Goal: Communication & Community: Ask a question

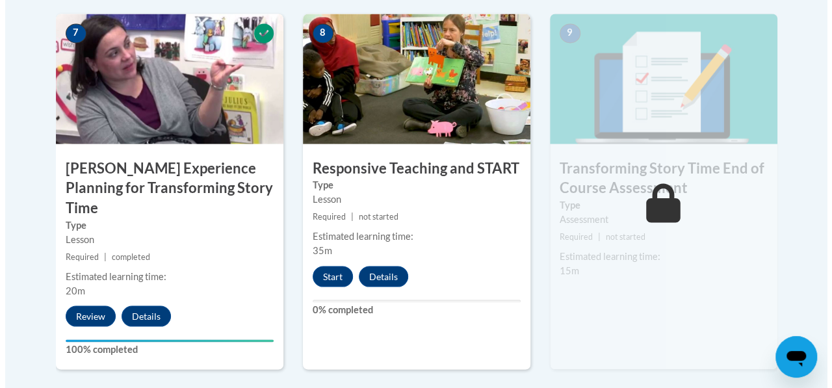
scroll to position [1124, 0]
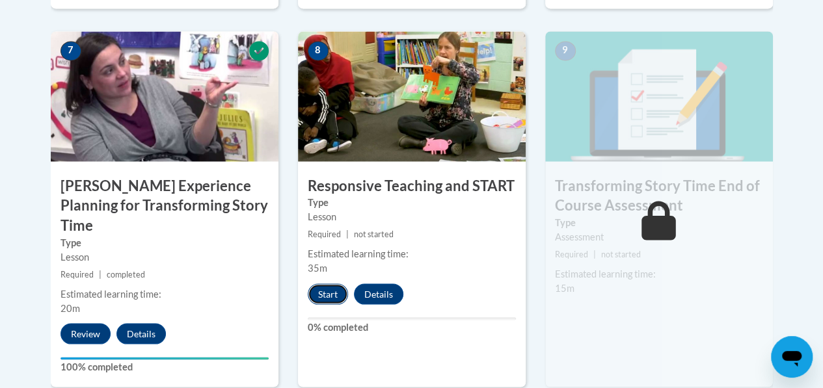
click at [333, 289] on button "Start" at bounding box center [328, 294] width 40 height 21
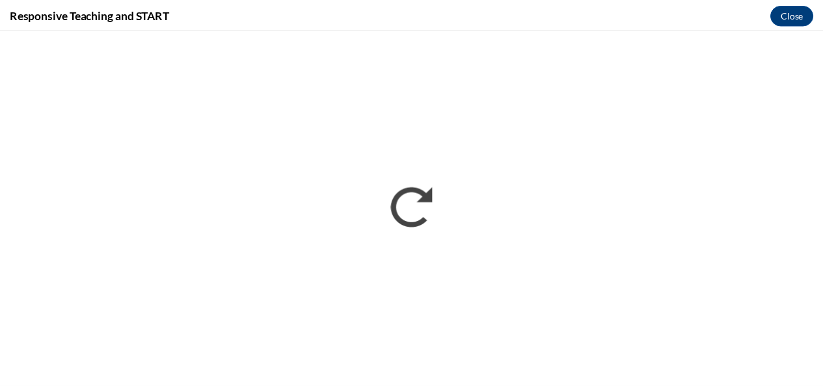
scroll to position [0, 0]
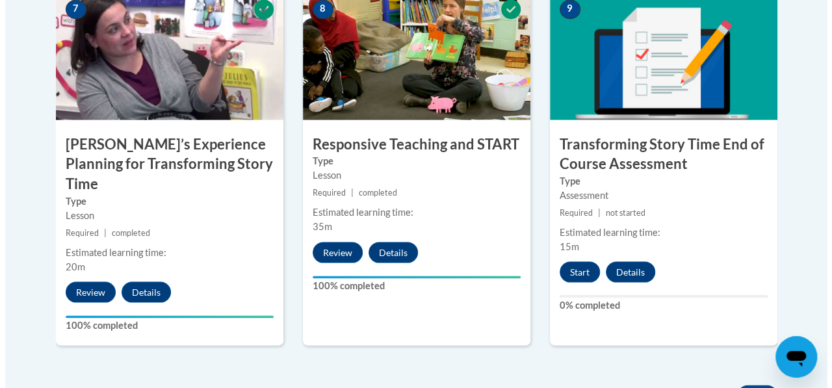
scroll to position [1181, 0]
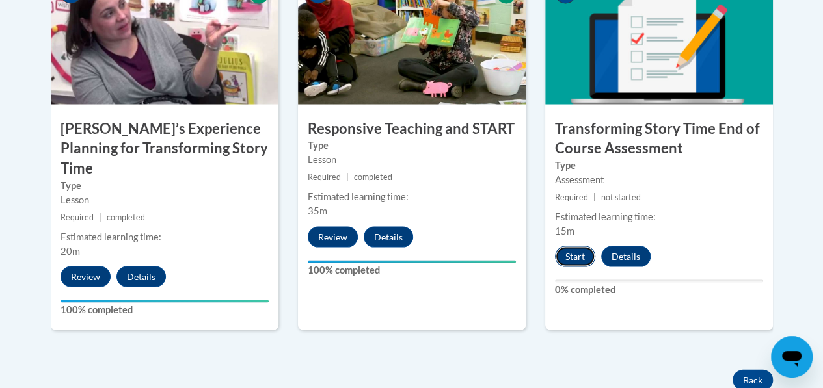
click at [571, 250] on button "Start" at bounding box center [575, 256] width 40 height 21
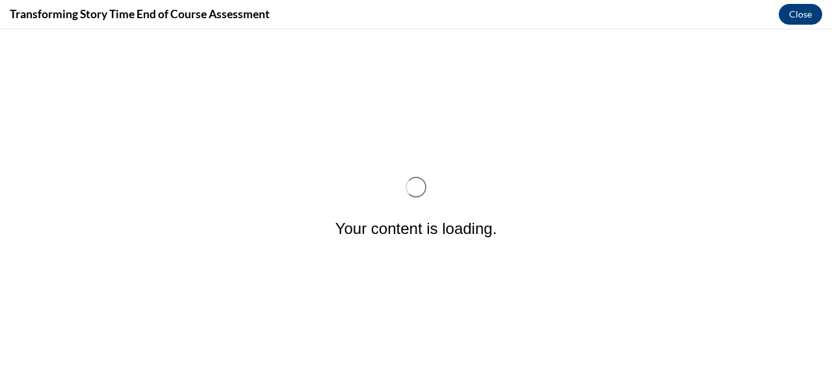
scroll to position [0, 0]
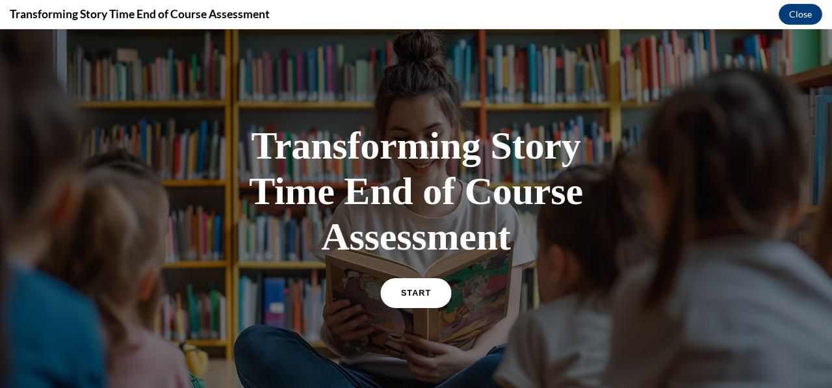
click at [415, 287] on link "START" at bounding box center [415, 293] width 71 height 30
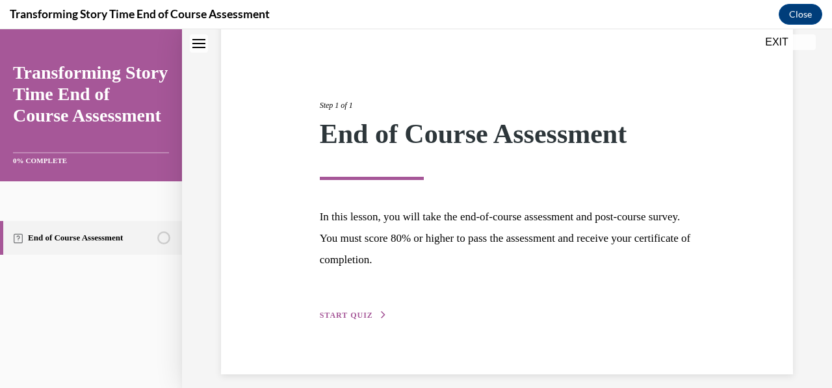
scroll to position [122, 0]
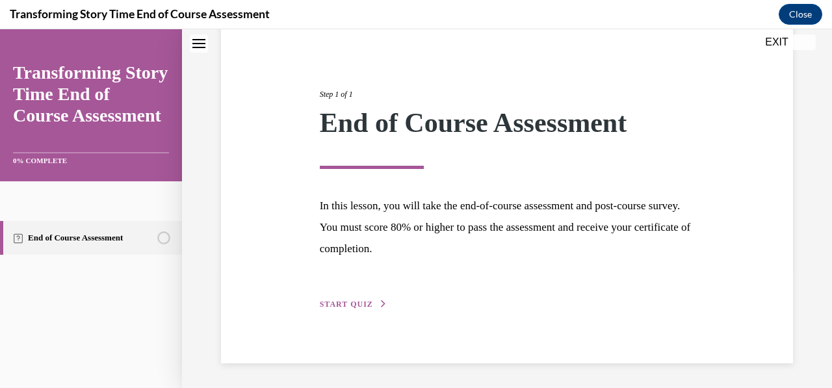
click at [352, 307] on span "START QUIZ" at bounding box center [346, 304] width 53 height 9
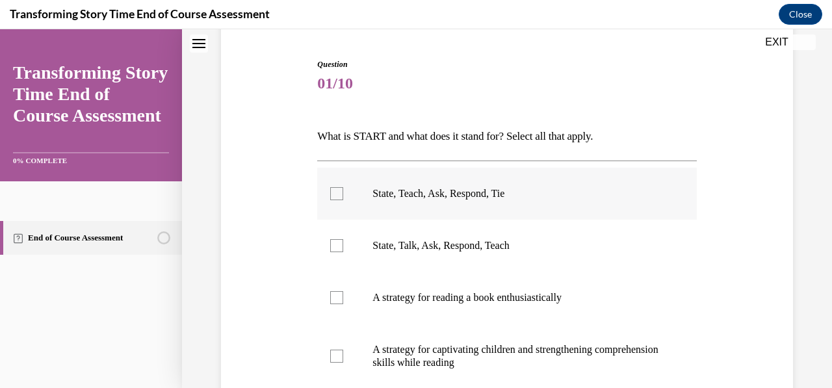
click at [338, 194] on div at bounding box center [336, 193] width 13 height 13
click at [338, 194] on input "State, Teach, Ask, Respond, Tie" at bounding box center [336, 193] width 13 height 13
checkbox input "true"
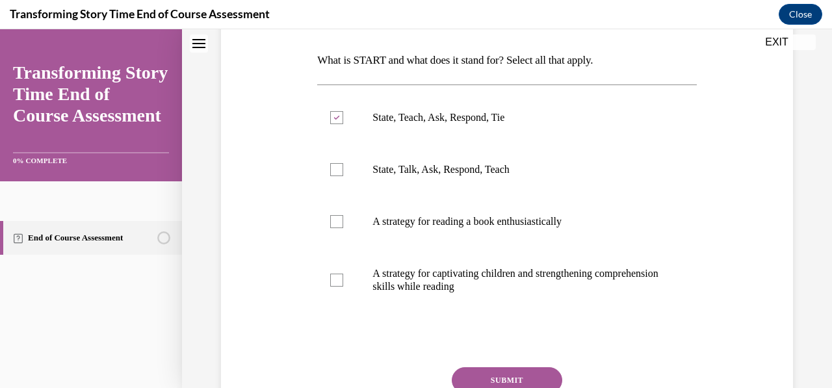
scroll to position [199, 0]
click at [332, 222] on div at bounding box center [336, 221] width 13 height 13
click at [332, 222] on input "A strategy for reading a book enthusiastically" at bounding box center [336, 221] width 13 height 13
checkbox input "true"
click at [330, 283] on div at bounding box center [336, 279] width 13 height 13
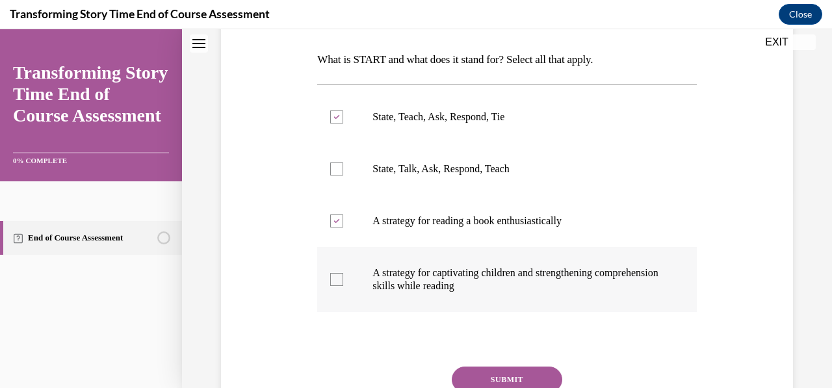
click at [330, 283] on input "A strategy for captivating children and strengthening comprehension skills whil…" at bounding box center [336, 279] width 13 height 13
checkbox input "true"
click at [488, 372] on button "SUBMIT" at bounding box center [507, 380] width 111 height 26
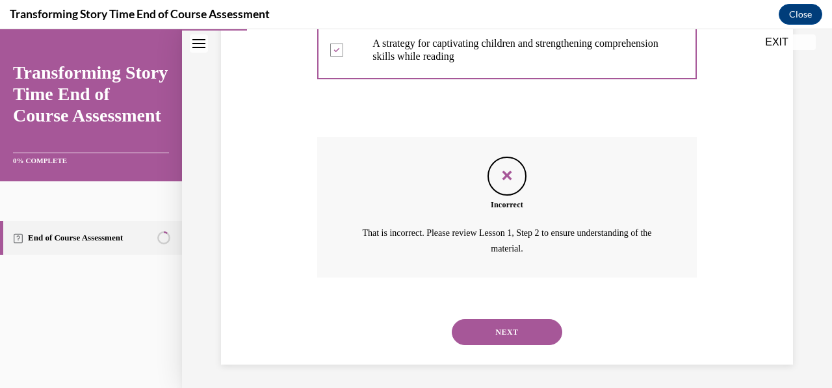
scroll to position [430, 0]
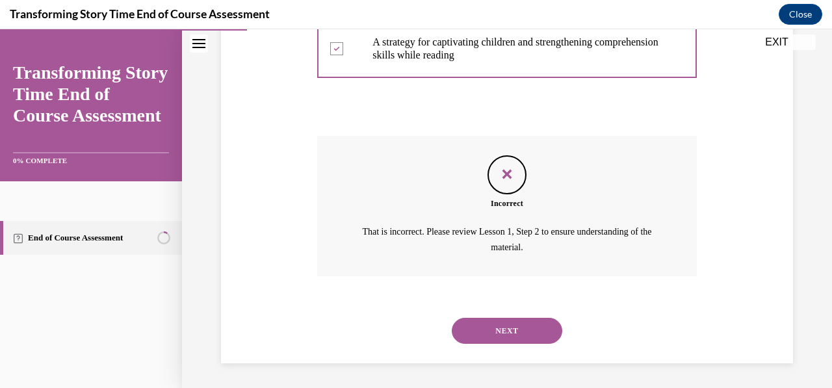
drag, startPoint x: 488, startPoint y: 372, endPoint x: 611, endPoint y: 328, distance: 130.4
click at [611, 328] on div "Question 01/10 What is START and what does it stand for? Select all that apply.…" at bounding box center [507, 14] width 650 height 749
click at [529, 338] on button "NEXT" at bounding box center [507, 331] width 111 height 26
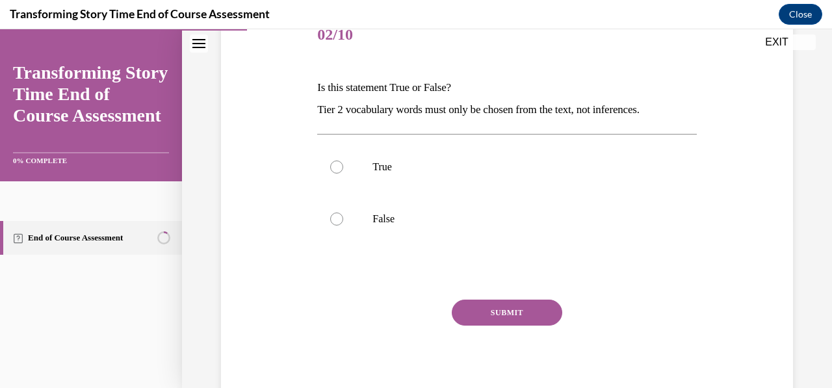
scroll to position [172, 0]
click at [335, 217] on div at bounding box center [336, 218] width 13 height 13
click at [335, 217] on input "False" at bounding box center [336, 218] width 13 height 13
radio input "true"
click at [512, 310] on button "SUBMIT" at bounding box center [507, 312] width 111 height 26
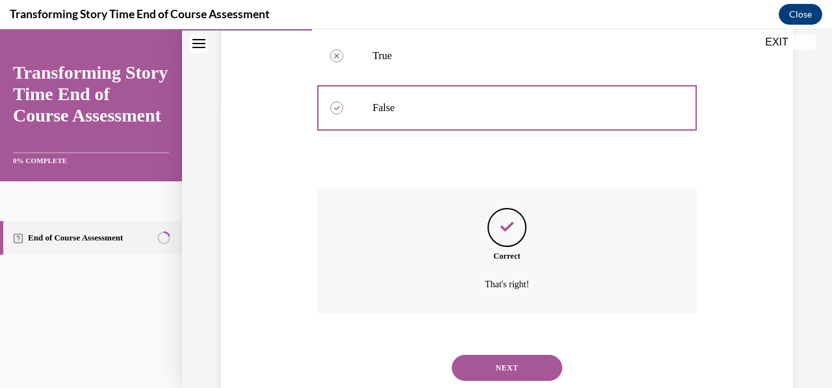
scroll to position [320, 0]
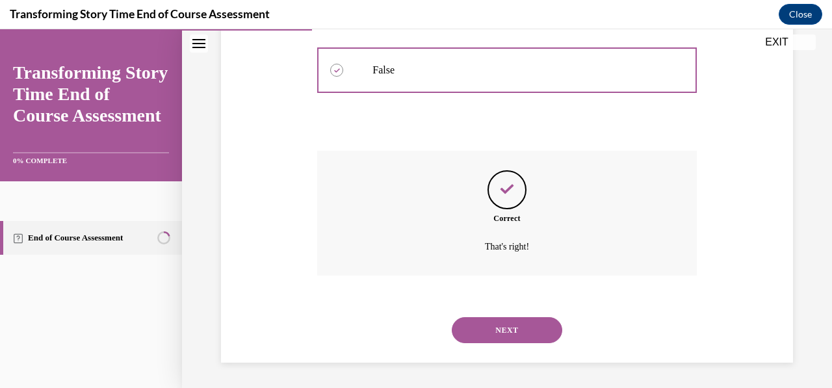
click at [512, 332] on button "NEXT" at bounding box center [507, 330] width 111 height 26
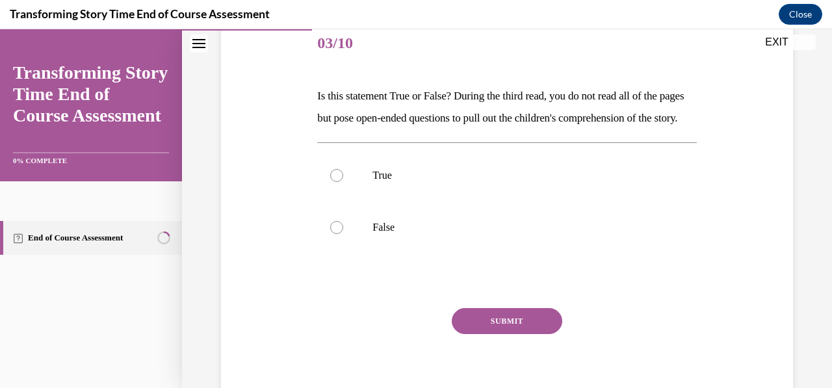
scroll to position [163, 0]
click at [334, 181] on div at bounding box center [336, 174] width 13 height 13
click at [334, 181] on input "True" at bounding box center [336, 174] width 13 height 13
radio input "true"
click at [512, 334] on button "SUBMIT" at bounding box center [507, 321] width 111 height 26
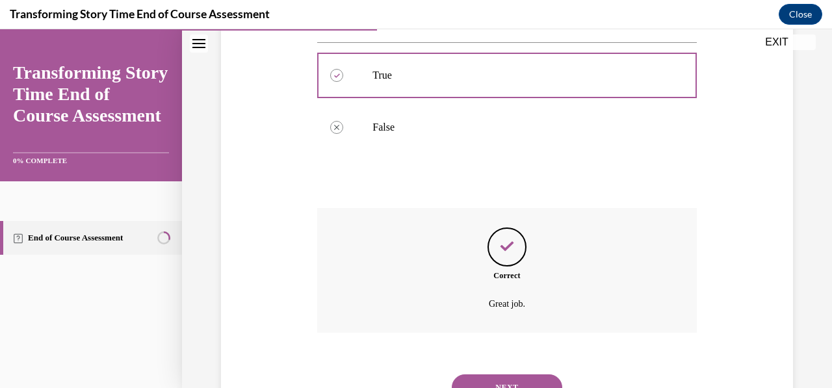
scroll to position [342, 0]
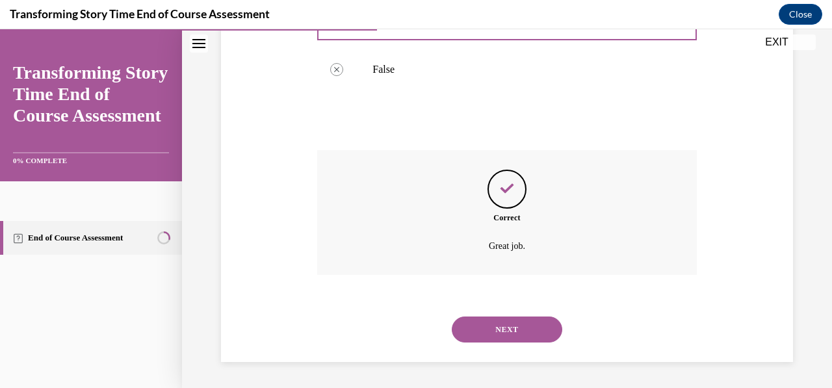
click at [512, 338] on button "NEXT" at bounding box center [507, 330] width 111 height 26
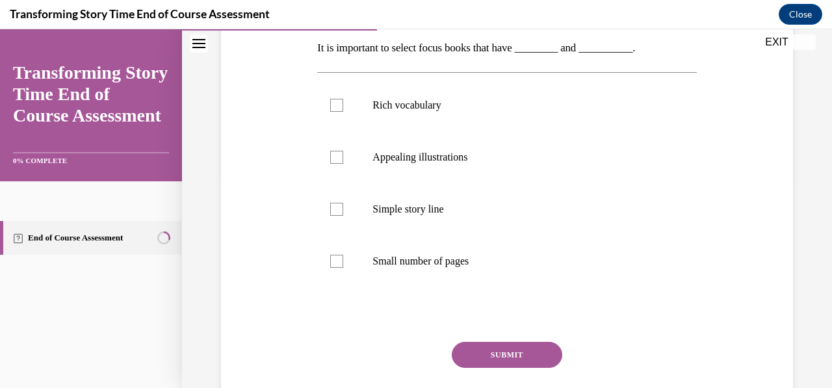
scroll to position [209, 0]
click at [339, 210] on div at bounding box center [336, 210] width 13 height 13
click at [339, 210] on input "Simple story line" at bounding box center [336, 210] width 13 height 13
checkbox input "true"
click at [332, 111] on div at bounding box center [336, 106] width 13 height 13
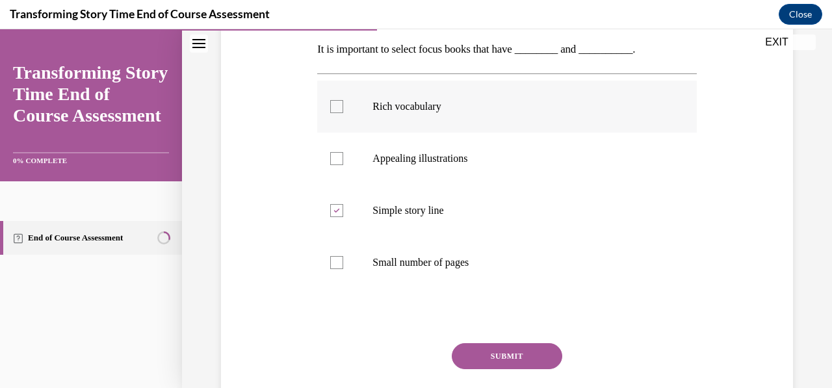
click at [332, 111] on input "Rich vocabulary" at bounding box center [336, 106] width 13 height 13
checkbox input "true"
click at [479, 352] on button "SUBMIT" at bounding box center [507, 356] width 111 height 26
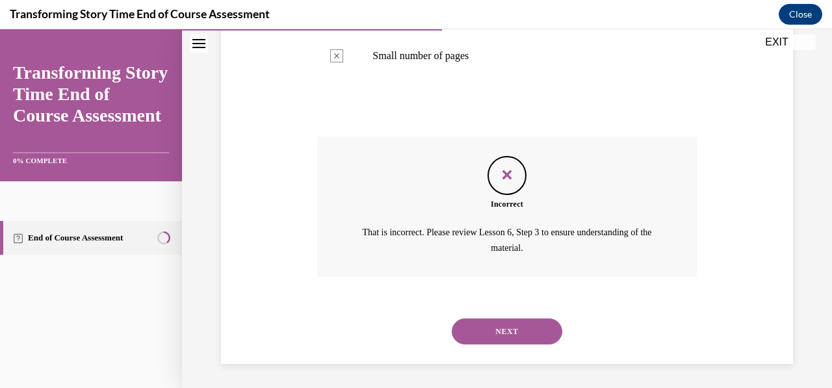
scroll to position [417, 0]
click at [508, 326] on button "NEXT" at bounding box center [507, 331] width 111 height 26
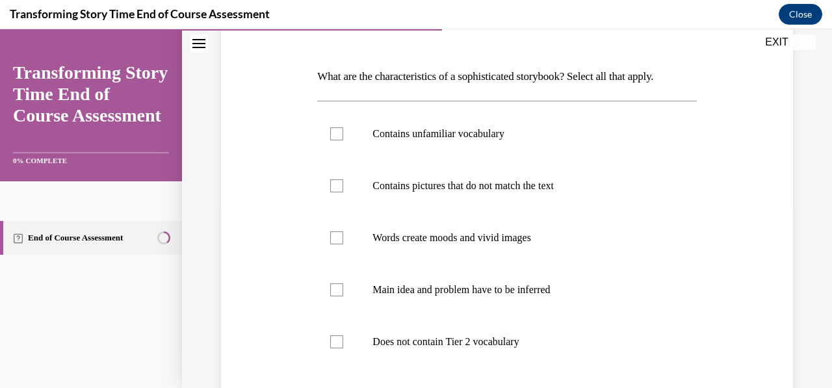
scroll to position [183, 0]
click at [332, 292] on div at bounding box center [336, 289] width 13 height 13
click at [332, 292] on input "Main idea and problem have to be inferred" at bounding box center [336, 289] width 13 height 13
checkbox input "true"
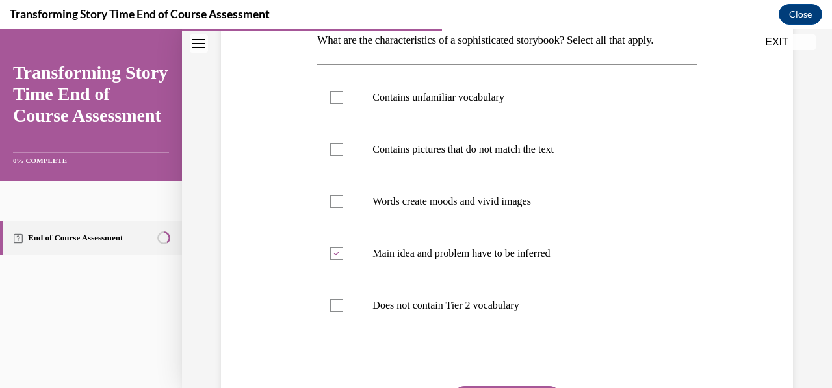
scroll to position [217, 0]
click at [332, 98] on div at bounding box center [336, 98] width 13 height 13
click at [332, 98] on input "Contains unfamiliar vocabulary" at bounding box center [336, 98] width 13 height 13
click at [334, 98] on icon at bounding box center [337, 99] width 6 height 5
click at [332, 98] on input "Contains unfamiliar vocabulary" at bounding box center [336, 98] width 13 height 13
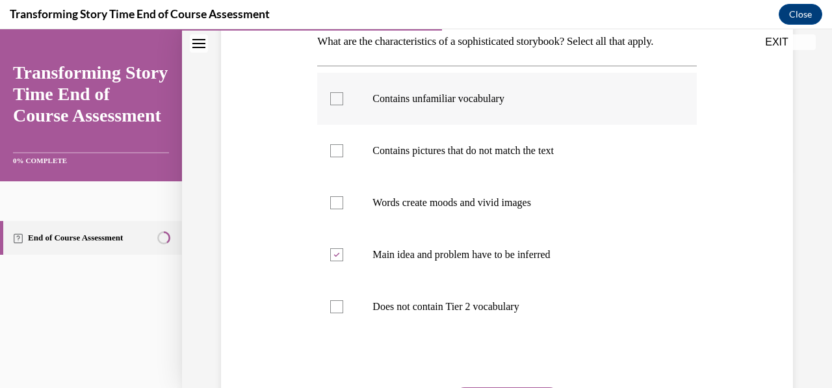
click at [339, 101] on div at bounding box center [336, 98] width 13 height 13
click at [339, 101] on input "Contains unfamiliar vocabulary" at bounding box center [336, 98] width 13 height 13
checkbox input "true"
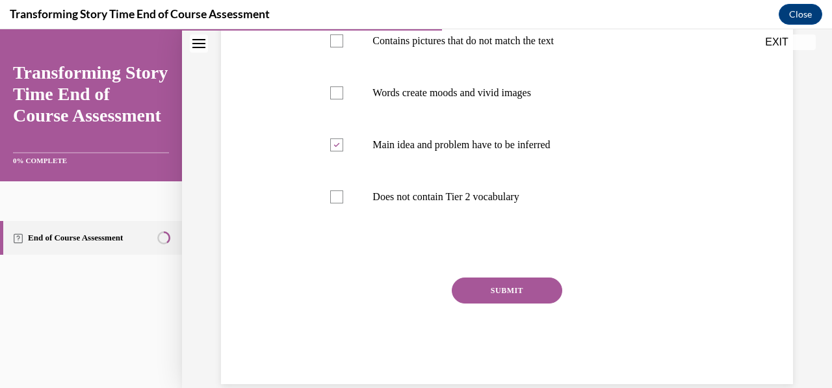
scroll to position [328, 0]
click at [522, 293] on button "SUBMIT" at bounding box center [507, 290] width 111 height 26
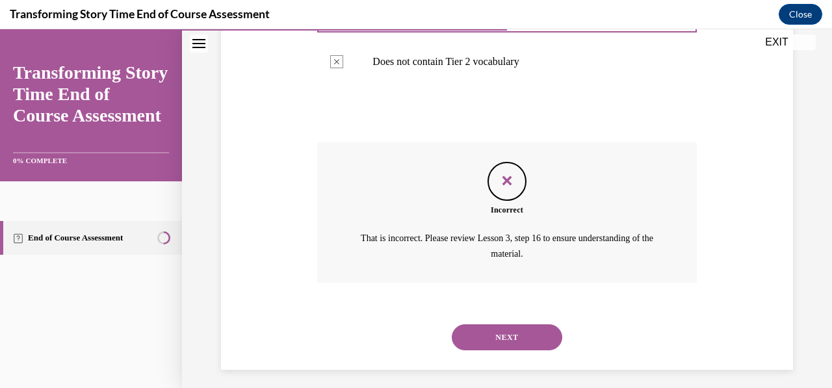
scroll to position [469, 0]
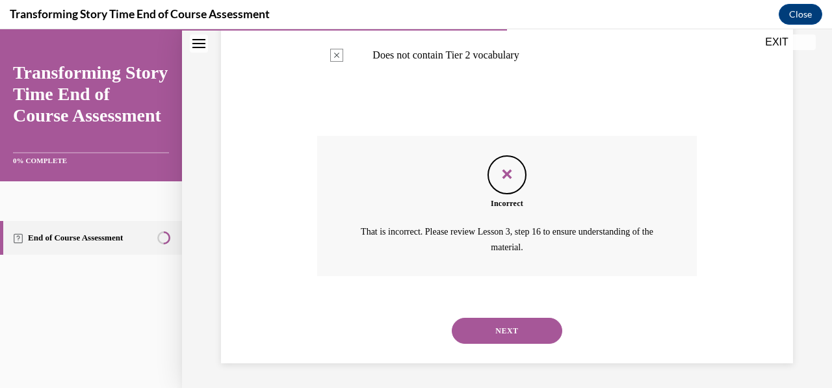
click at [525, 332] on button "NEXT" at bounding box center [507, 331] width 111 height 26
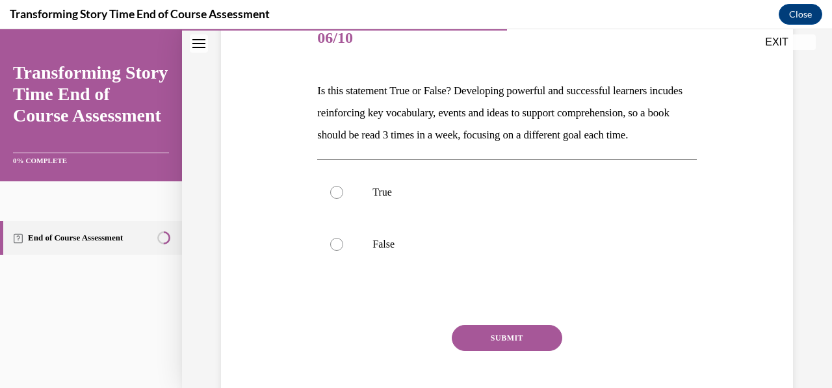
scroll to position [169, 0]
click at [340, 198] on div at bounding box center [336, 191] width 13 height 13
click at [340, 198] on input "True" at bounding box center [336, 191] width 13 height 13
radio input "true"
click at [500, 350] on button "SUBMIT" at bounding box center [507, 337] width 111 height 26
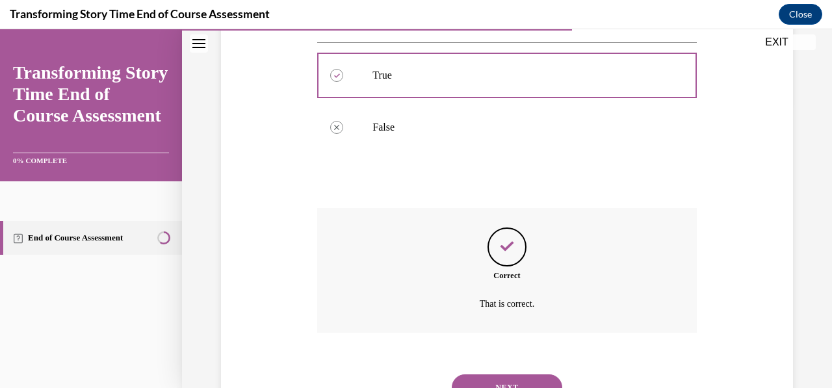
scroll to position [364, 0]
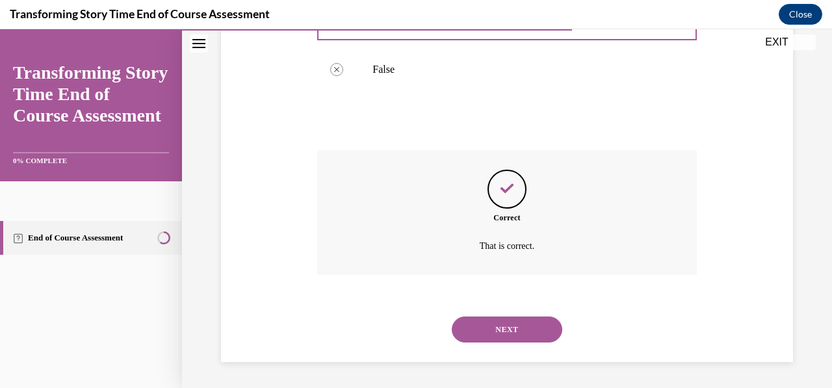
click at [494, 332] on button "NEXT" at bounding box center [507, 330] width 111 height 26
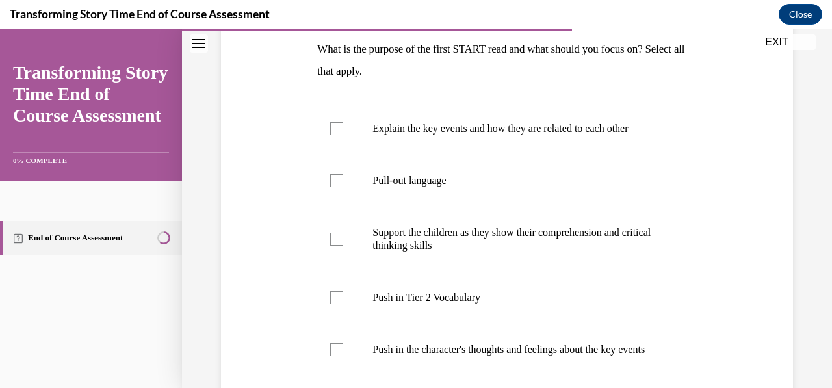
scroll to position [219, 0]
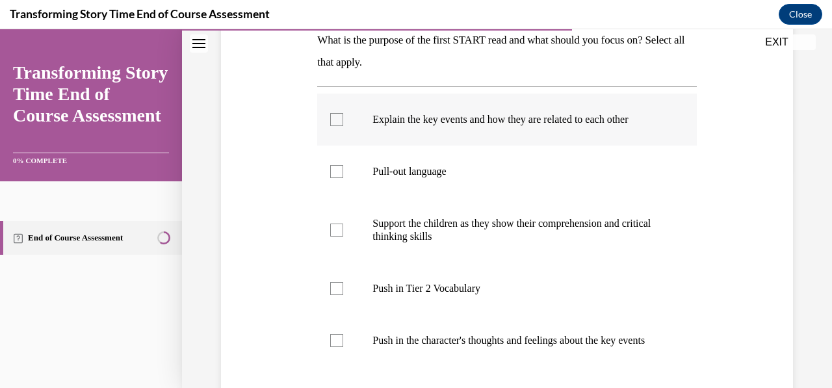
click at [336, 122] on div at bounding box center [336, 119] width 13 height 13
click at [336, 122] on input "Explain the key events and how they are related to each other" at bounding box center [336, 119] width 13 height 13
checkbox input "true"
click at [332, 295] on label "Push in Tier 2 Vocabulary" at bounding box center [506, 289] width 379 height 52
click at [332, 295] on input "Push in Tier 2 Vocabulary" at bounding box center [336, 288] width 13 height 13
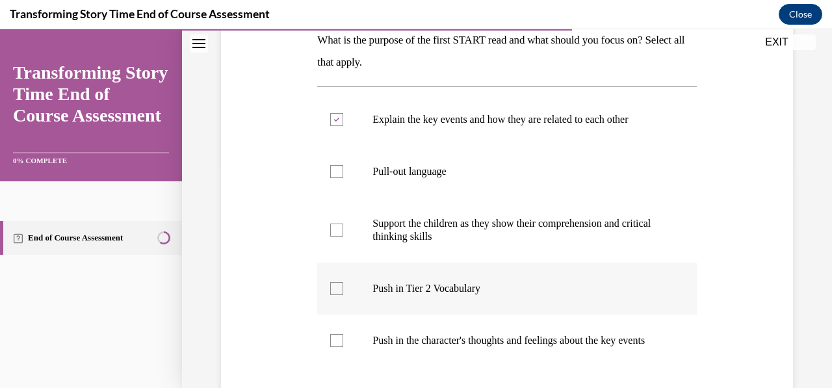
checkbox input "true"
click at [335, 167] on div at bounding box center [336, 171] width 13 height 13
click at [335, 167] on input "Pull-out language" at bounding box center [336, 171] width 13 height 13
checkbox input "true"
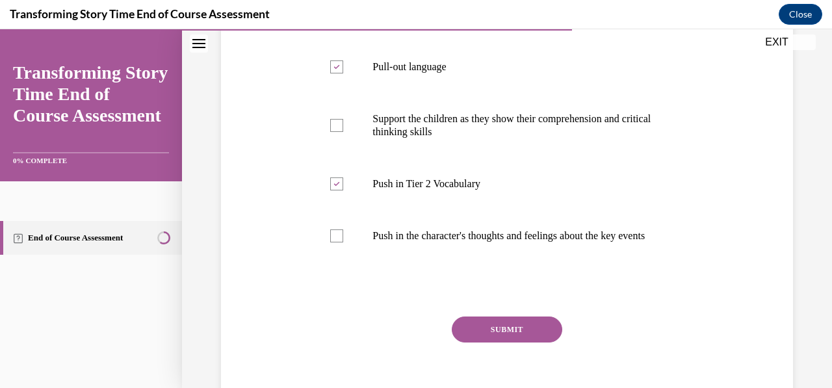
scroll to position [397, 0]
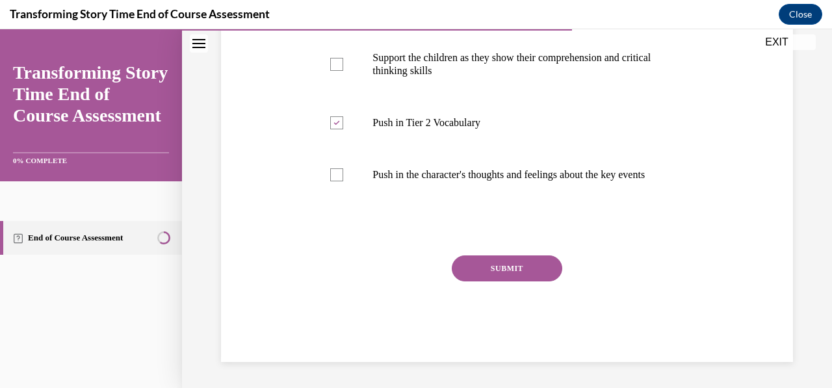
click at [514, 264] on button "SUBMIT" at bounding box center [507, 269] width 111 height 26
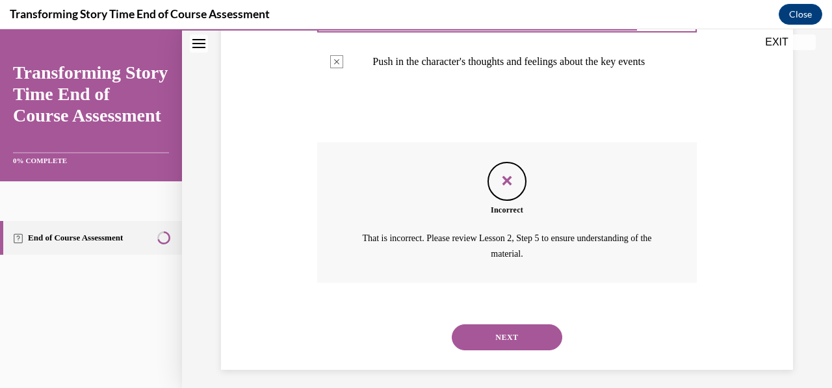
scroll to position [517, 0]
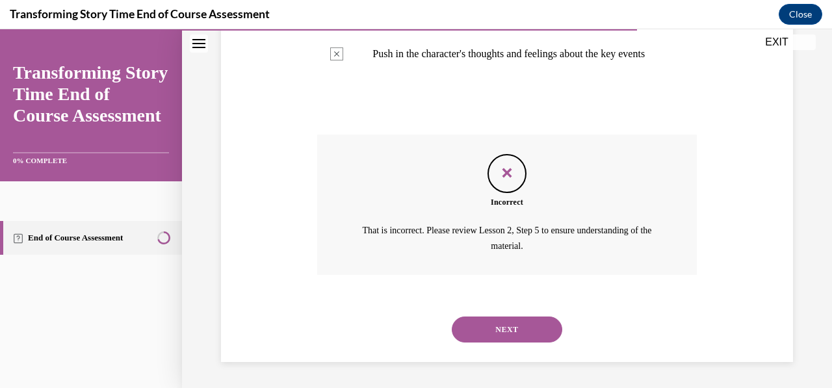
click at [509, 328] on button "NEXT" at bounding box center [507, 330] width 111 height 26
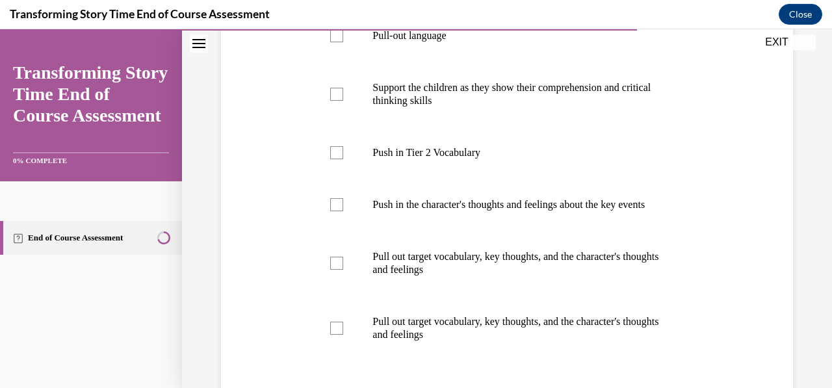
scroll to position [356, 0]
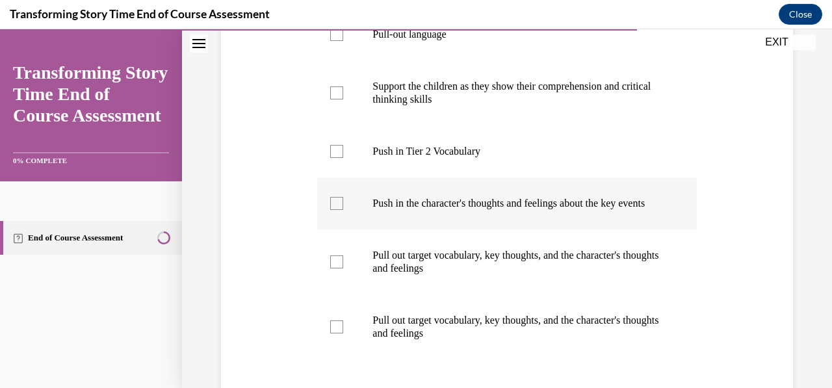
click at [335, 207] on div at bounding box center [336, 203] width 13 height 13
click at [335, 207] on input "Push in the character's thoughts and feelings about the key events" at bounding box center [336, 203] width 13 height 13
checkbox input "true"
click at [333, 269] on div at bounding box center [336, 262] width 13 height 13
click at [333, 269] on input "Pull out target vocabulary, key thoughts, and the character's thoughts and feel…" at bounding box center [336, 262] width 13 height 13
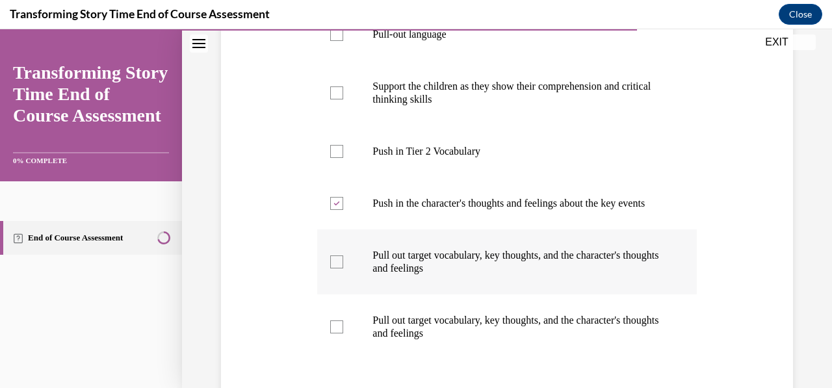
checkbox input "true"
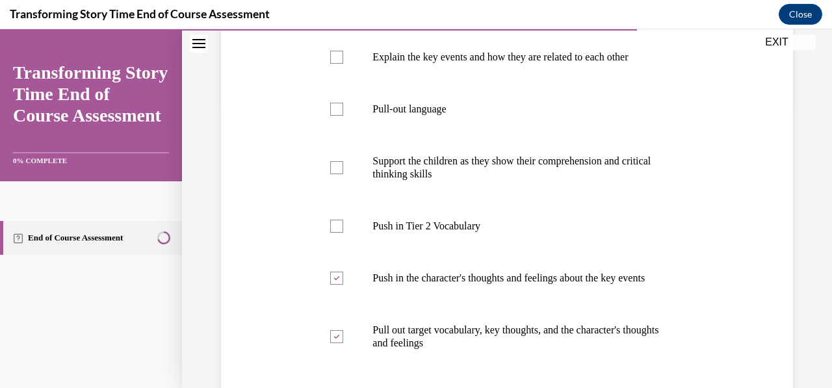
scroll to position [408, 0]
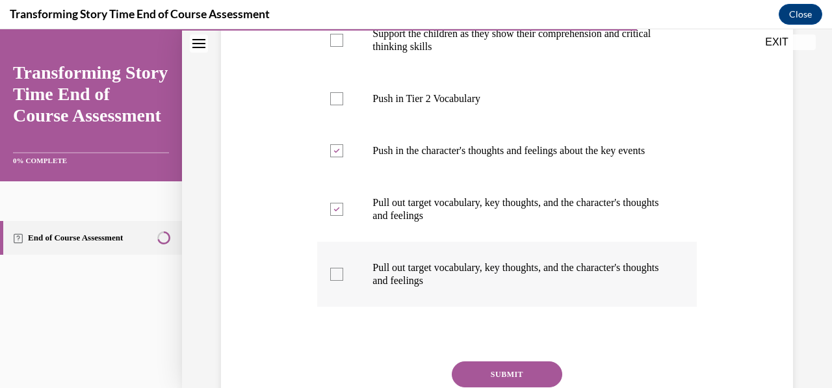
click at [334, 281] on div at bounding box center [336, 274] width 13 height 13
click at [334, 281] on input "Pull out target vocabulary, key thoughts, and the character's thoughts and feel…" at bounding box center [336, 274] width 13 height 13
checkbox input "true"
click at [488, 377] on button "SUBMIT" at bounding box center [507, 375] width 111 height 26
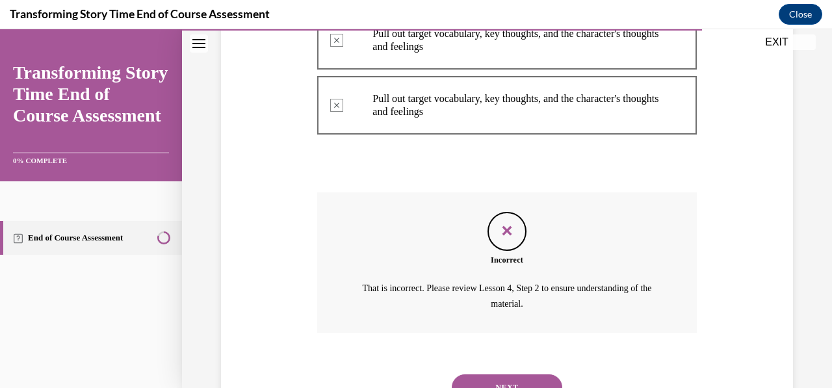
scroll to position [627, 0]
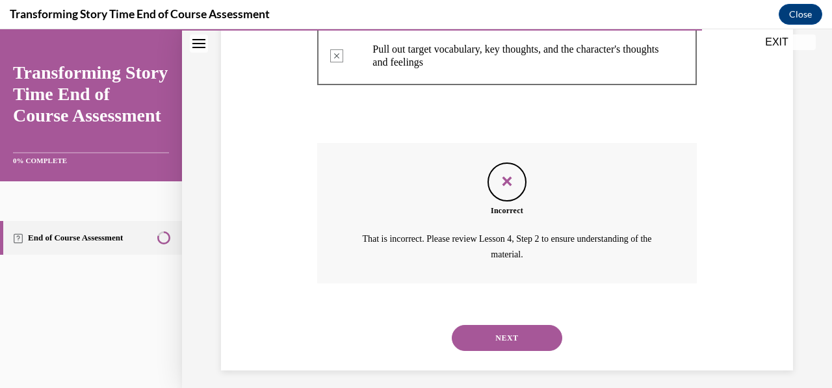
click at [584, 315] on div "SUBMIT NEXT" at bounding box center [506, 337] width 379 height 68
click at [507, 343] on button "NEXT" at bounding box center [507, 338] width 111 height 26
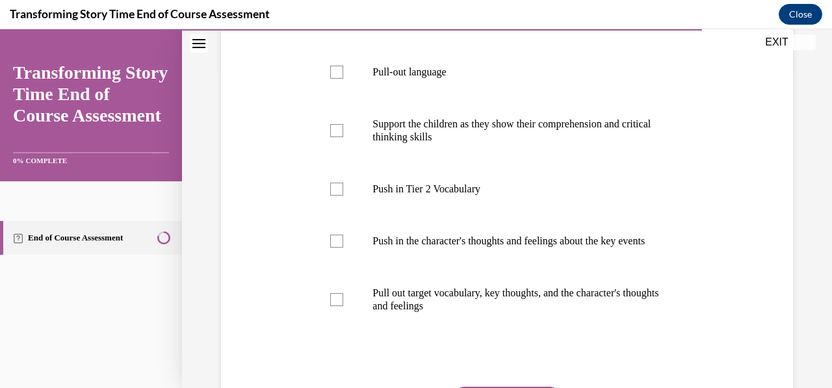
scroll to position [320, 0]
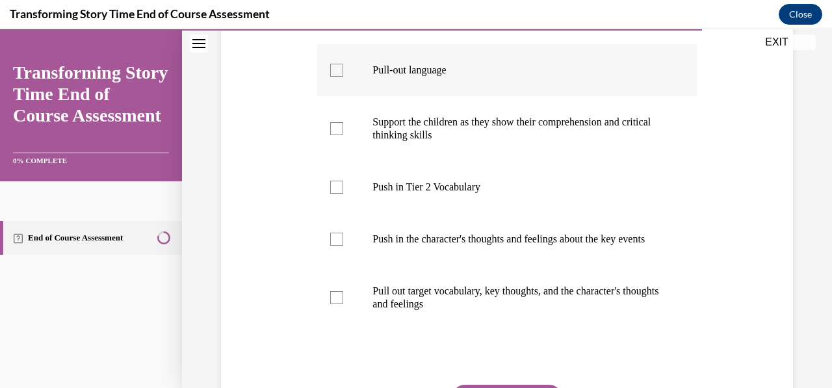
click at [338, 66] on div at bounding box center [336, 70] width 13 height 13
click at [338, 66] on input "Pull-out language" at bounding box center [336, 70] width 13 height 13
checkbox input "true"
click at [338, 132] on div at bounding box center [336, 128] width 13 height 13
click at [338, 132] on input "Support the children as they show their comprehension and critical thinking ski…" at bounding box center [336, 128] width 13 height 13
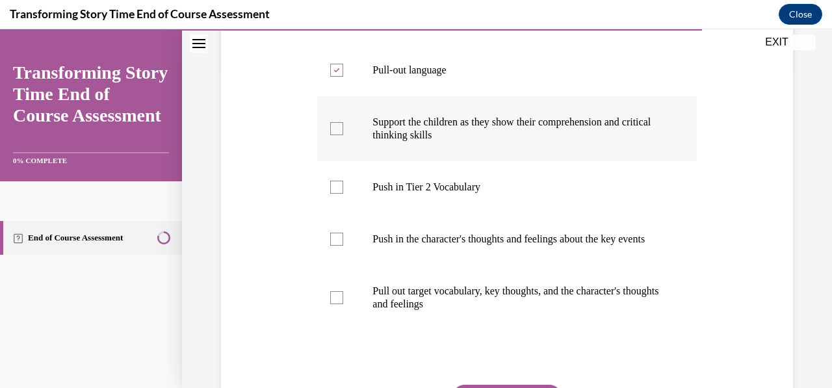
checkbox input "true"
click at [334, 304] on div at bounding box center [336, 297] width 13 height 13
click at [334, 304] on input "Pull out target vocabulary, key thoughts, and the character's thoughts and feel…" at bounding box center [336, 297] width 13 height 13
checkbox input "true"
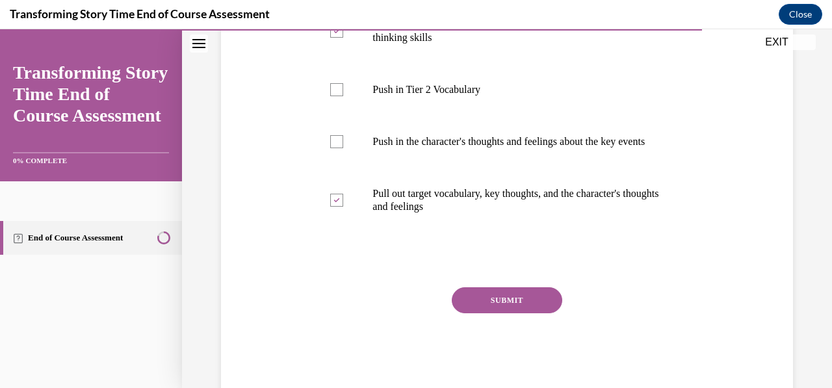
scroll to position [462, 0]
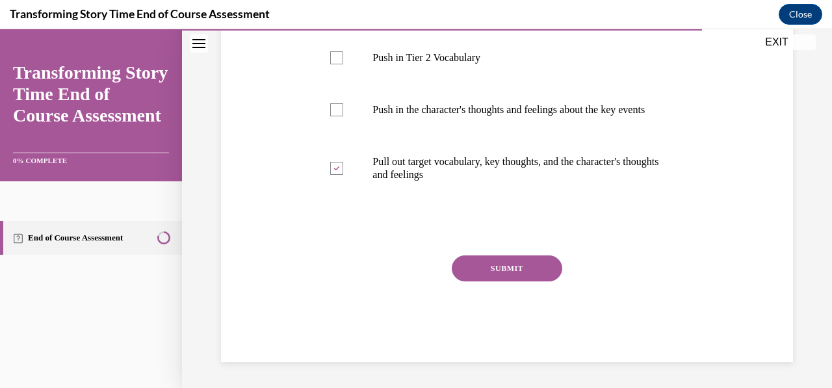
click at [503, 261] on button "SUBMIT" at bounding box center [507, 269] width 111 height 26
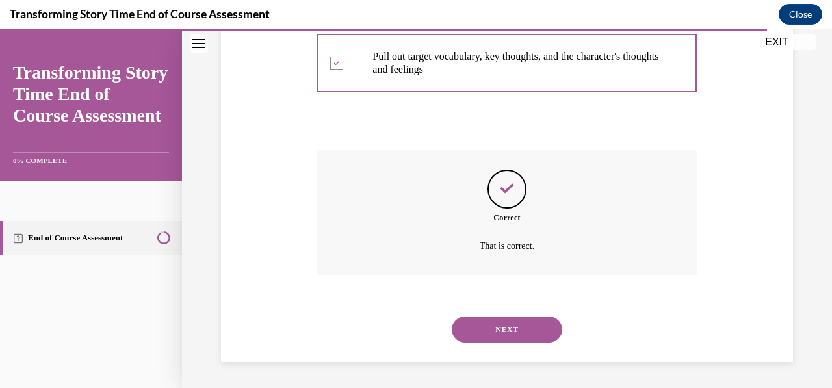
scroll to position [567, 0]
click at [497, 329] on button "NEXT" at bounding box center [507, 330] width 111 height 26
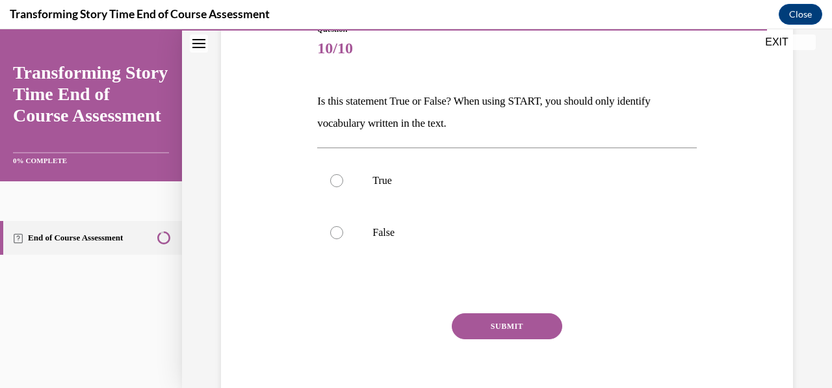
scroll to position [159, 0]
drag, startPoint x: 338, startPoint y: 243, endPoint x: 338, endPoint y: 233, distance: 9.1
click at [338, 233] on label "False" at bounding box center [506, 232] width 379 height 52
click at [338, 233] on input "False" at bounding box center [336, 231] width 13 height 13
radio input "true"
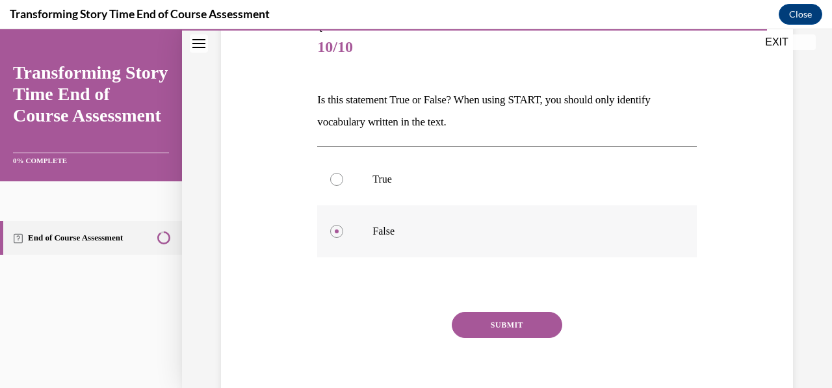
click at [338, 233] on div at bounding box center [336, 231] width 13 height 13
click at [338, 233] on input "False" at bounding box center [336, 231] width 13 height 13
click at [475, 323] on button "SUBMIT" at bounding box center [507, 325] width 111 height 26
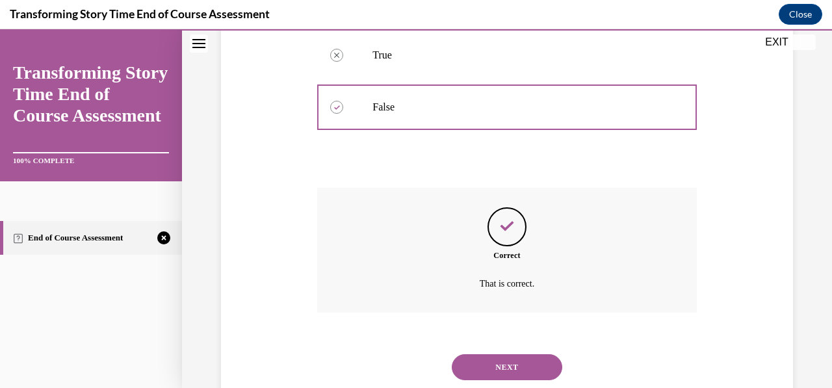
scroll to position [320, 0]
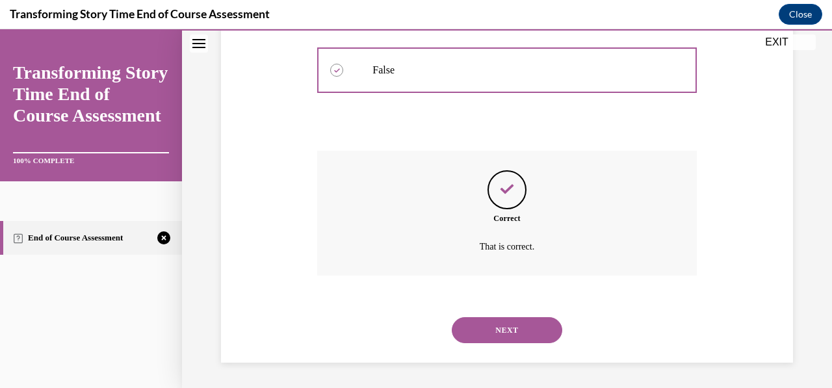
click at [475, 323] on button "NEXT" at bounding box center [507, 330] width 111 height 26
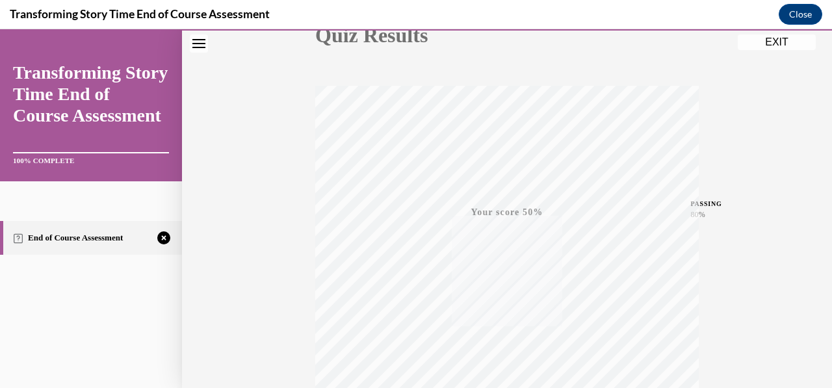
scroll to position [307, 0]
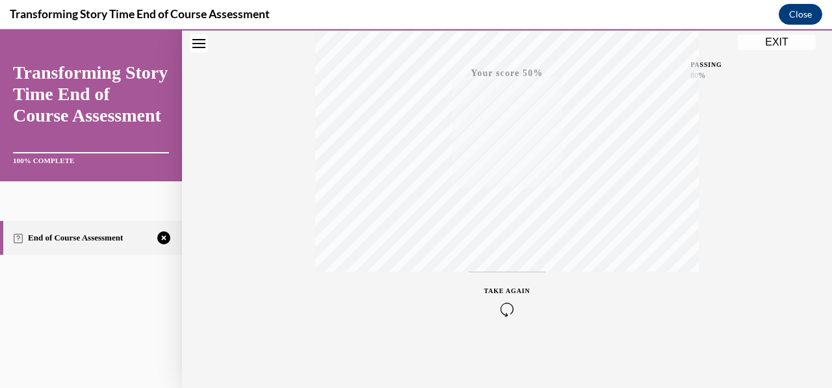
click at [501, 300] on div "TAKE AGAIN" at bounding box center [508, 301] width 46 height 31
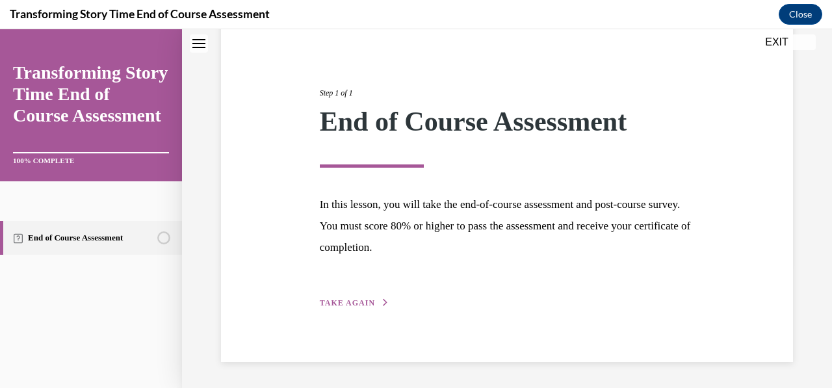
scroll to position [122, 0]
click at [339, 299] on button "TAKE AGAIN" at bounding box center [355, 305] width 70 height 12
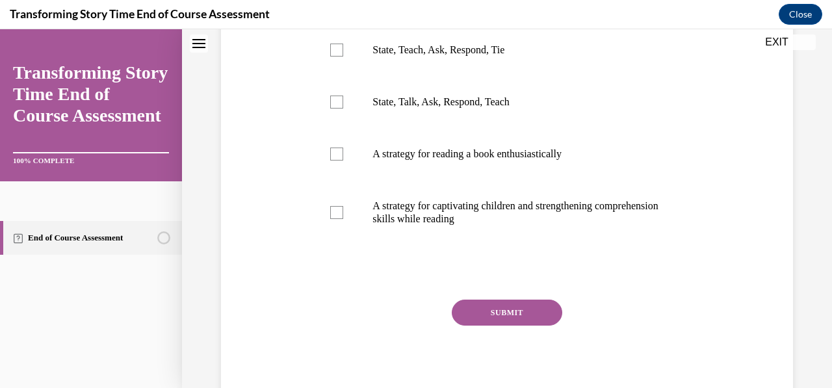
scroll to position [269, 0]
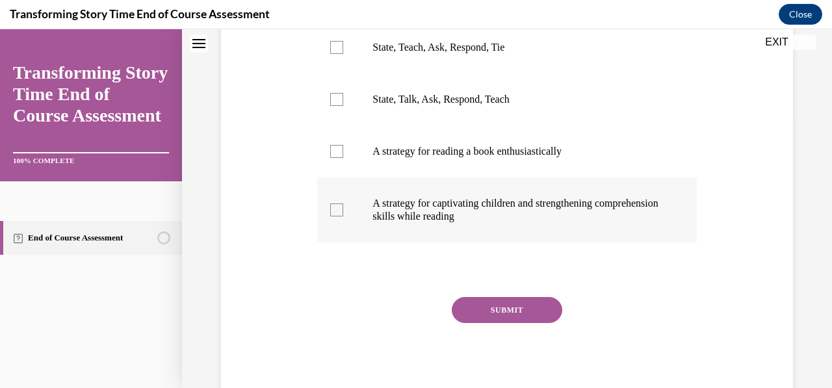
click at [337, 214] on div at bounding box center [336, 210] width 13 height 13
click at [337, 214] on input "A strategy for captivating children and strengthening comprehension skills whil…" at bounding box center [336, 210] width 13 height 13
checkbox input "true"
click at [338, 48] on div at bounding box center [336, 47] width 13 height 13
click at [338, 48] on input "State, Teach, Ask, Respond, Tie" at bounding box center [336, 47] width 13 height 13
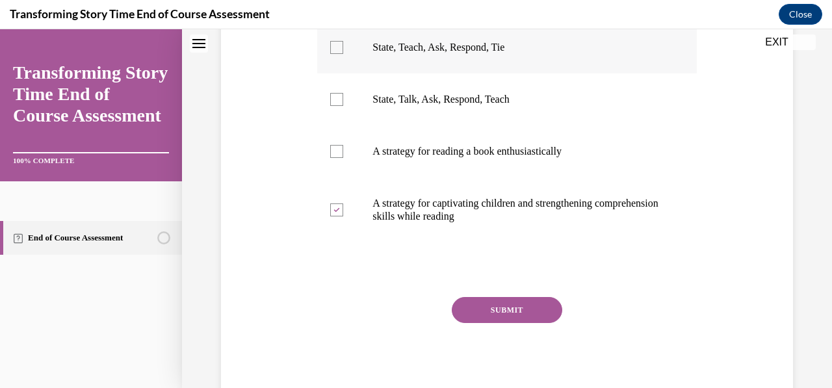
checkbox input "true"
click at [481, 308] on button "SUBMIT" at bounding box center [507, 310] width 111 height 26
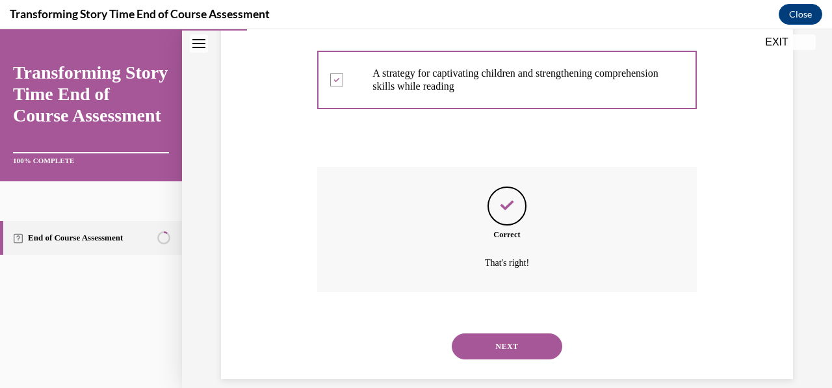
scroll to position [415, 0]
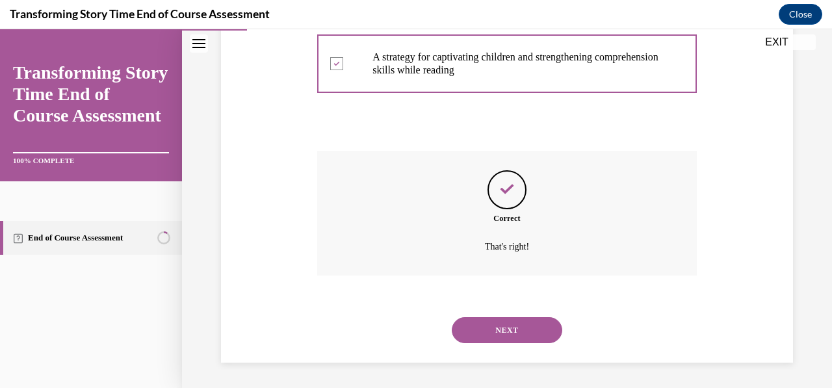
click at [490, 332] on button "NEXT" at bounding box center [507, 330] width 111 height 26
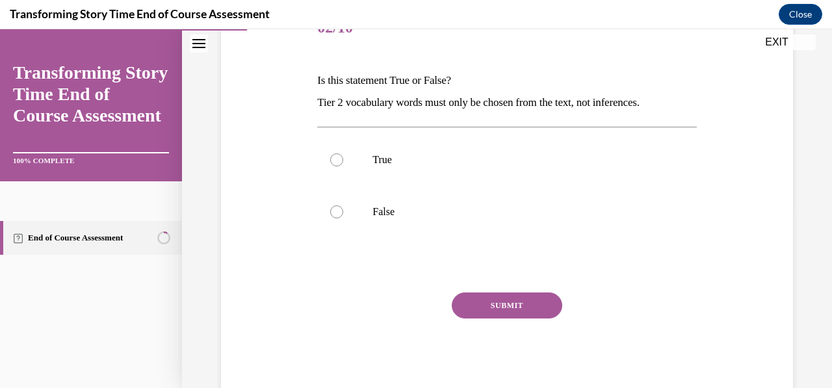
scroll to position [182, 0]
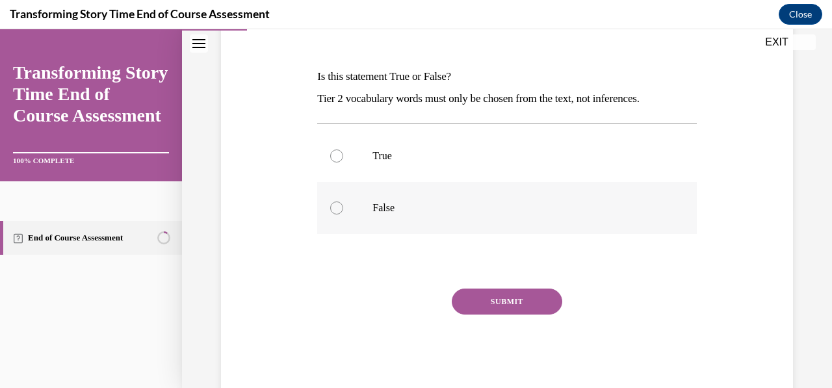
click at [334, 209] on div at bounding box center [336, 208] width 13 height 13
click at [334, 209] on input "False" at bounding box center [336, 208] width 13 height 13
radio input "true"
click at [498, 304] on button "SUBMIT" at bounding box center [507, 302] width 111 height 26
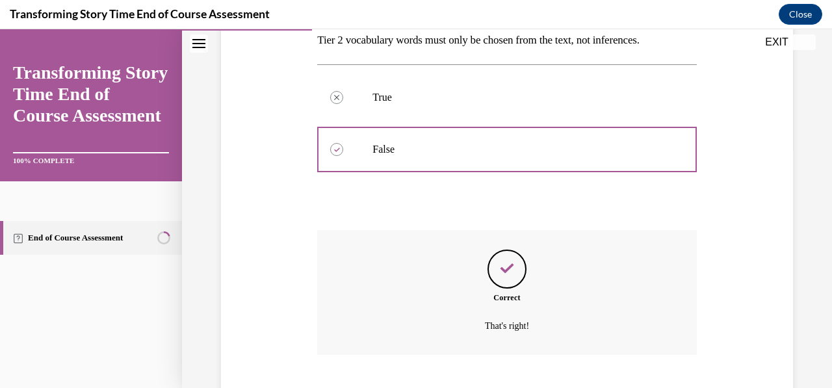
scroll to position [320, 0]
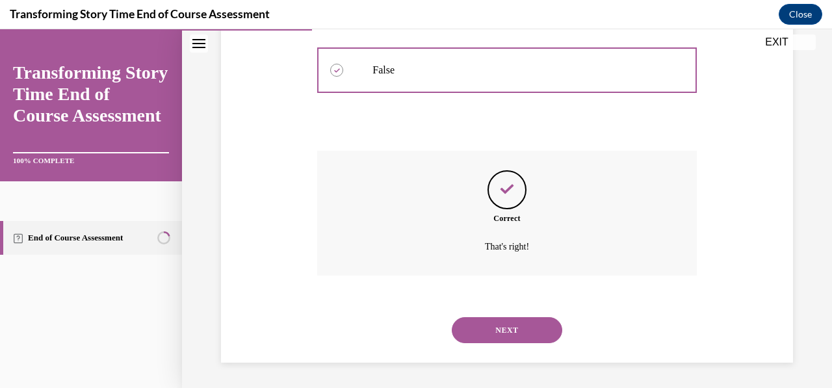
click at [499, 328] on button "NEXT" at bounding box center [507, 330] width 111 height 26
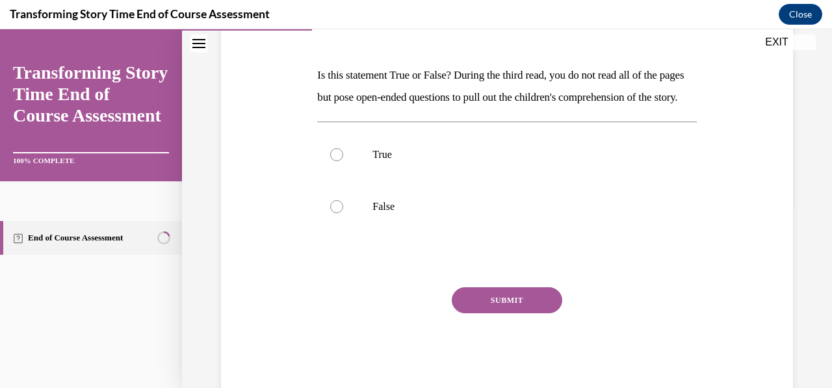
scroll to position [206, 0]
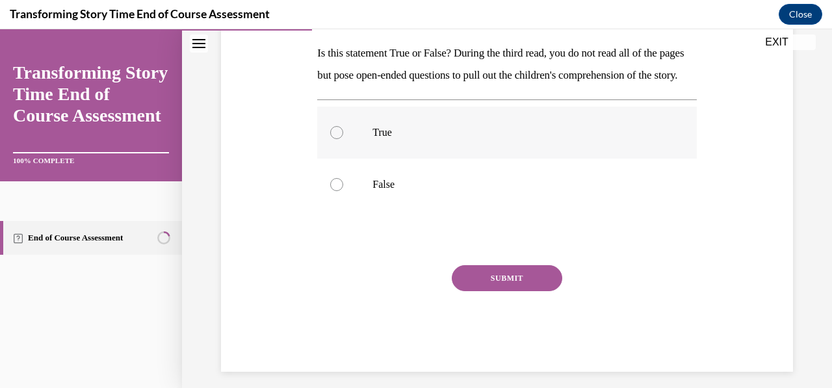
click at [334, 139] on div at bounding box center [336, 132] width 13 height 13
click at [334, 139] on input "True" at bounding box center [336, 132] width 13 height 13
radio input "true"
click at [502, 291] on button "SUBMIT" at bounding box center [507, 278] width 111 height 26
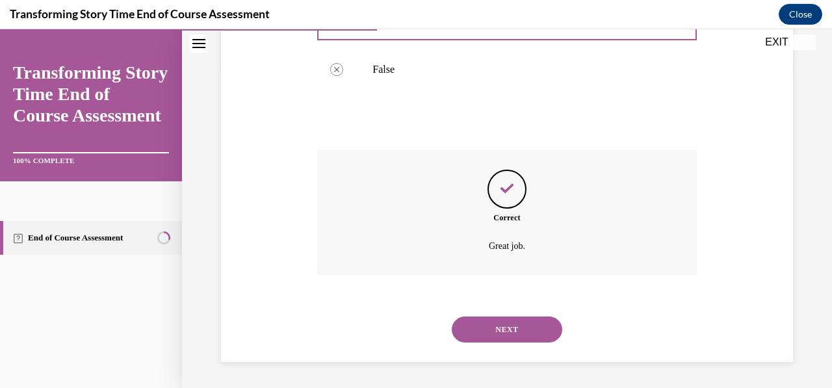
scroll to position [342, 0]
click at [502, 328] on button "NEXT" at bounding box center [507, 330] width 111 height 26
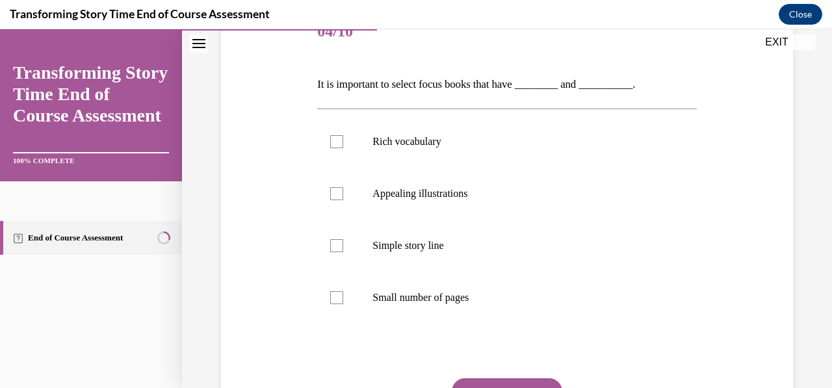
scroll to position [178, 0]
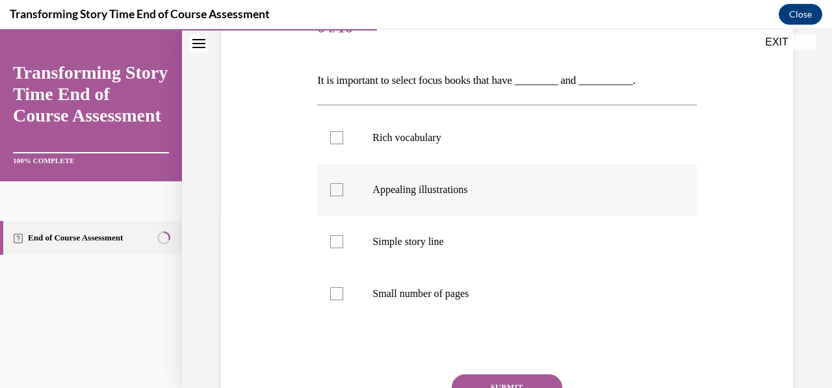
click at [337, 189] on div at bounding box center [336, 189] width 13 height 13
click at [337, 189] on input "Appealing illustrations" at bounding box center [336, 189] width 13 height 13
checkbox input "true"
click at [338, 246] on div at bounding box center [336, 241] width 13 height 13
click at [338, 246] on input "Simple story line" at bounding box center [336, 241] width 13 height 13
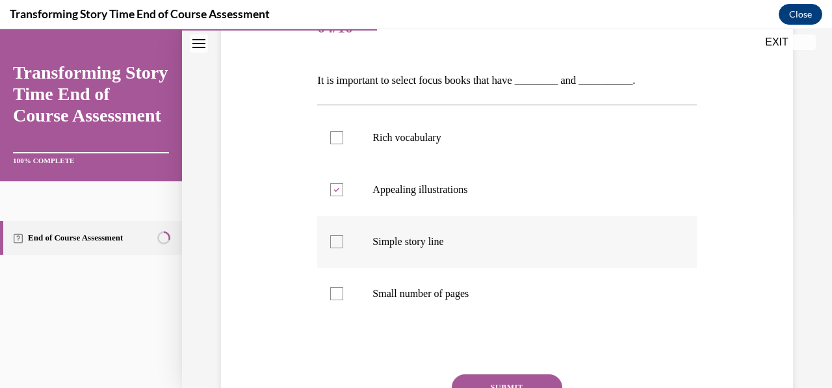
checkbox input "true"
click at [516, 375] on button "SUBMIT" at bounding box center [507, 388] width 111 height 26
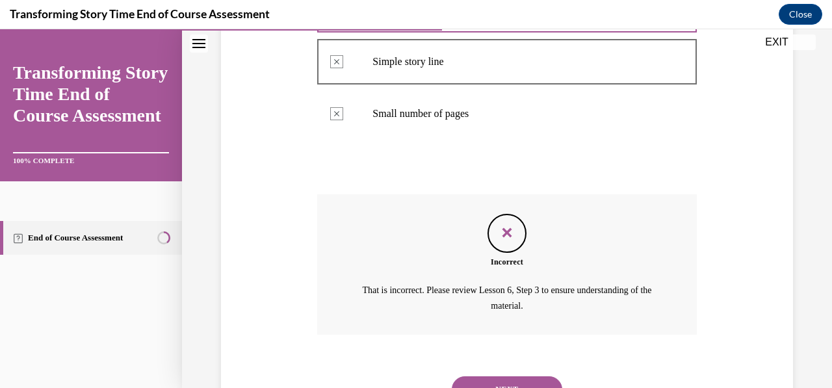
scroll to position [417, 0]
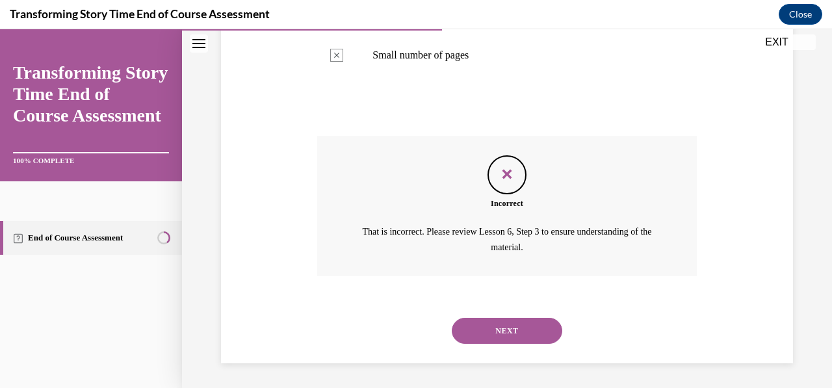
click at [514, 332] on button "NEXT" at bounding box center [507, 331] width 111 height 26
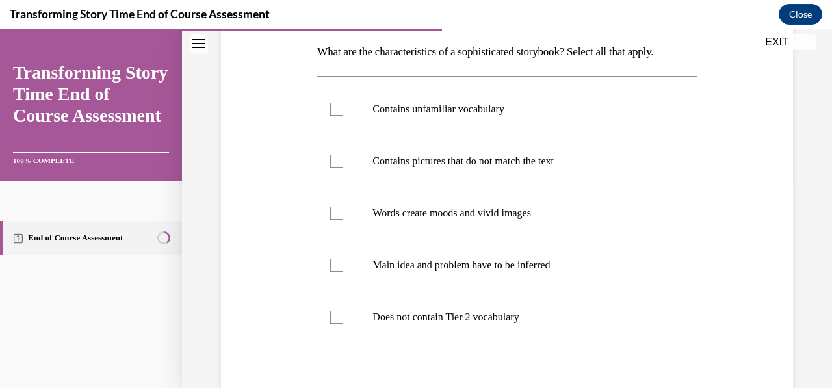
scroll to position [204, 0]
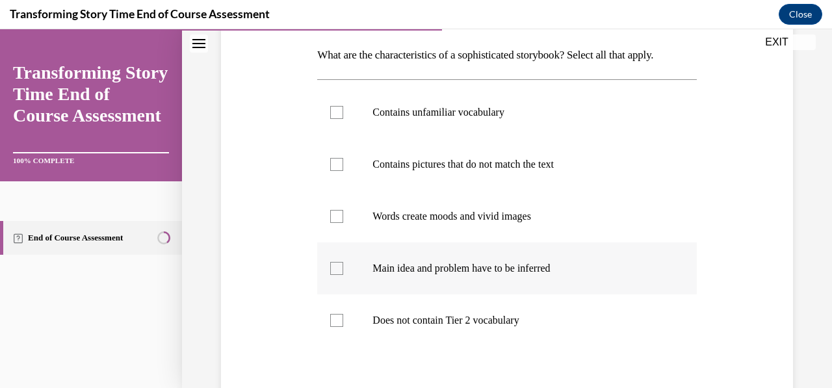
click at [336, 266] on div at bounding box center [336, 268] width 13 height 13
click at [336, 266] on input "Main idea and problem have to be inferred" at bounding box center [336, 268] width 13 height 13
checkbox input "true"
click at [342, 114] on label "Contains unfamiliar vocabulary" at bounding box center [506, 112] width 379 height 52
click at [342, 114] on input "Contains unfamiliar vocabulary" at bounding box center [336, 112] width 13 height 13
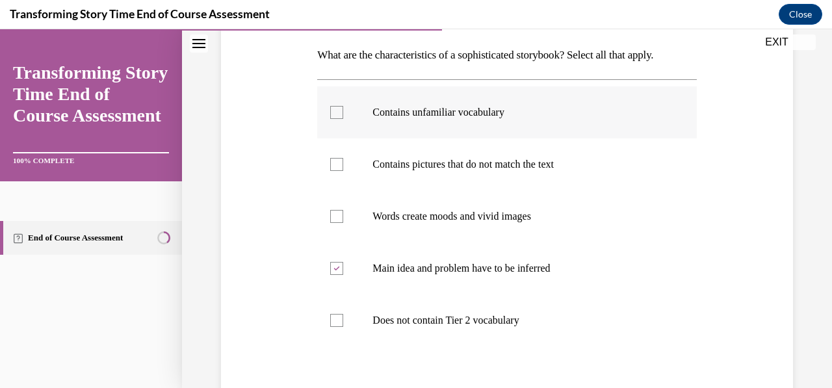
checkbox input "true"
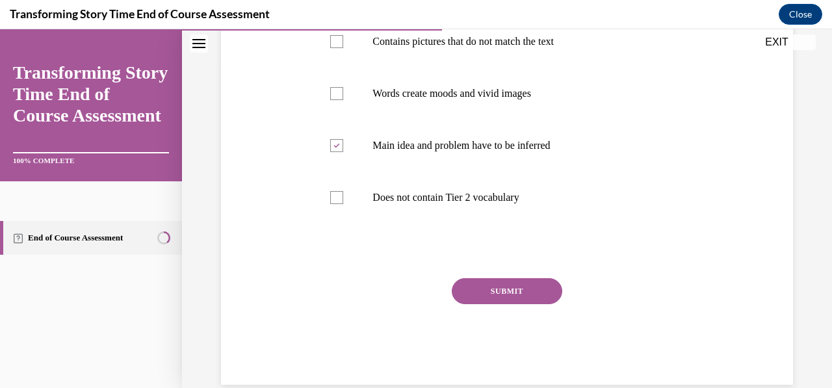
click at [526, 286] on button "SUBMIT" at bounding box center [507, 291] width 111 height 26
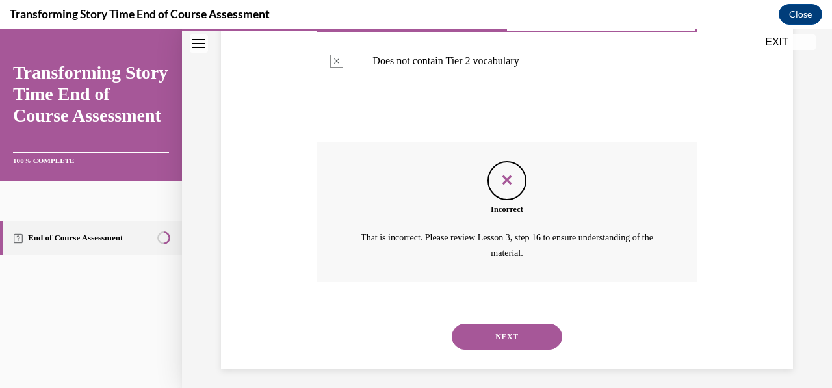
scroll to position [469, 0]
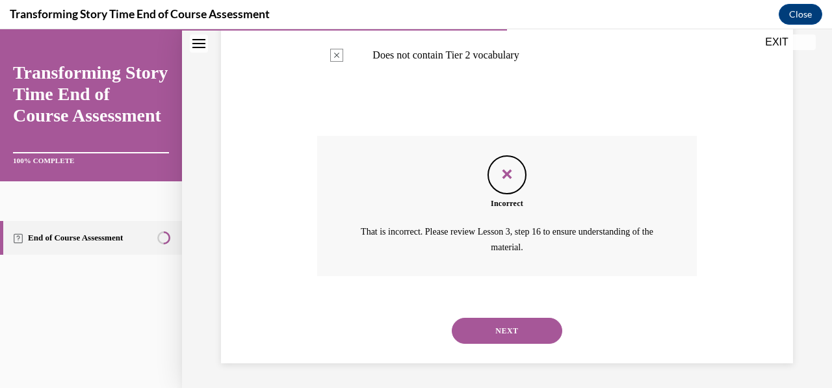
click at [511, 330] on button "NEXT" at bounding box center [507, 331] width 111 height 26
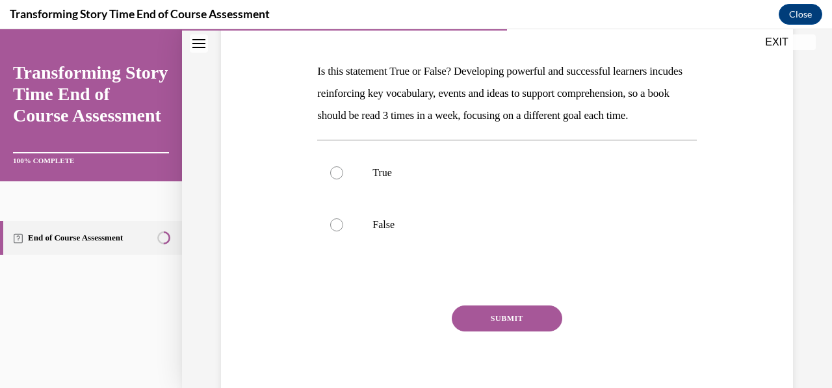
scroll to position [190, 0]
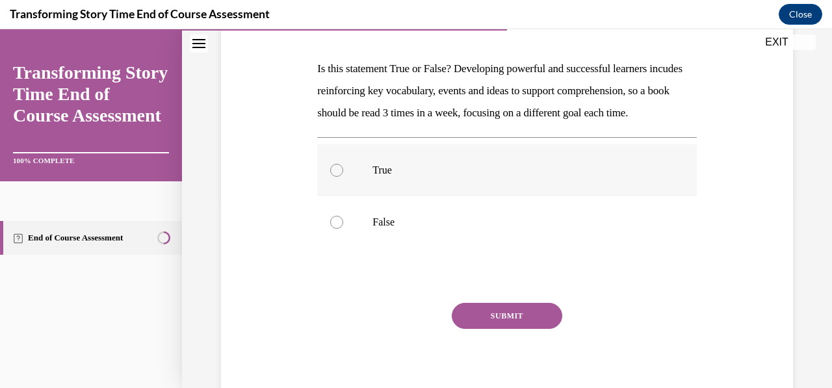
click at [336, 177] on div at bounding box center [336, 170] width 13 height 13
click at [336, 177] on input "True" at bounding box center [336, 170] width 13 height 13
radio input "true"
click at [501, 329] on button "SUBMIT" at bounding box center [507, 316] width 111 height 26
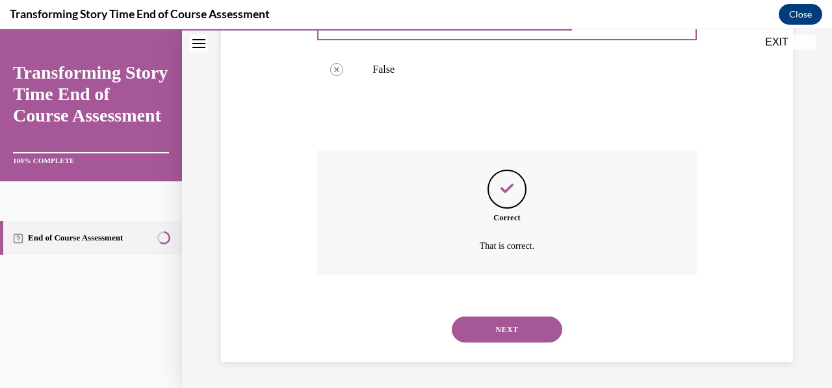
scroll to position [364, 0]
click at [501, 336] on button "NEXT" at bounding box center [507, 330] width 111 height 26
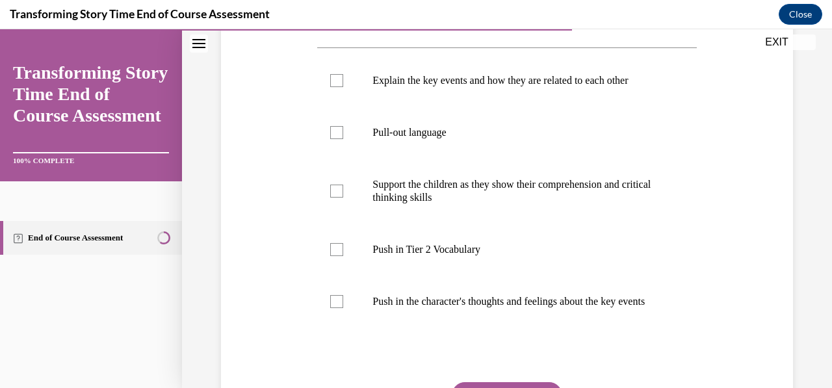
scroll to position [259, 0]
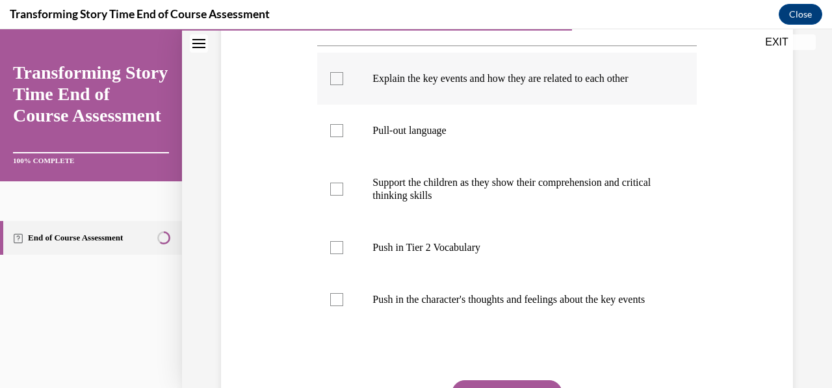
click at [340, 81] on div at bounding box center [336, 78] width 13 height 13
click at [340, 81] on input "Explain the key events and how they are related to each other" at bounding box center [336, 78] width 13 height 13
checkbox input "true"
click at [332, 253] on div at bounding box center [336, 247] width 13 height 13
click at [332, 253] on input "Push in Tier 2 Vocabulary" at bounding box center [336, 247] width 13 height 13
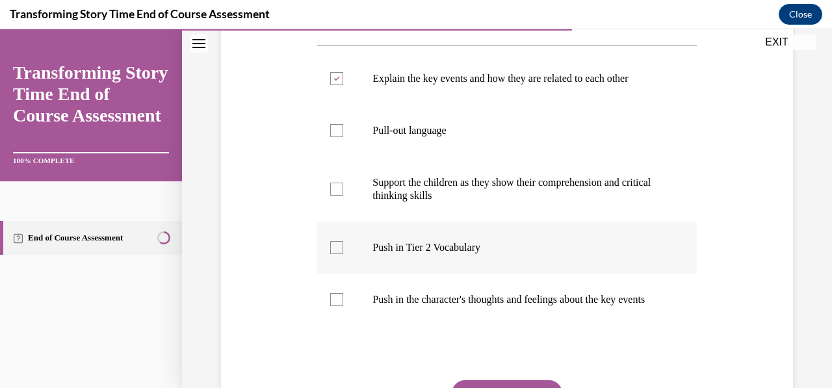
checkbox input "true"
click at [339, 133] on div at bounding box center [336, 130] width 13 height 13
click at [339, 133] on input "Pull-out language" at bounding box center [336, 130] width 13 height 13
checkbox input "true"
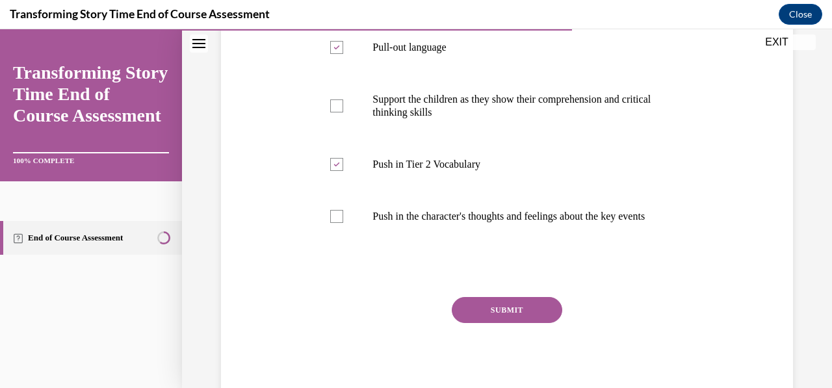
click at [516, 323] on button "SUBMIT" at bounding box center [507, 310] width 111 height 26
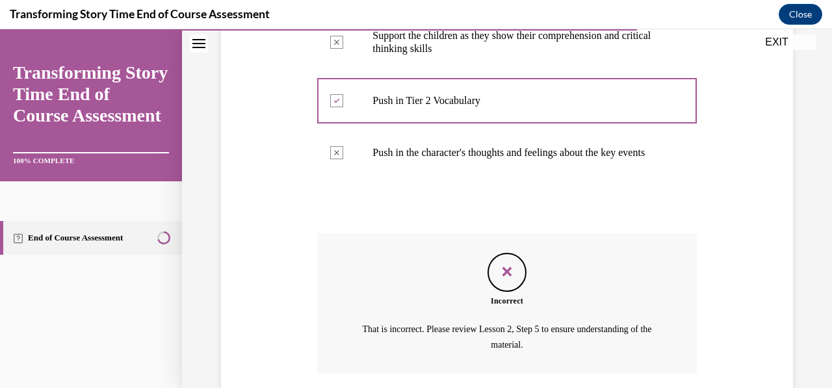
scroll to position [517, 0]
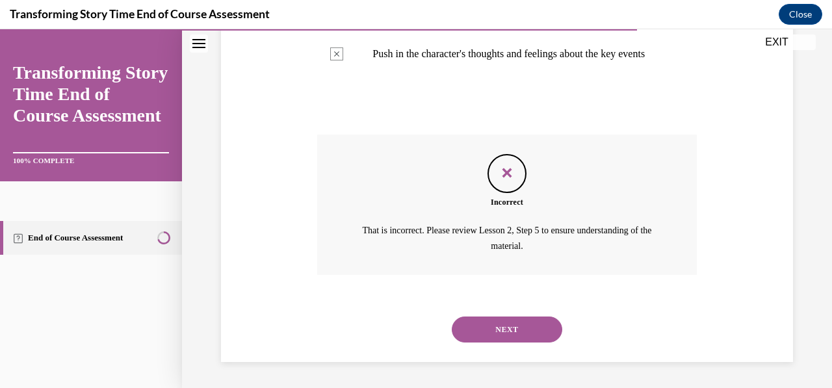
click at [517, 336] on button "NEXT" at bounding box center [507, 330] width 111 height 26
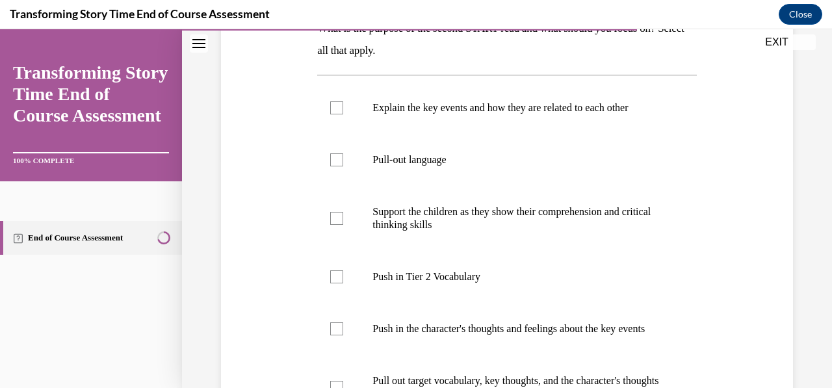
scroll to position [232, 0]
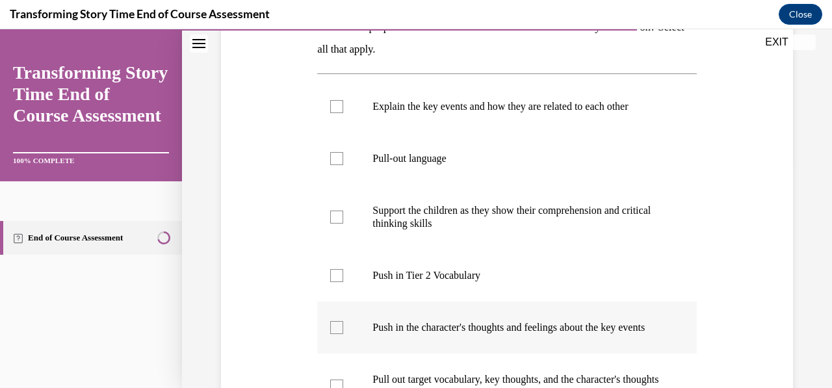
click at [336, 334] on div at bounding box center [336, 327] width 13 height 13
click at [336, 334] on input "Push in the character's thoughts and feelings about the key events" at bounding box center [336, 327] width 13 height 13
checkbox input "true"
click at [338, 274] on div at bounding box center [336, 275] width 13 height 13
click at [338, 274] on input "Push in Tier 2 Vocabulary" at bounding box center [336, 275] width 13 height 13
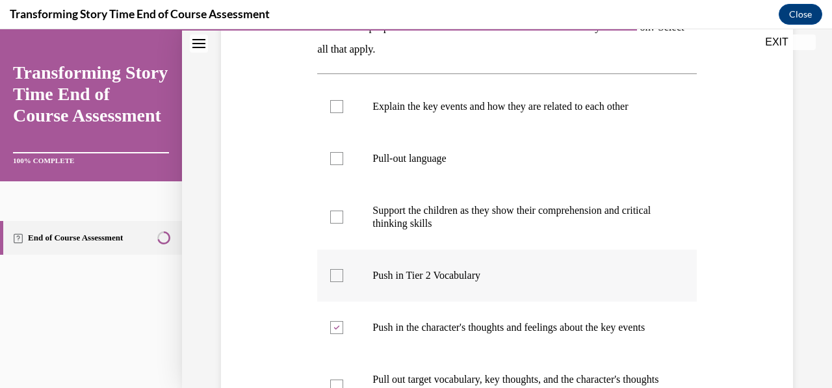
checkbox input "true"
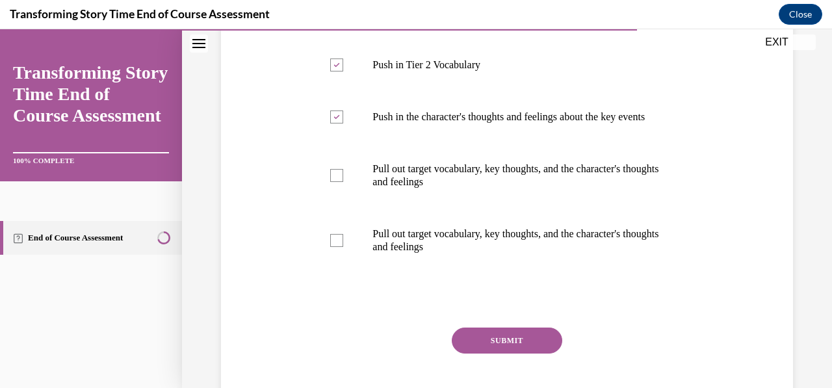
scroll to position [501, 0]
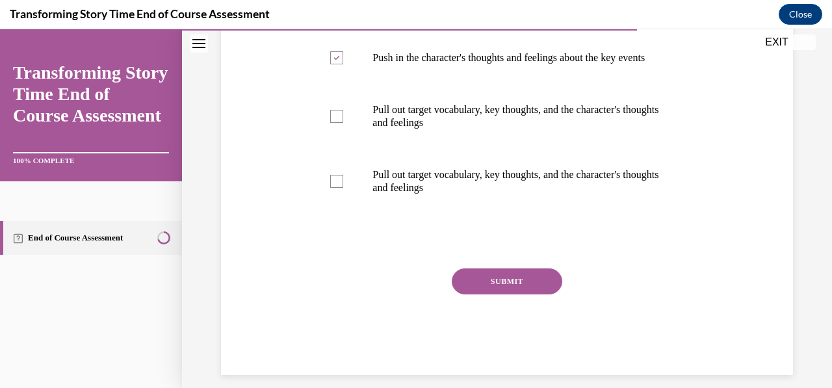
click at [521, 295] on button "SUBMIT" at bounding box center [507, 282] width 111 height 26
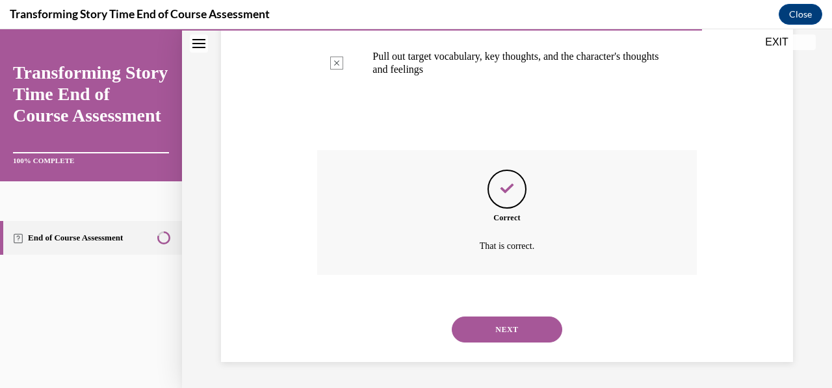
scroll to position [632, 0]
click at [511, 325] on button "NEXT" at bounding box center [507, 330] width 111 height 26
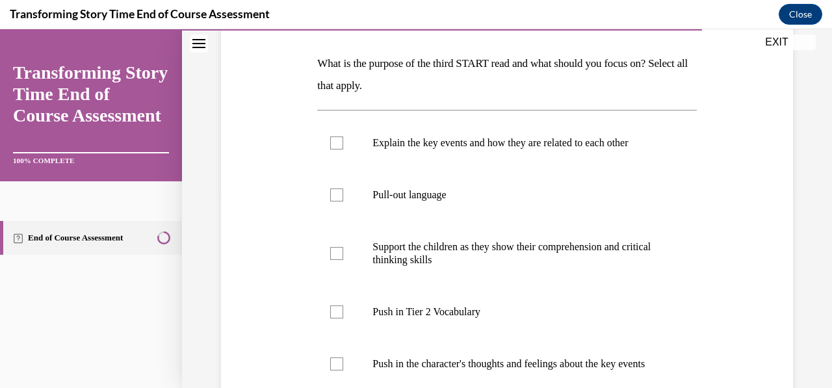
scroll to position [196, 0]
click at [341, 194] on div at bounding box center [336, 193] width 13 height 13
click at [341, 194] on input "Pull-out language" at bounding box center [336, 193] width 13 height 13
checkbox input "true"
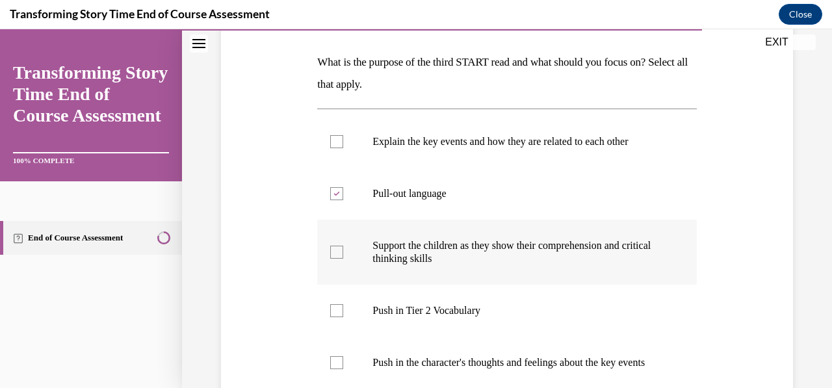
click at [337, 252] on div at bounding box center [336, 252] width 13 height 13
click at [337, 252] on input "Support the children as they show their comprehension and critical thinking ski…" at bounding box center [336, 252] width 13 height 13
checkbox input "true"
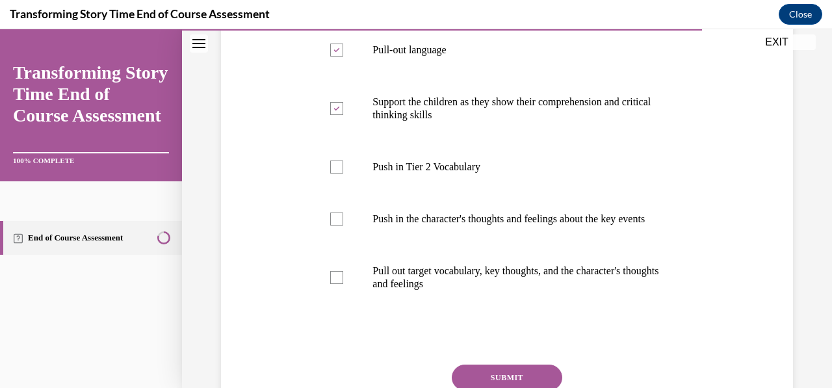
scroll to position [370, 0]
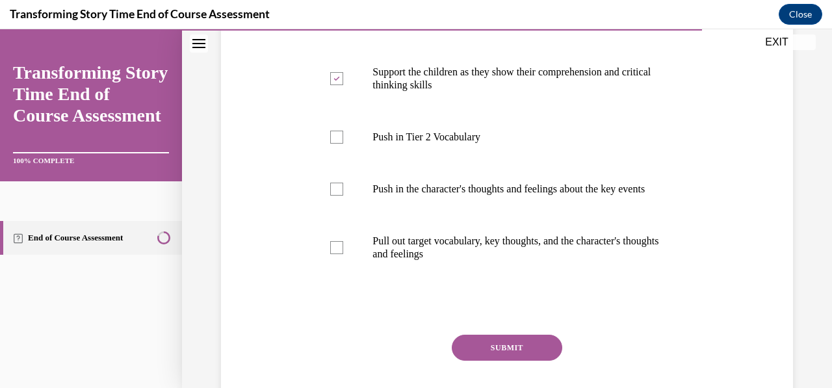
click at [514, 354] on button "SUBMIT" at bounding box center [507, 348] width 111 height 26
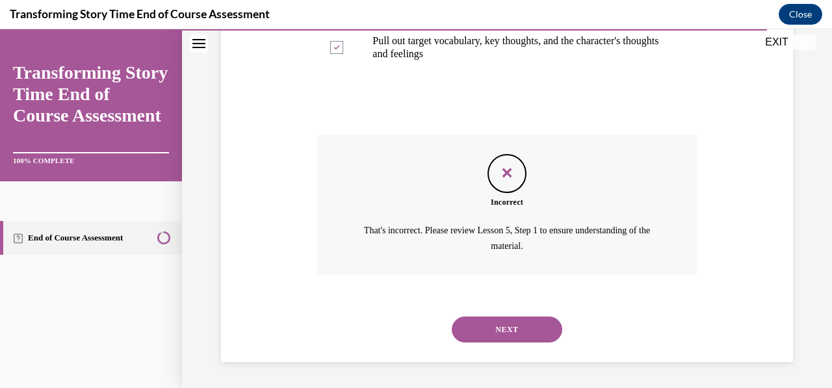
scroll to position [582, 0]
click at [515, 332] on button "NEXT" at bounding box center [507, 330] width 111 height 26
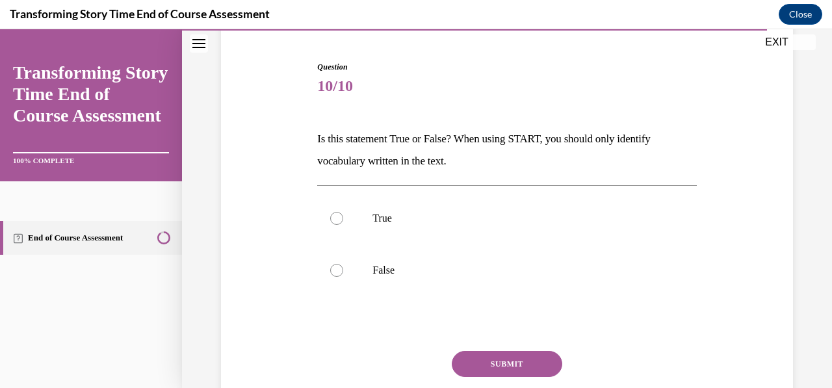
scroll to position [123, 0]
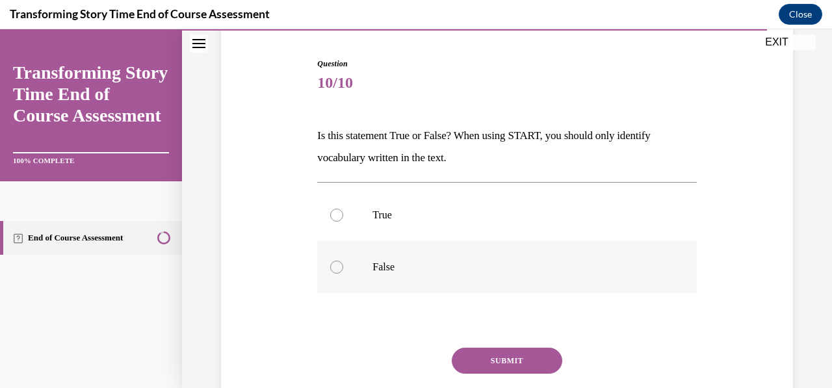
click at [334, 271] on div at bounding box center [336, 267] width 13 height 13
click at [334, 271] on input "False" at bounding box center [336, 267] width 13 height 13
radio input "true"
click at [501, 358] on button "SUBMIT" at bounding box center [507, 361] width 111 height 26
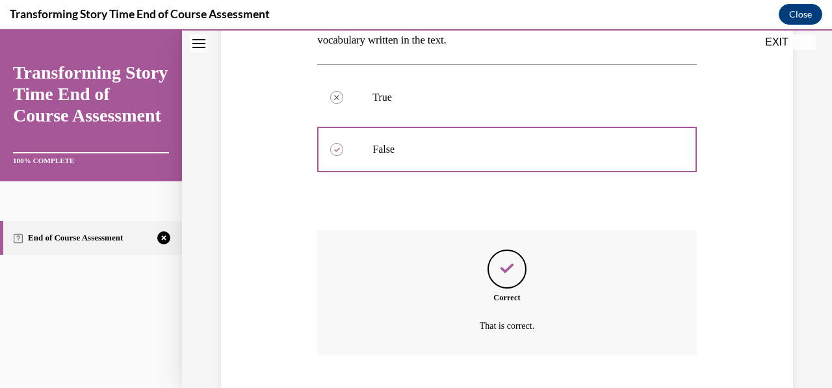
scroll to position [320, 0]
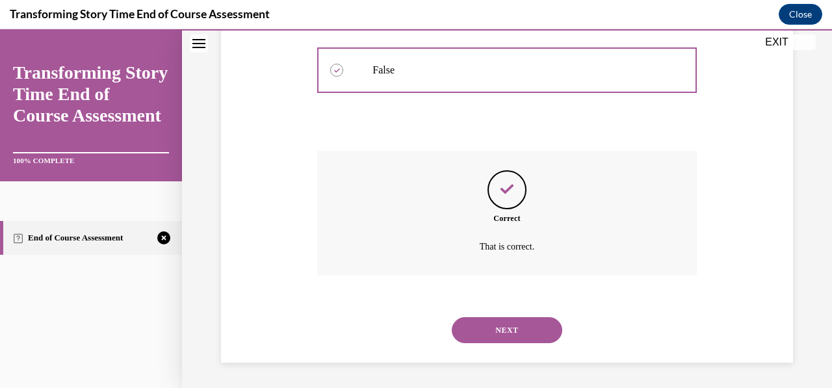
click at [499, 328] on button "NEXT" at bounding box center [507, 330] width 111 height 26
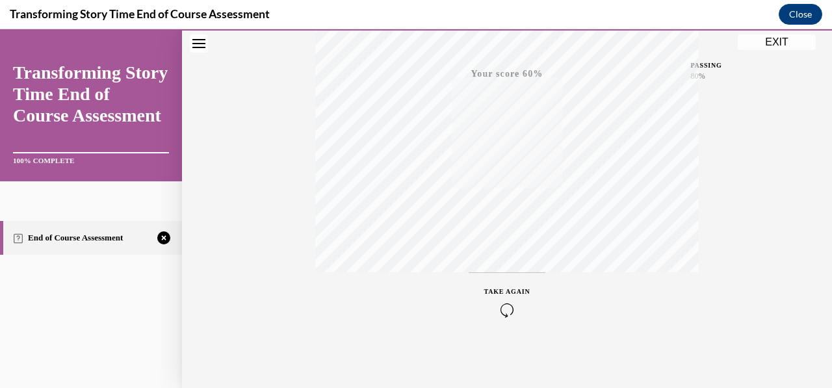
scroll to position [307, 0]
click at [501, 311] on icon "button" at bounding box center [508, 309] width 46 height 14
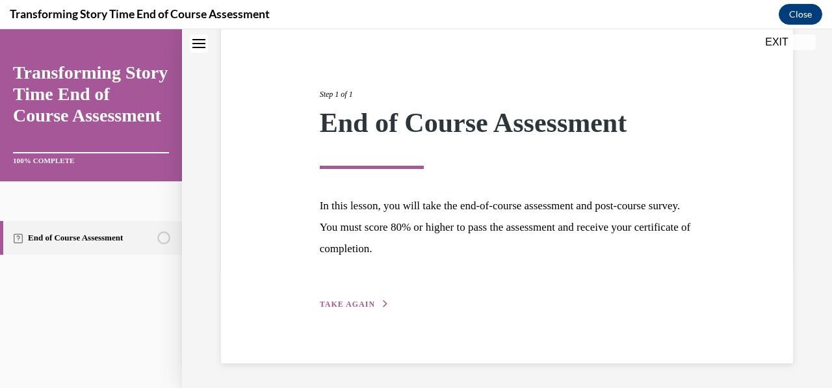
click at [358, 301] on span "TAKE AGAIN" at bounding box center [347, 304] width 55 height 9
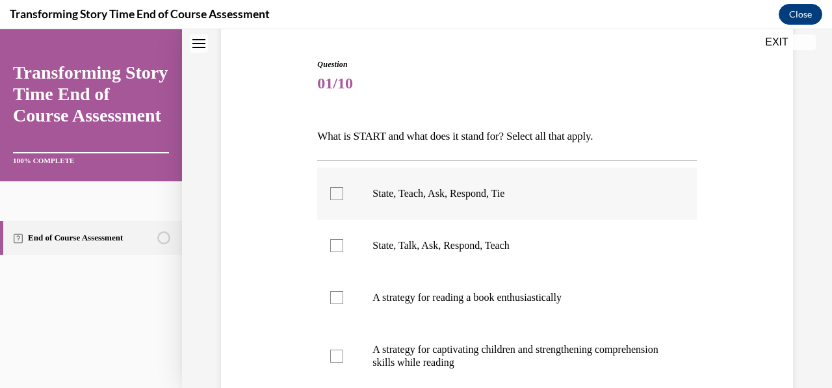
click at [341, 196] on div at bounding box center [336, 193] width 13 height 13
click at [341, 196] on input "State, Teach, Ask, Respond, Tie" at bounding box center [336, 193] width 13 height 13
checkbox input "true"
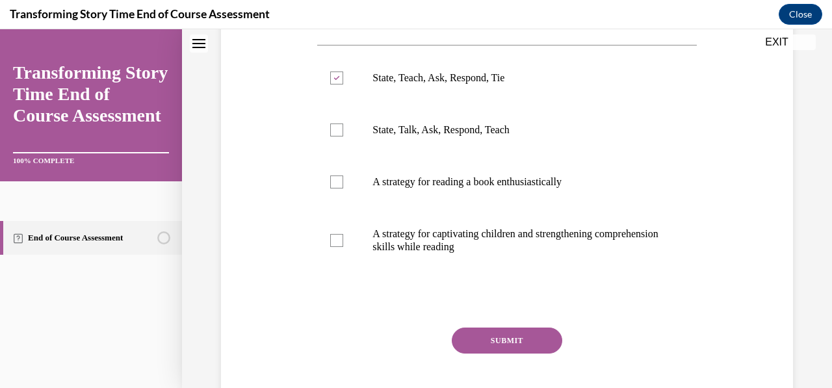
scroll to position [239, 0]
click at [336, 243] on div at bounding box center [336, 239] width 13 height 13
click at [336, 243] on input "A strategy for captivating children and strengthening comprehension skills whil…" at bounding box center [336, 239] width 13 height 13
checkbox input "true"
click at [498, 334] on button "SUBMIT" at bounding box center [507, 340] width 111 height 26
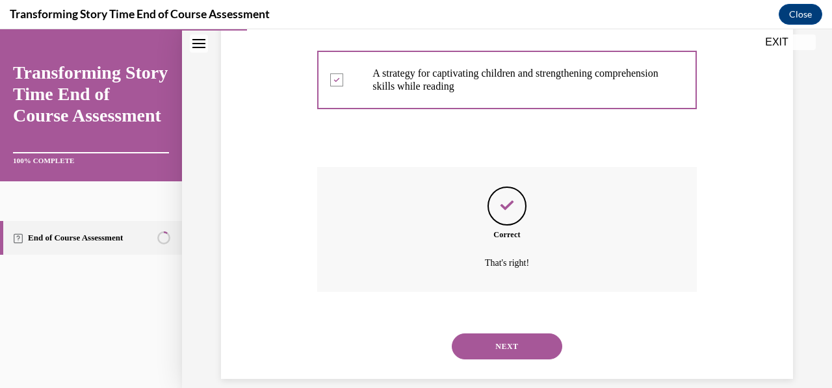
scroll to position [415, 0]
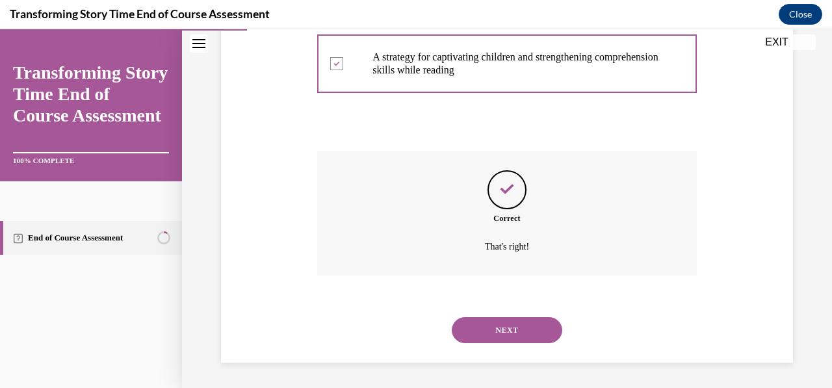
click at [498, 334] on button "NEXT" at bounding box center [507, 330] width 111 height 26
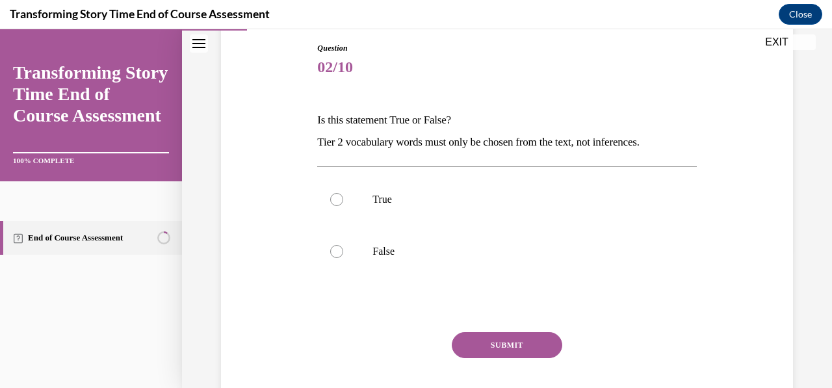
scroll to position [142, 0]
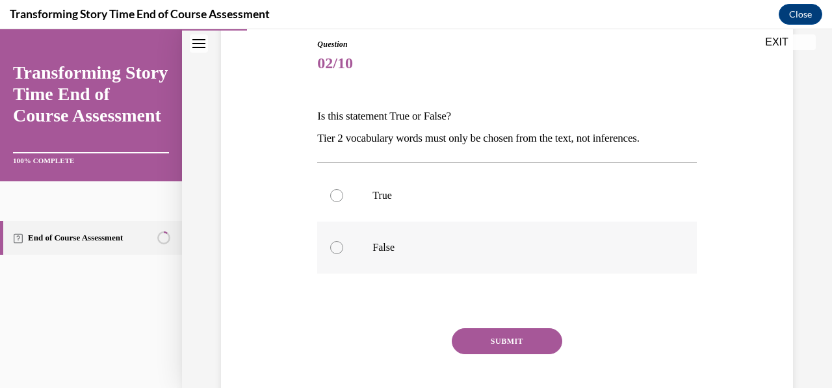
click at [336, 245] on div at bounding box center [336, 247] width 13 height 13
click at [336, 245] on input "False" at bounding box center [336, 247] width 13 height 13
radio input "true"
click at [486, 345] on button "SUBMIT" at bounding box center [507, 341] width 111 height 26
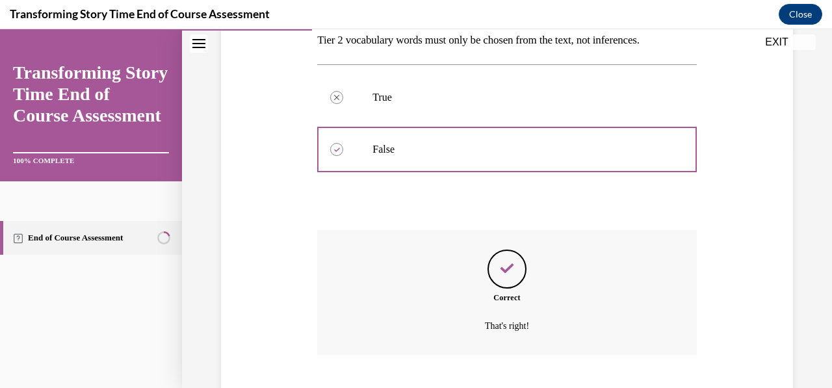
scroll to position [320, 0]
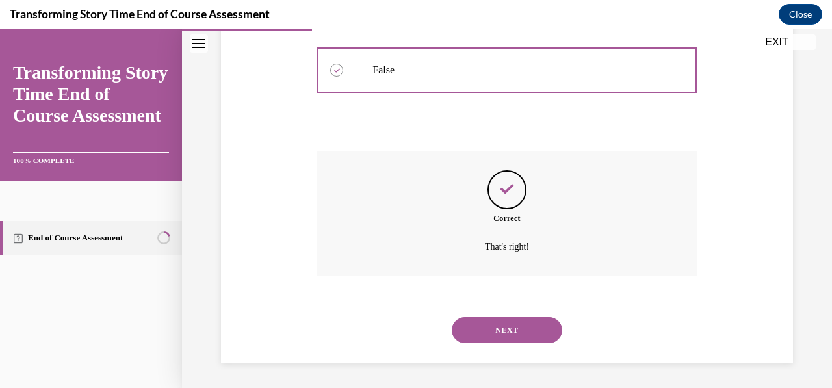
click at [488, 333] on button "NEXT" at bounding box center [507, 330] width 111 height 26
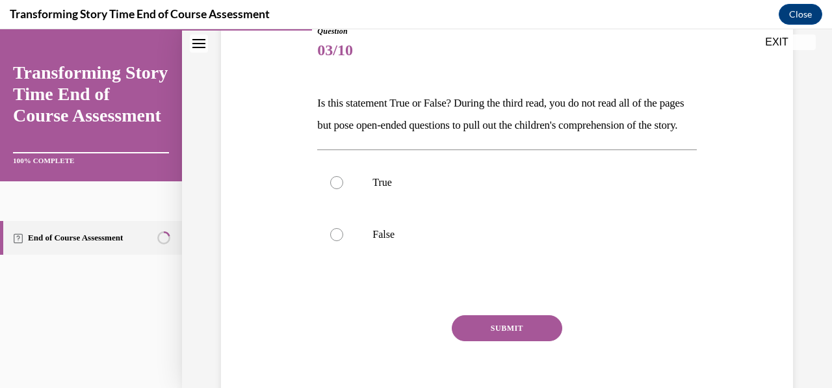
scroll to position [159, 0]
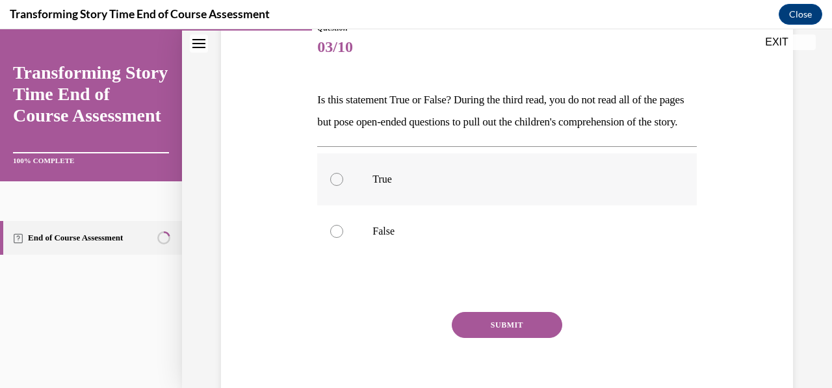
click at [337, 186] on div at bounding box center [336, 179] width 13 height 13
click at [337, 186] on input "True" at bounding box center [336, 179] width 13 height 13
radio input "true"
click at [499, 338] on button "SUBMIT" at bounding box center [507, 325] width 111 height 26
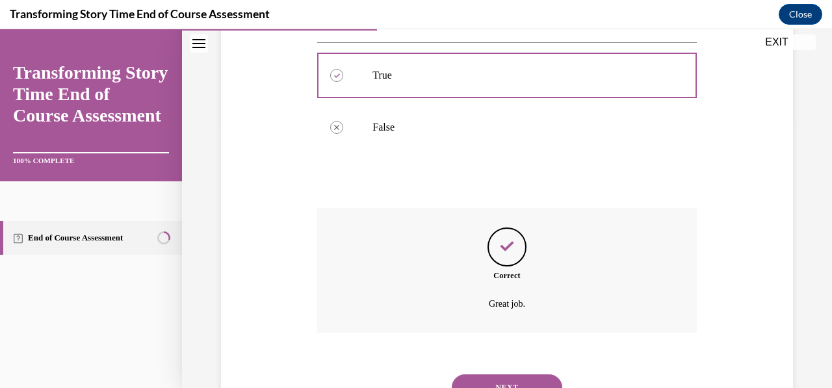
scroll to position [342, 0]
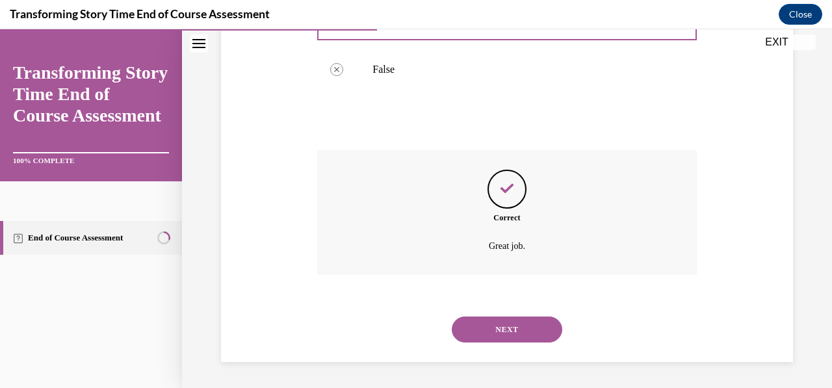
click at [522, 331] on button "NEXT" at bounding box center [507, 330] width 111 height 26
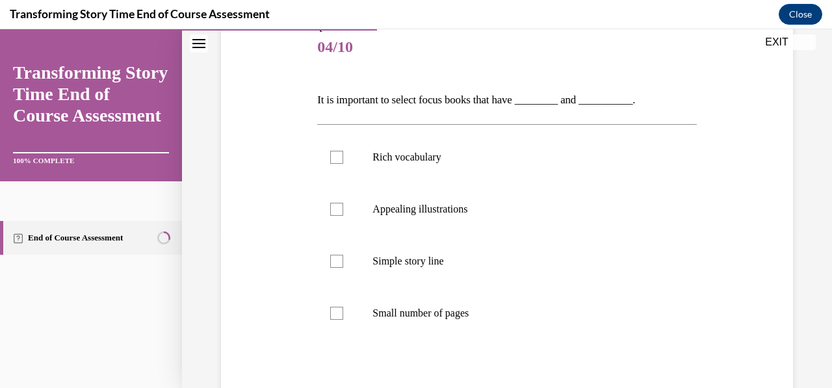
scroll to position [160, 0]
click at [334, 207] on div at bounding box center [336, 208] width 13 height 13
click at [334, 207] on input "Appealing illustrations" at bounding box center [336, 208] width 13 height 13
checkbox input "true"
click at [337, 153] on div at bounding box center [336, 156] width 13 height 13
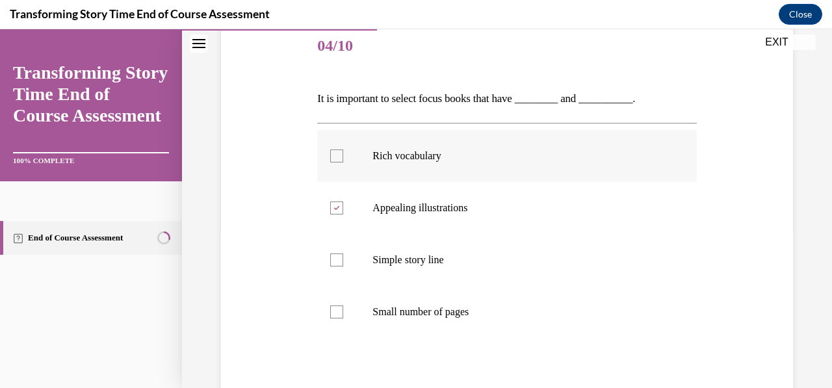
click at [337, 153] on input "Rich vocabulary" at bounding box center [336, 156] width 13 height 13
checkbox input "true"
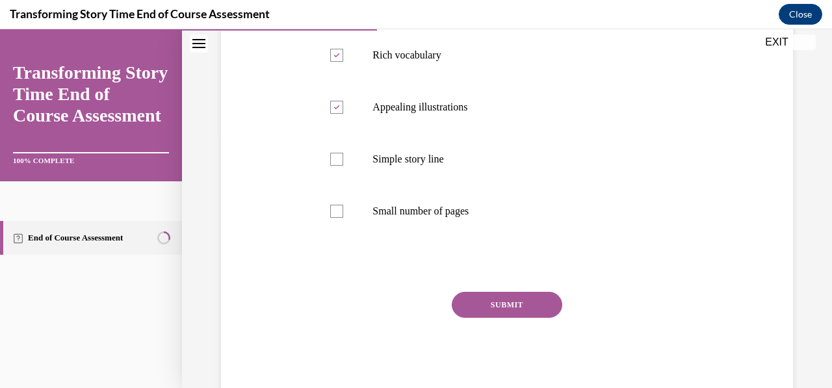
scroll to position [294, 0]
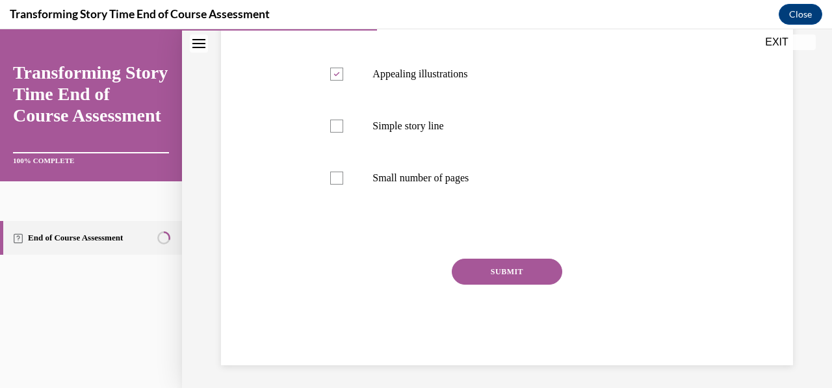
click at [510, 268] on button "SUBMIT" at bounding box center [507, 272] width 111 height 26
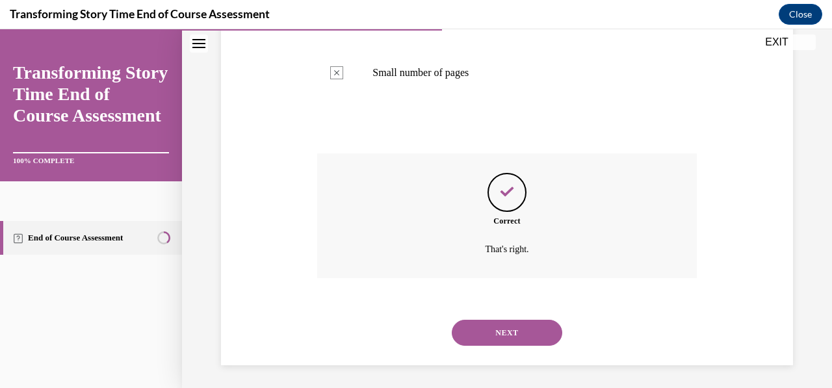
scroll to position [402, 0]
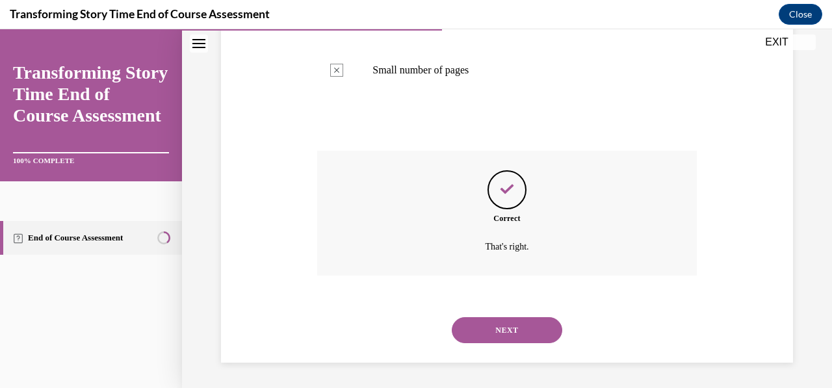
click at [506, 328] on button "NEXT" at bounding box center [507, 330] width 111 height 26
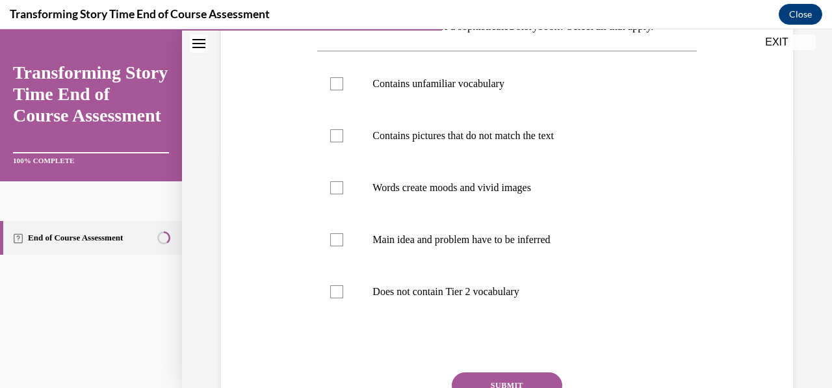
scroll to position [235, 0]
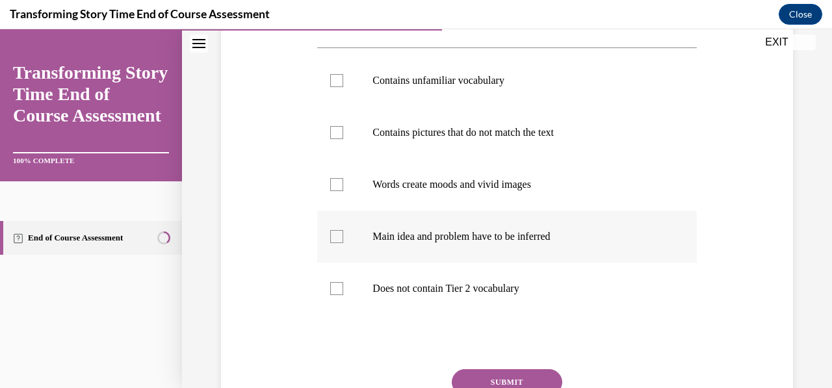
click at [334, 237] on div at bounding box center [336, 236] width 13 height 13
click at [334, 237] on input "Main idea and problem have to be inferred" at bounding box center [336, 236] width 13 height 13
checkbox input "true"
click at [339, 79] on div at bounding box center [336, 80] width 13 height 13
click at [339, 79] on input "Contains unfamiliar vocabulary" at bounding box center [336, 80] width 13 height 13
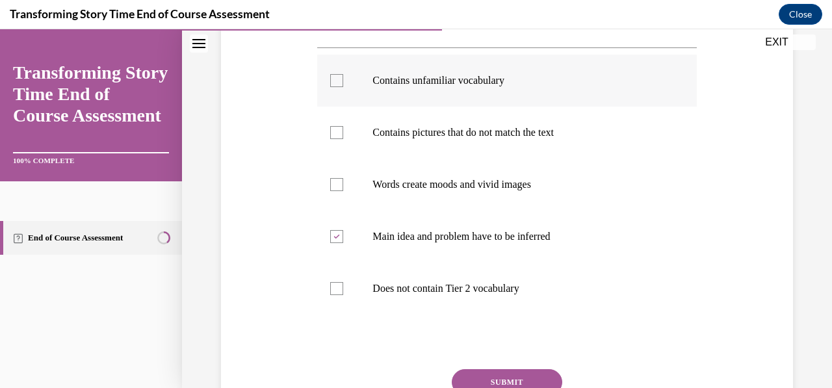
checkbox input "true"
click at [334, 293] on div at bounding box center [336, 288] width 13 height 13
click at [334, 293] on input "Does not contain Tier 2 vocabulary" at bounding box center [336, 288] width 13 height 13
checkbox input "true"
click at [490, 371] on button "SUBMIT" at bounding box center [507, 382] width 111 height 26
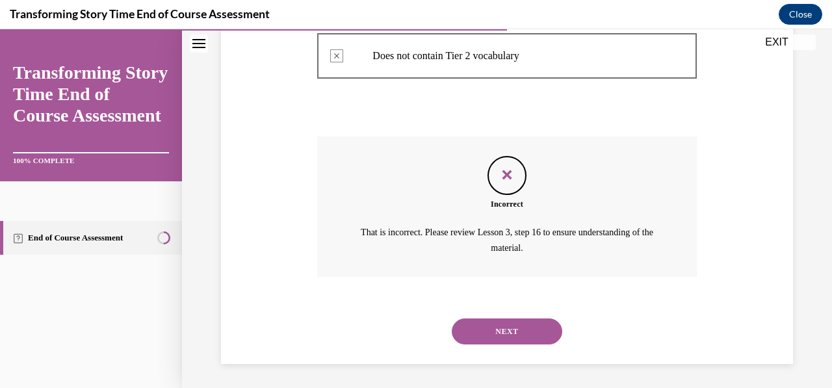
scroll to position [469, 0]
click at [507, 332] on button "NEXT" at bounding box center [507, 331] width 111 height 26
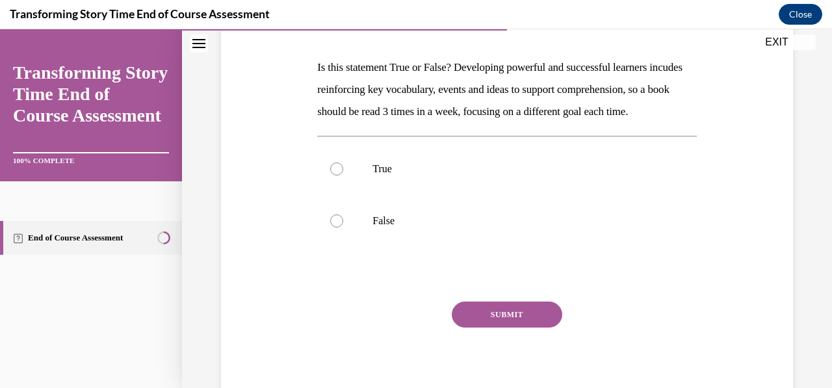
scroll to position [194, 0]
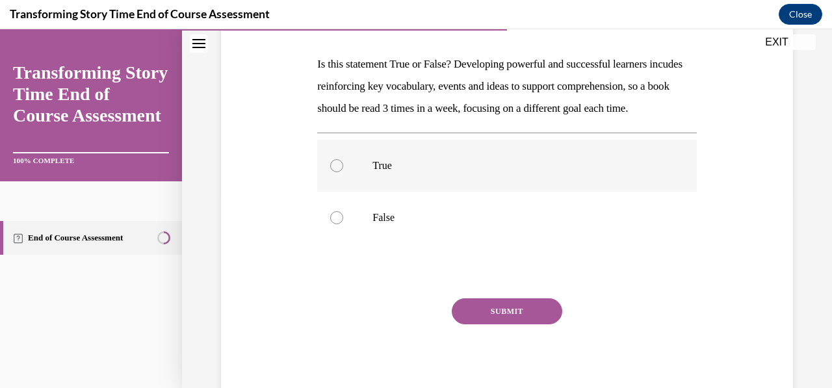
click at [334, 172] on div at bounding box center [336, 165] width 13 height 13
click at [334, 172] on input "True" at bounding box center [336, 165] width 13 height 13
radio input "true"
click at [468, 325] on button "SUBMIT" at bounding box center [507, 312] width 111 height 26
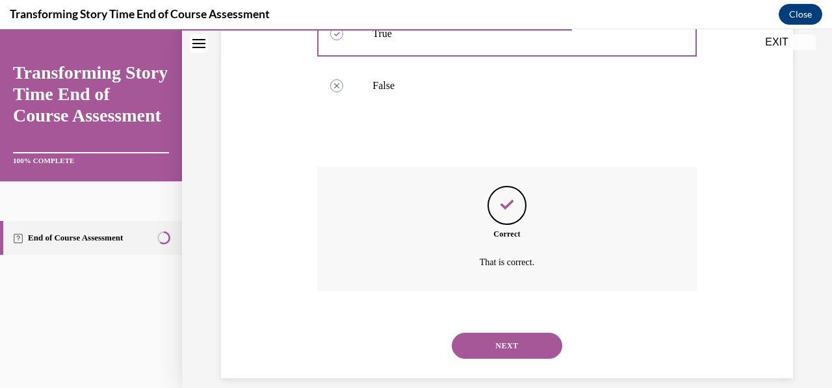
scroll to position [364, 0]
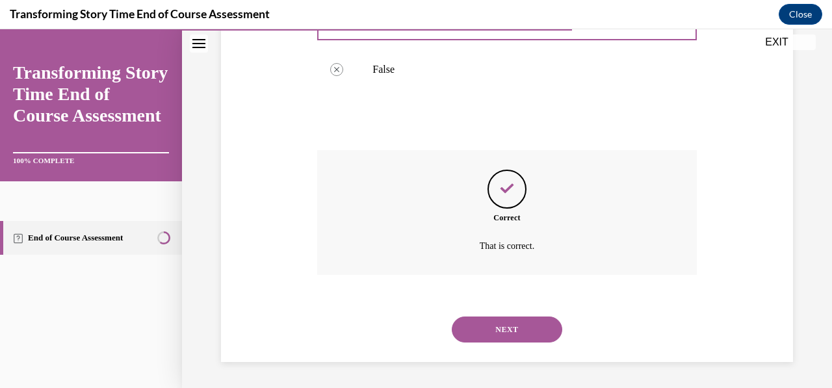
click at [468, 339] on button "NEXT" at bounding box center [507, 330] width 111 height 26
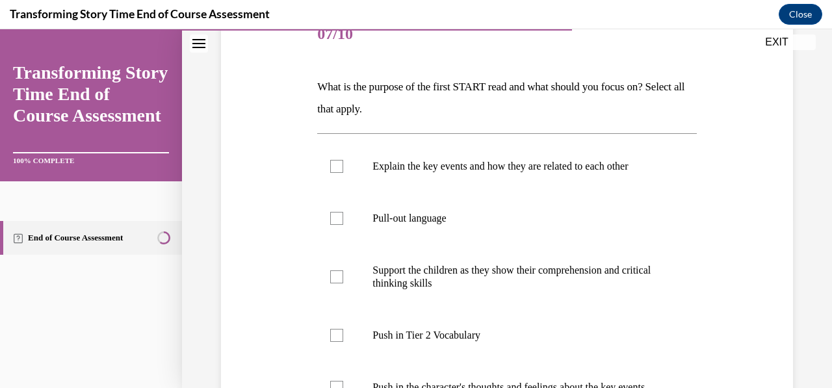
scroll to position [176, 0]
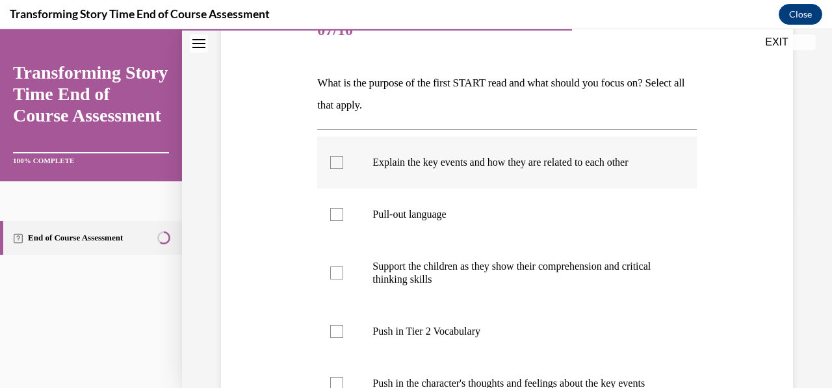
click at [332, 159] on div at bounding box center [336, 162] width 13 height 13
click at [332, 159] on input "Explain the key events and how they are related to each other" at bounding box center [336, 162] width 13 height 13
checkbox input "true"
click at [334, 332] on div at bounding box center [336, 331] width 13 height 13
click at [334, 332] on input "Push in Tier 2 Vocabulary" at bounding box center [336, 331] width 13 height 13
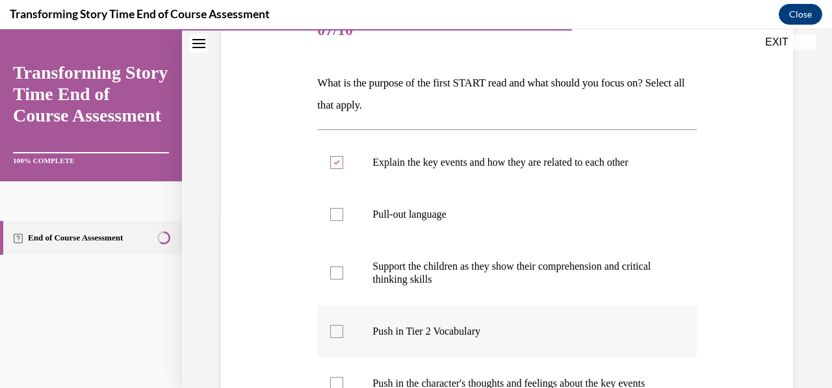
checkbox input "true"
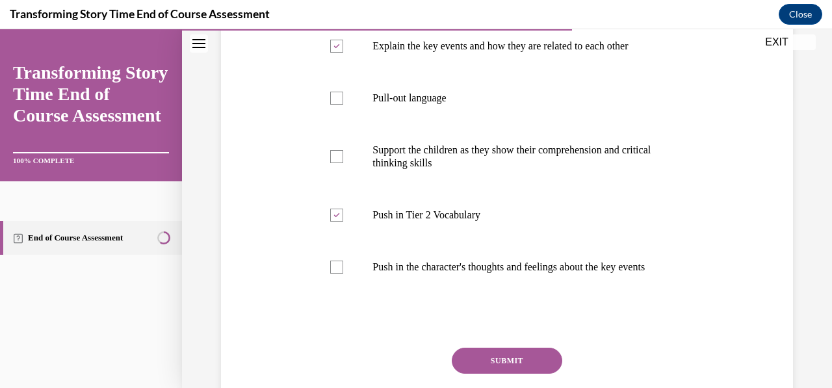
scroll to position [397, 0]
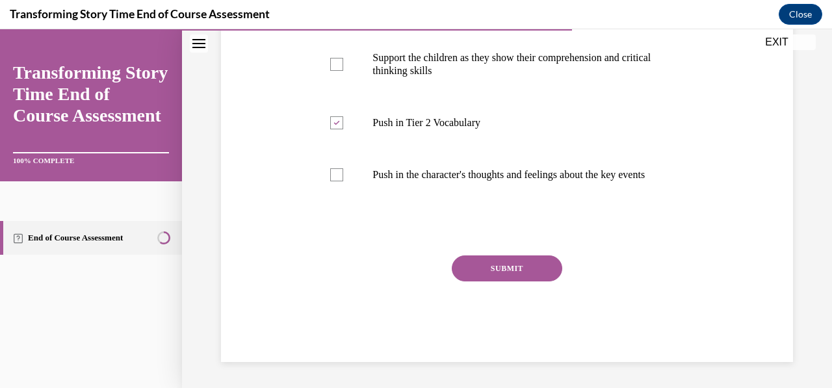
click at [488, 267] on button "SUBMIT" at bounding box center [507, 269] width 111 height 26
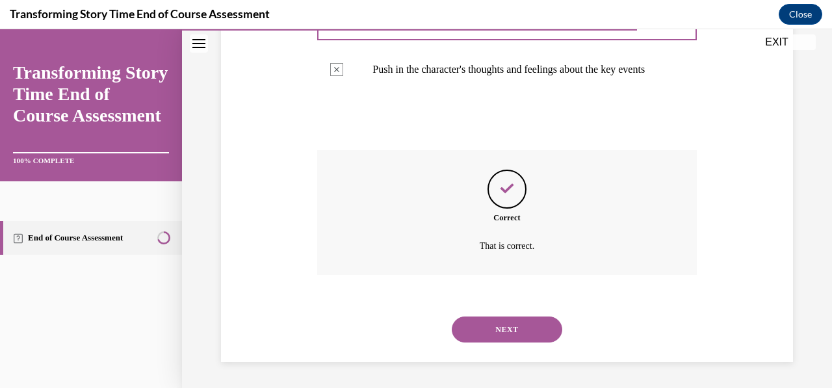
scroll to position [502, 0]
click at [488, 326] on button "NEXT" at bounding box center [507, 330] width 111 height 26
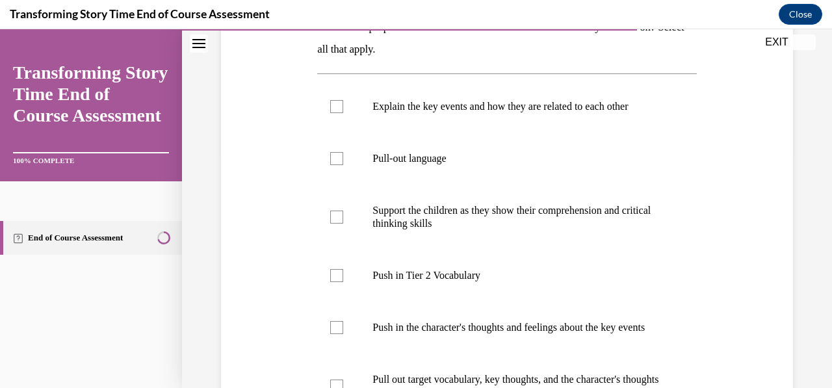
scroll to position [232, 0]
click at [334, 275] on div at bounding box center [336, 275] width 13 height 13
click at [334, 275] on input "Push in Tier 2 Vocabulary" at bounding box center [336, 275] width 13 height 13
checkbox input "true"
click at [338, 340] on label "Push in the character's thoughts and feelings about the key events" at bounding box center [506, 327] width 379 height 52
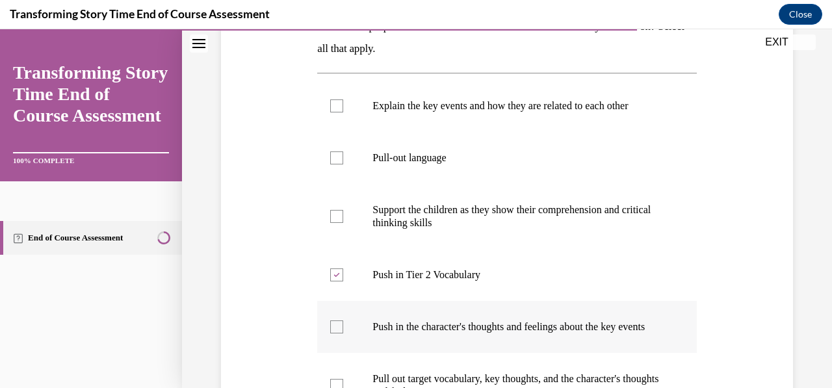
click at [338, 334] on input "Push in the character's thoughts and feelings about the key events" at bounding box center [336, 327] width 13 height 13
checkbox input "true"
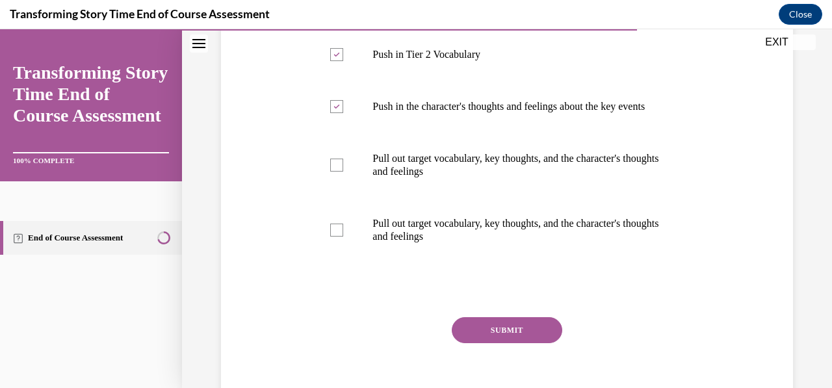
scroll to position [456, 0]
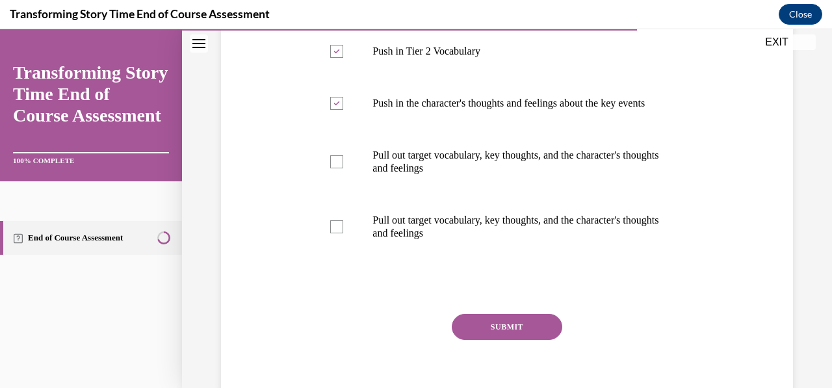
click at [544, 340] on button "SUBMIT" at bounding box center [507, 327] width 111 height 26
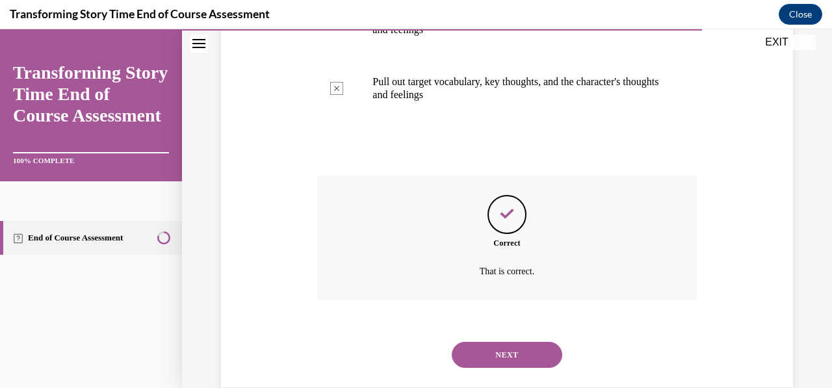
scroll to position [632, 0]
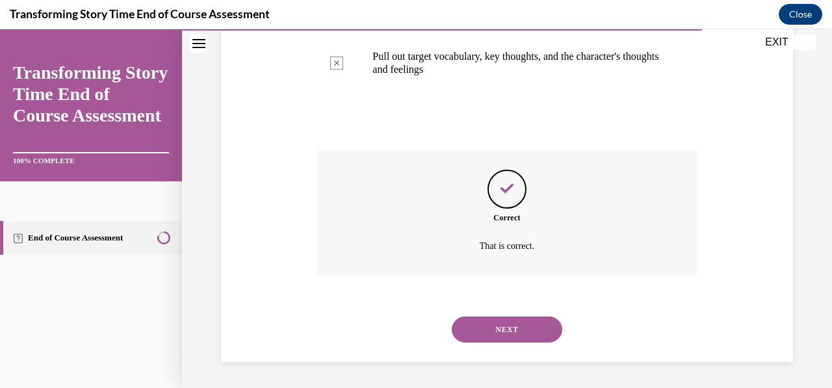
click at [542, 338] on button "NEXT" at bounding box center [507, 330] width 111 height 26
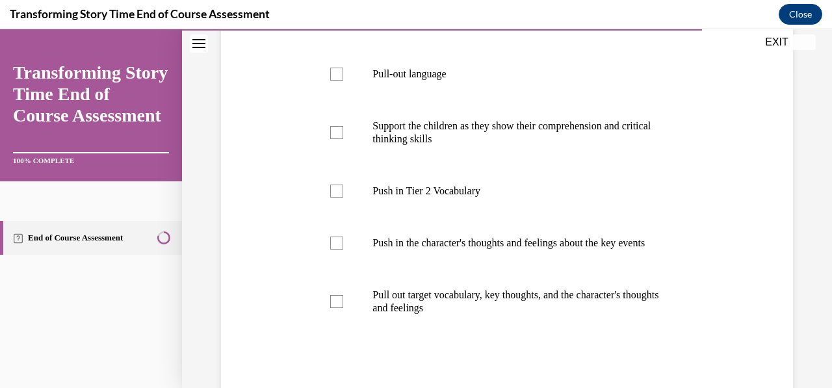
scroll to position [318, 0]
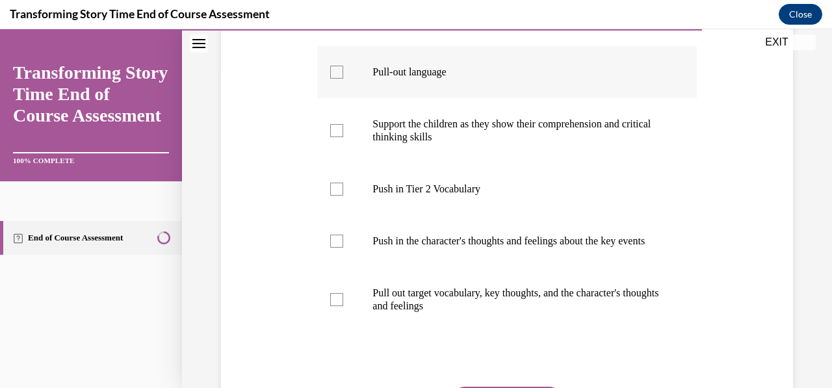
click at [339, 72] on div at bounding box center [336, 72] width 13 height 13
click at [339, 72] on input "Pull-out language" at bounding box center [336, 72] width 13 height 13
checkbox input "true"
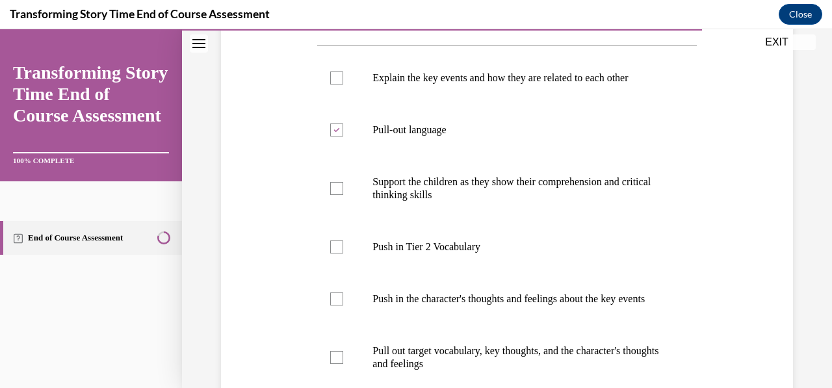
scroll to position [263, 0]
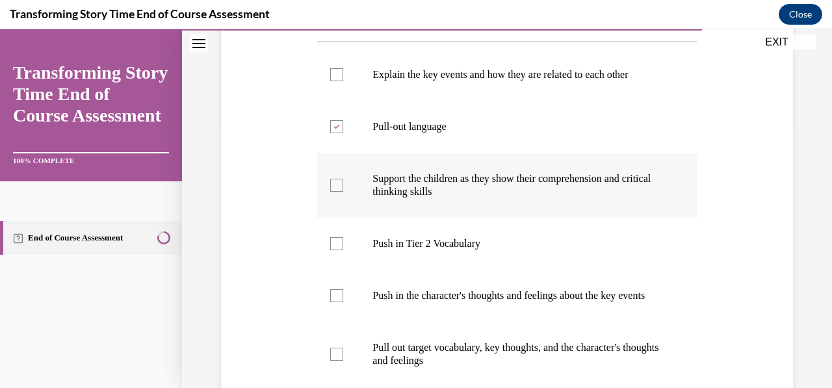
click at [338, 184] on div at bounding box center [336, 185] width 13 height 13
click at [338, 184] on input "Support the children as they show their comprehension and critical thinking ski…" at bounding box center [336, 185] width 13 height 13
checkbox input "true"
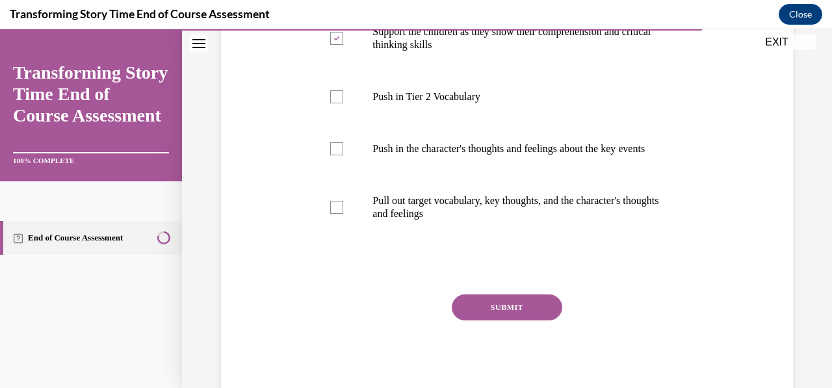
scroll to position [462, 0]
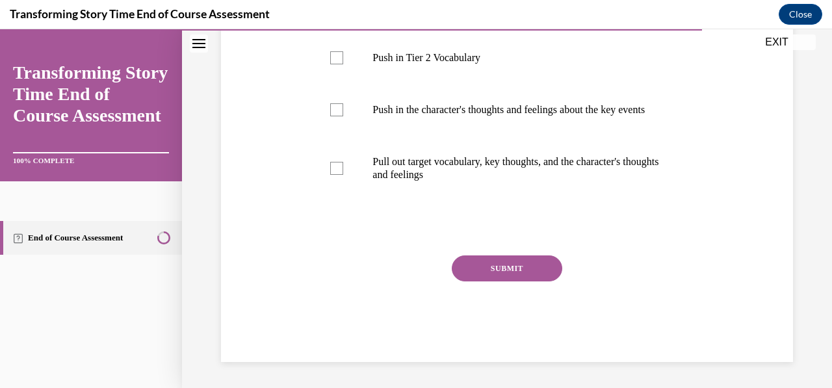
click at [522, 276] on button "SUBMIT" at bounding box center [507, 269] width 111 height 26
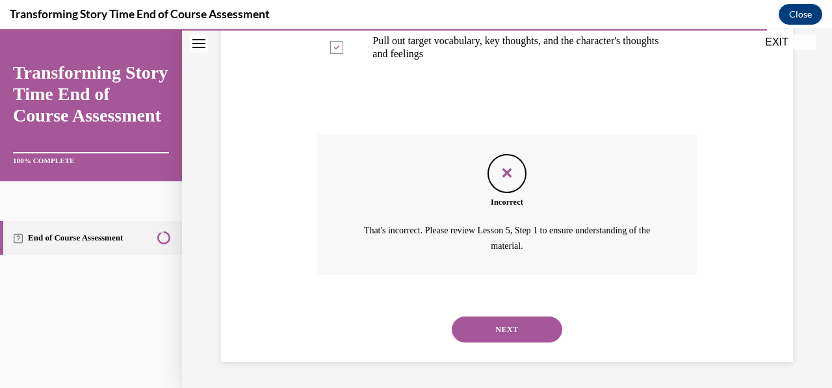
scroll to position [582, 0]
click at [512, 328] on button "NEXT" at bounding box center [507, 330] width 111 height 26
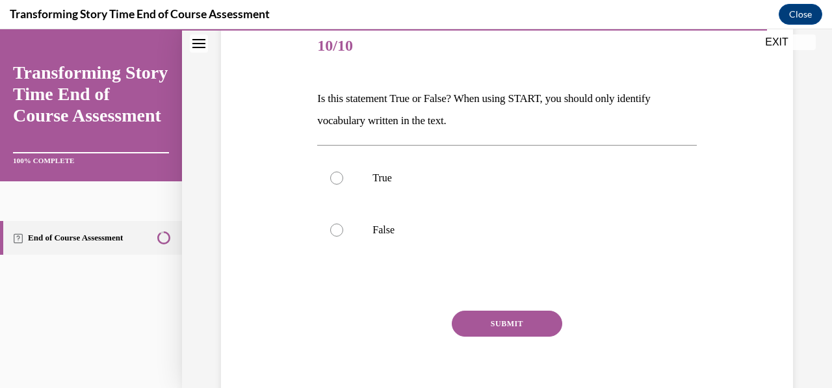
scroll to position [161, 0]
click at [334, 232] on div at bounding box center [336, 229] width 13 height 13
click at [334, 232] on input "False" at bounding box center [336, 229] width 13 height 13
radio input "true"
click at [488, 324] on button "SUBMIT" at bounding box center [507, 323] width 111 height 26
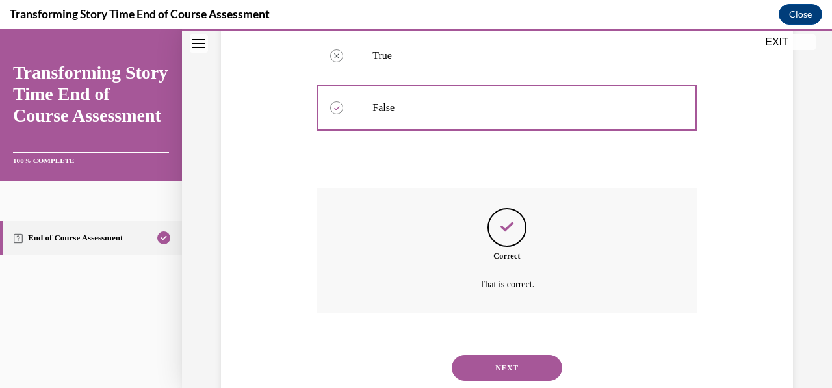
scroll to position [320, 0]
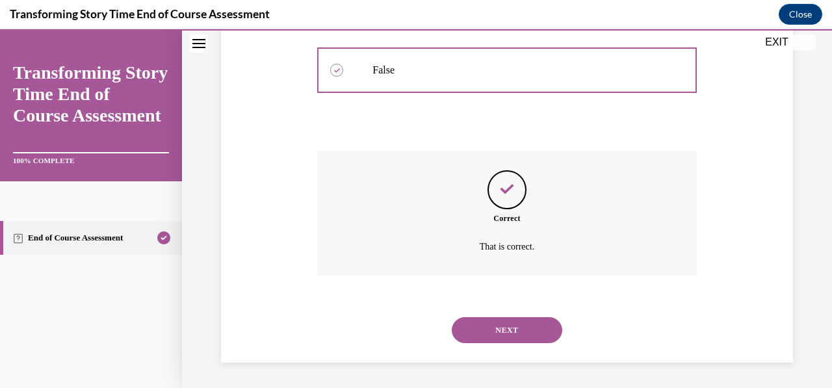
click at [488, 324] on button "NEXT" at bounding box center [507, 330] width 111 height 26
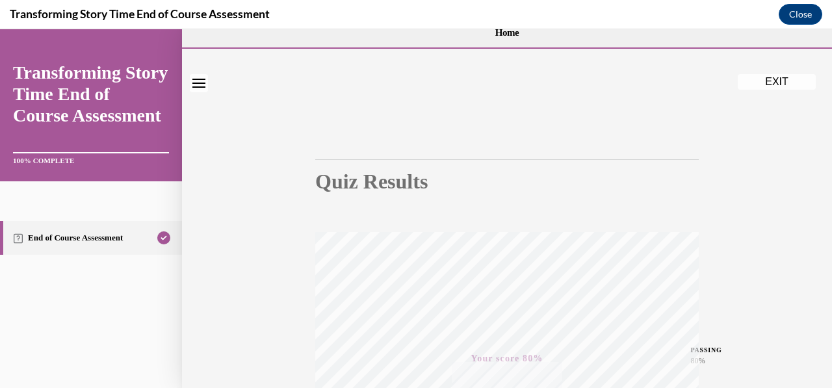
scroll to position [0, 0]
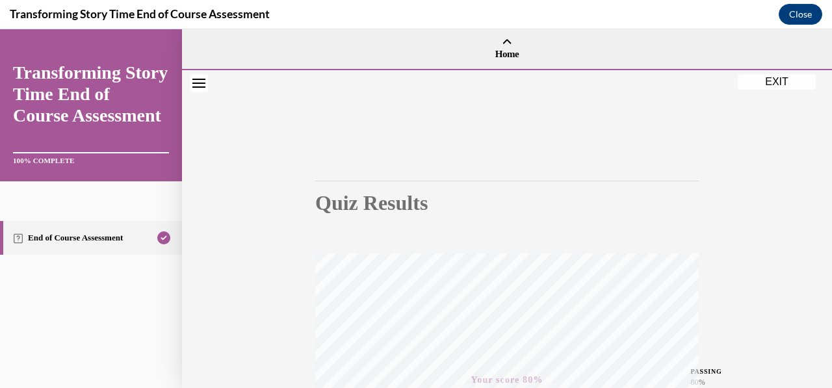
click at [773, 84] on button "EXIT" at bounding box center [777, 82] width 78 height 16
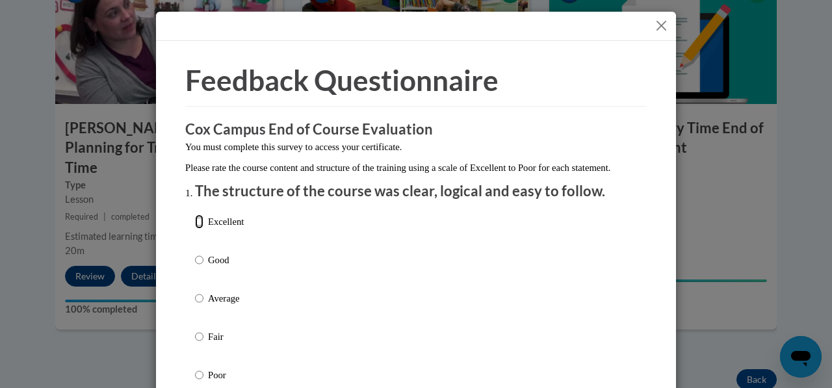
click at [195, 229] on input "Excellent" at bounding box center [199, 222] width 8 height 14
radio input "true"
click at [195, 253] on input "Good" at bounding box center [199, 260] width 8 height 14
radio input "true"
click at [195, 215] on input "Excellent" at bounding box center [199, 222] width 8 height 14
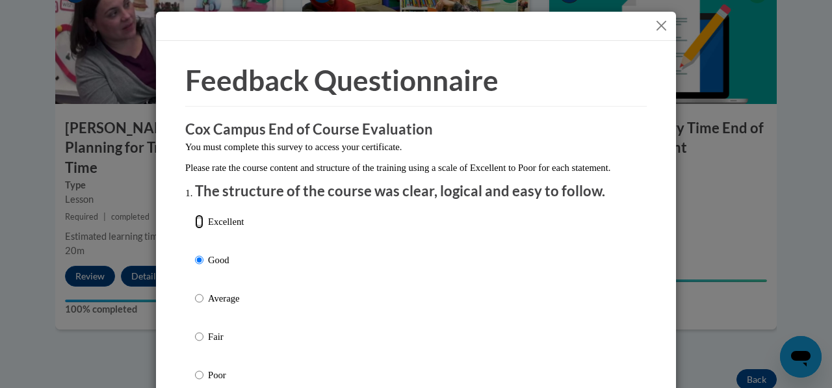
radio input "true"
click at [620, 241] on div "Excellent Good Average Fair Poor" at bounding box center [416, 314] width 442 height 212
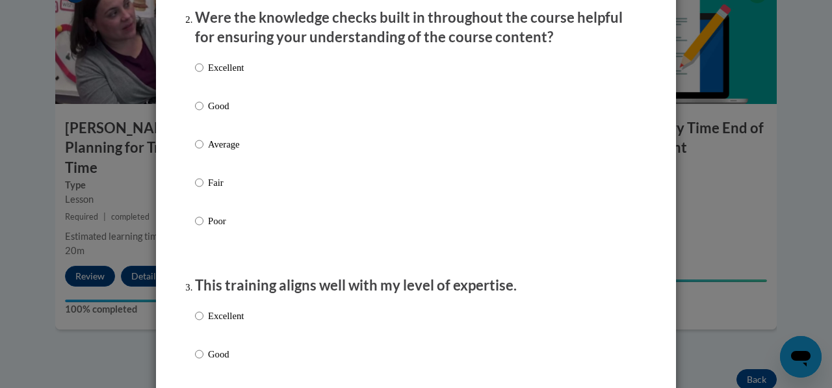
scroll to position [429, 0]
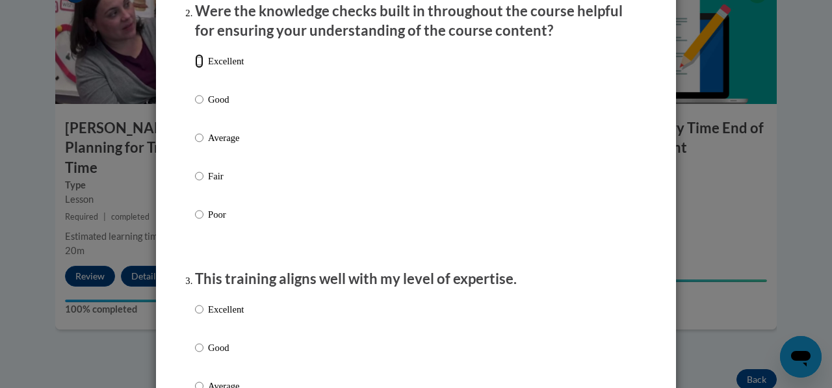
click at [195, 68] on input "Excellent" at bounding box center [199, 61] width 8 height 14
radio input "true"
click at [197, 317] on input "Excellent" at bounding box center [199, 309] width 8 height 14
radio input "true"
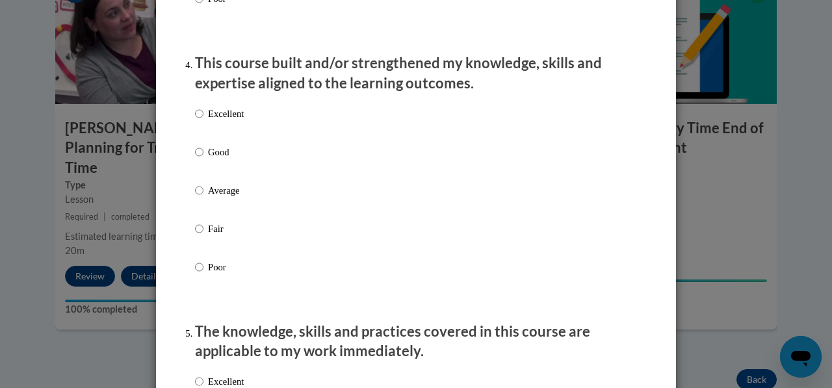
scroll to position [899, 0]
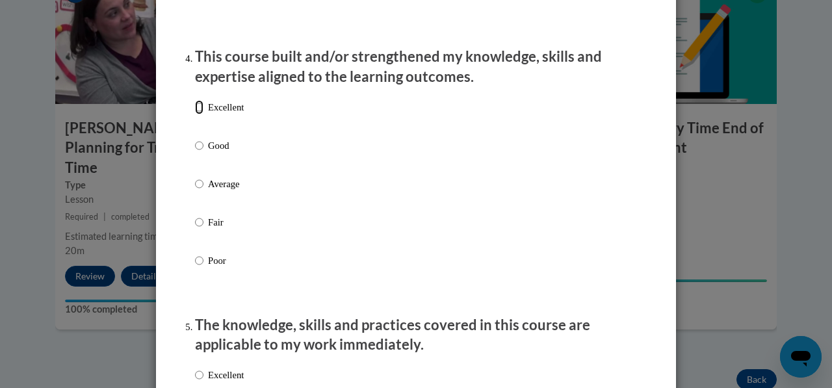
click at [198, 114] on input "Excellent" at bounding box center [199, 107] width 8 height 14
radio input "true"
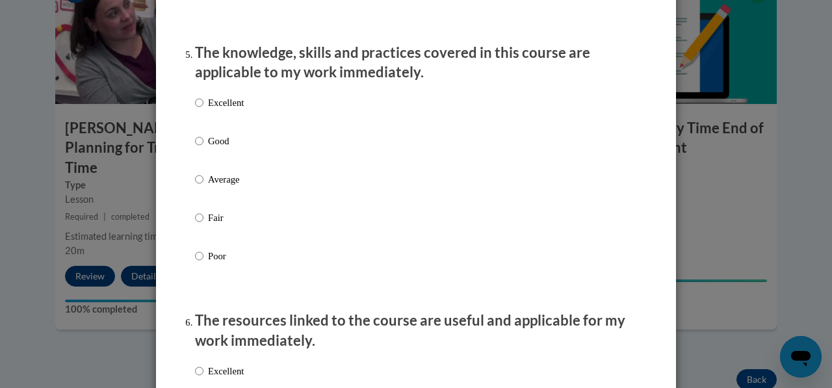
scroll to position [1176, 0]
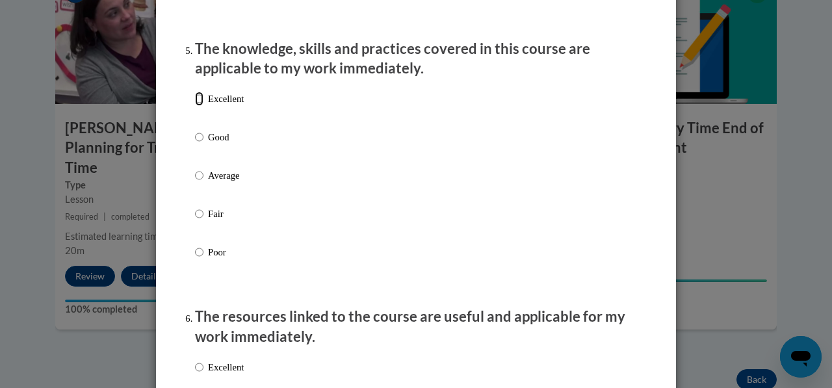
click at [195, 106] on input "Excellent" at bounding box center [199, 99] width 8 height 14
radio input "true"
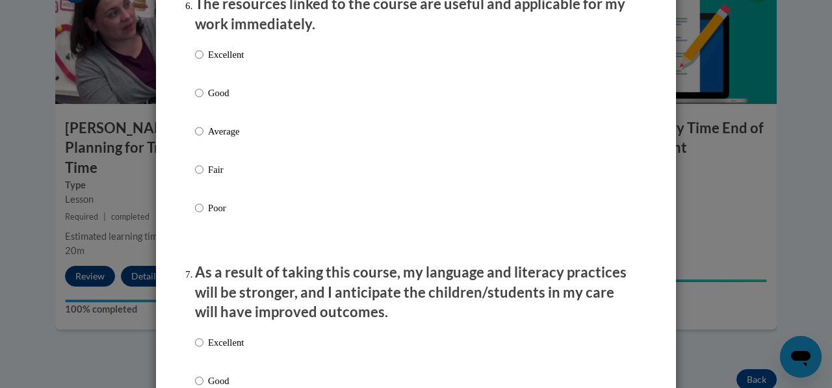
scroll to position [1495, 0]
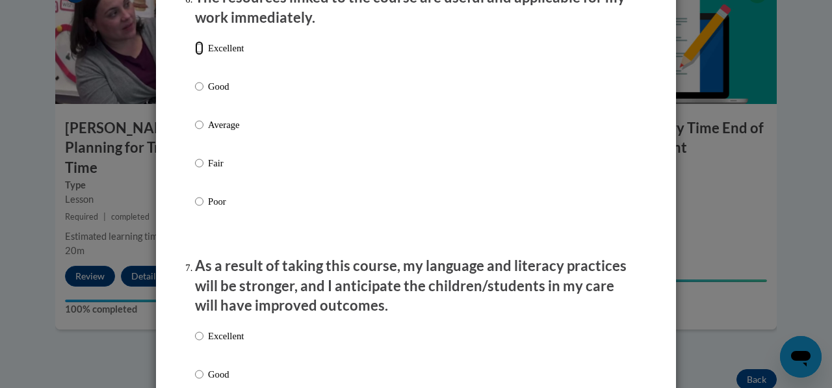
click at [196, 55] on input "Excellent" at bounding box center [199, 48] width 8 height 14
radio input "true"
click at [200, 347] on label "Excellent" at bounding box center [219, 346] width 49 height 35
click at [200, 343] on input "Excellent" at bounding box center [199, 336] width 8 height 14
radio input "true"
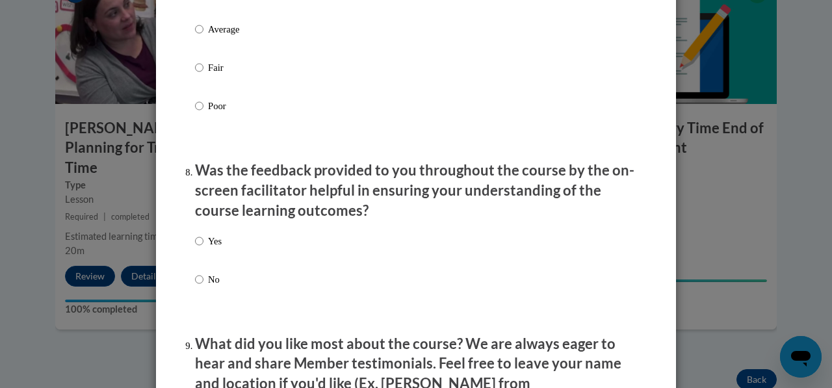
scroll to position [1930, 0]
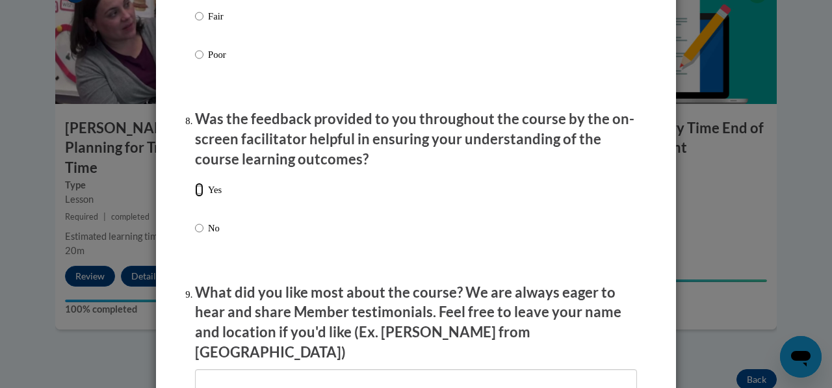
click at [196, 197] on input "Yes" at bounding box center [199, 190] width 8 height 14
radio input "true"
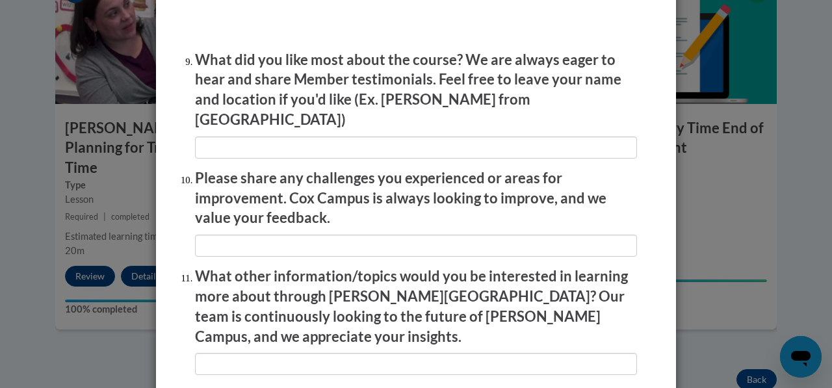
scroll to position [2215, 0]
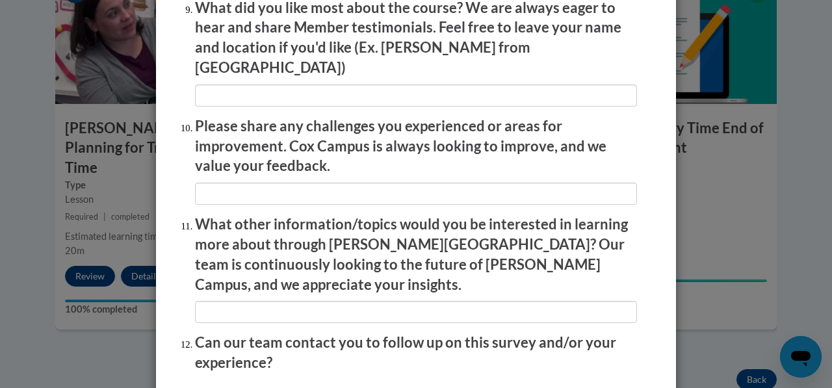
click at [200, 386] on label "Yes" at bounding box center [208, 393] width 27 height 14
click at [200, 386] on input "Yes" at bounding box center [199, 393] width 8 height 14
radio input "true"
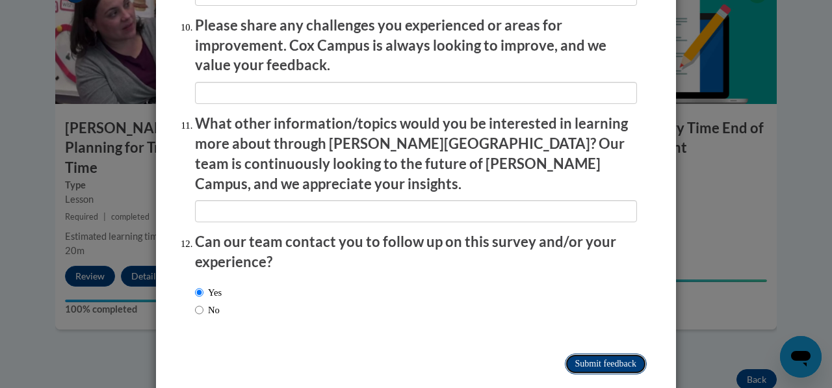
click at [613, 354] on input "Submit feedback" at bounding box center [606, 364] width 82 height 21
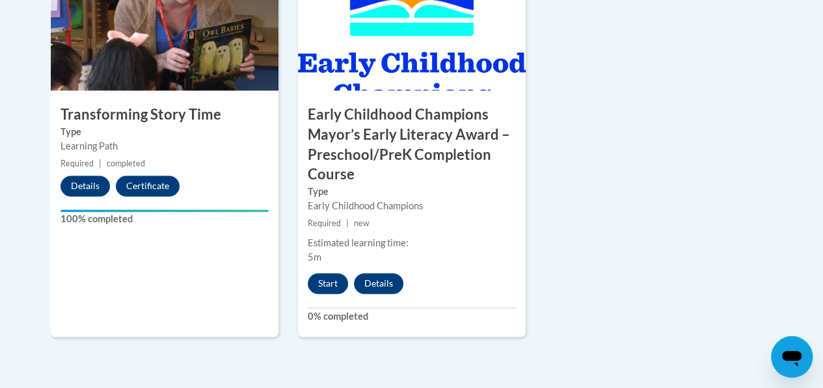
scroll to position [889, 0]
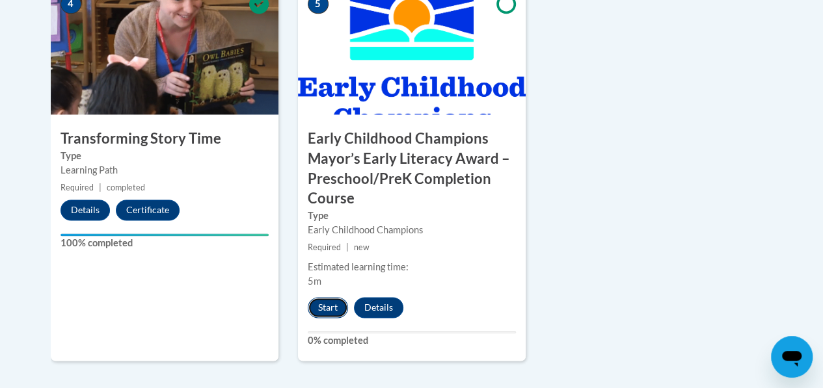
click at [326, 304] on button "Start" at bounding box center [328, 307] width 40 height 21
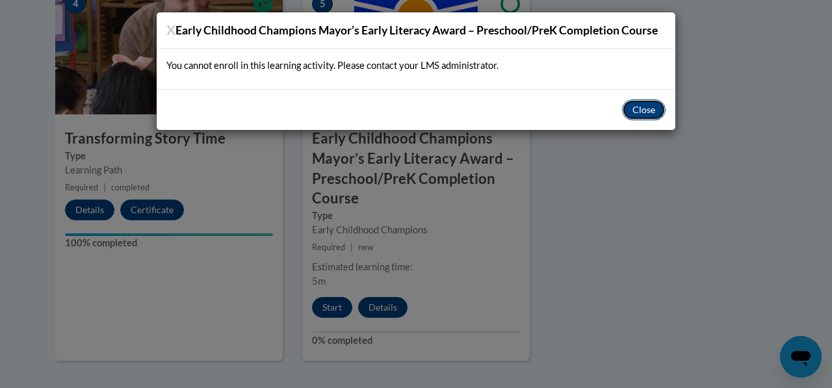
click at [644, 108] on button "Close" at bounding box center [644, 110] width 44 height 21
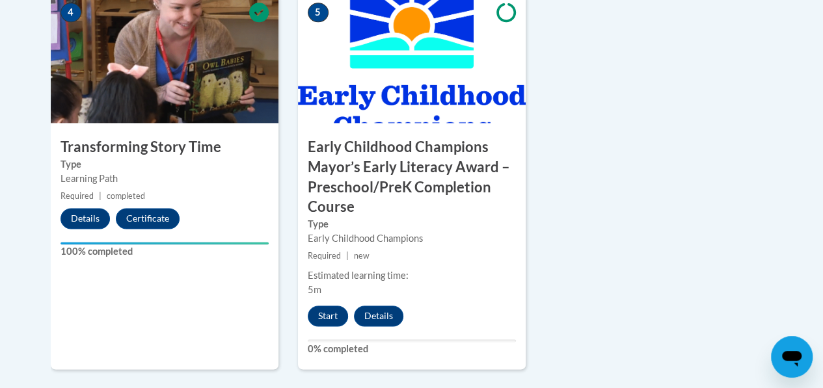
scroll to position [884, 0]
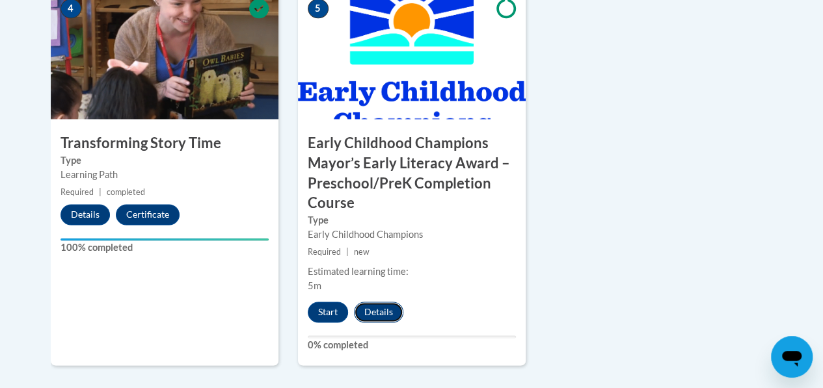
click at [385, 314] on button "Details" at bounding box center [378, 312] width 49 height 21
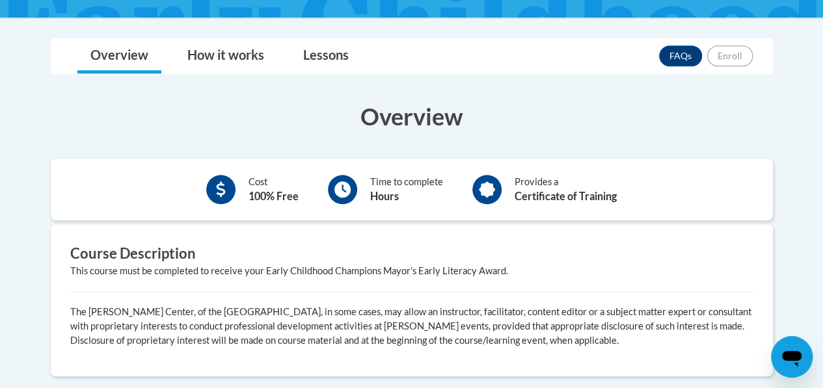
scroll to position [399, 0]
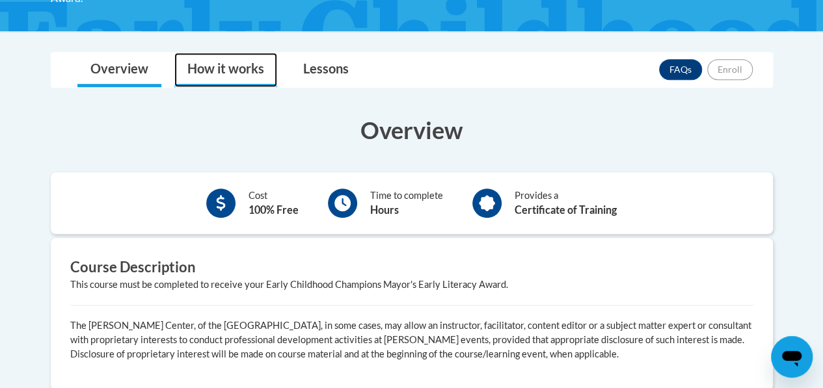
click at [245, 67] on link "How it works" at bounding box center [225, 70] width 103 height 34
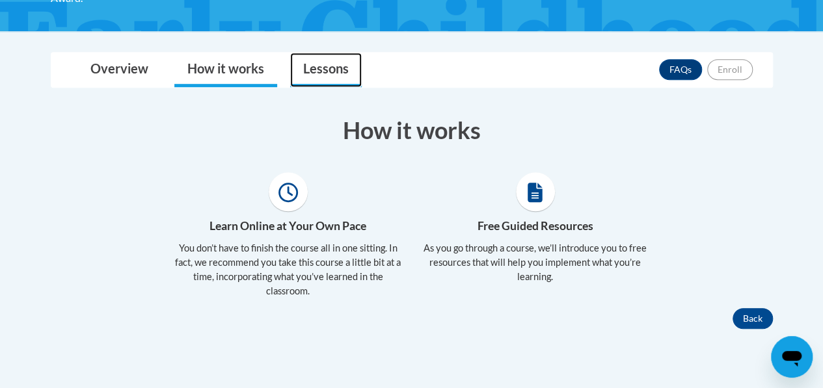
click at [333, 72] on link "Lessons" at bounding box center [326, 70] width 72 height 34
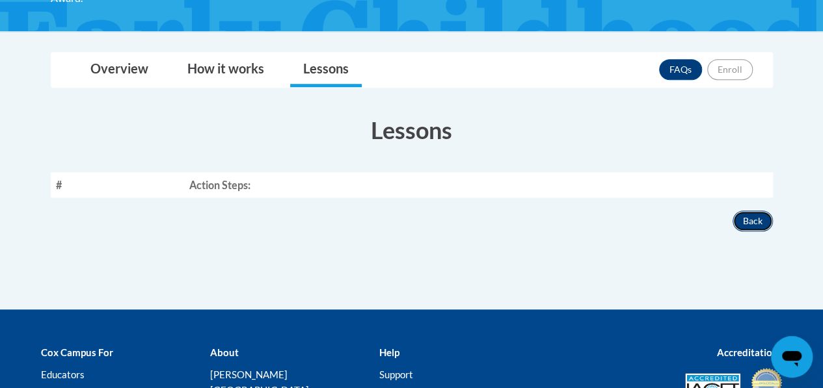
click at [754, 223] on button "Back" at bounding box center [752, 221] width 40 height 21
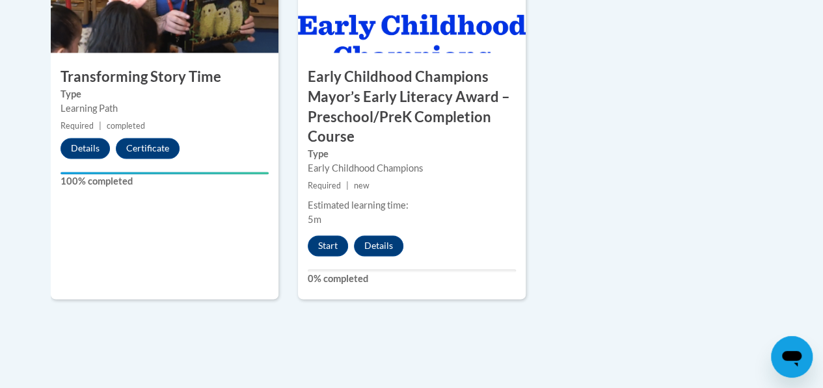
scroll to position [953, 0]
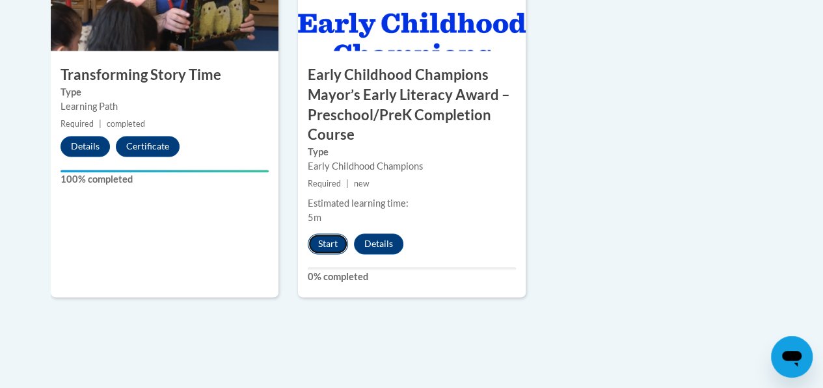
click at [324, 243] on button "Start" at bounding box center [328, 243] width 40 height 21
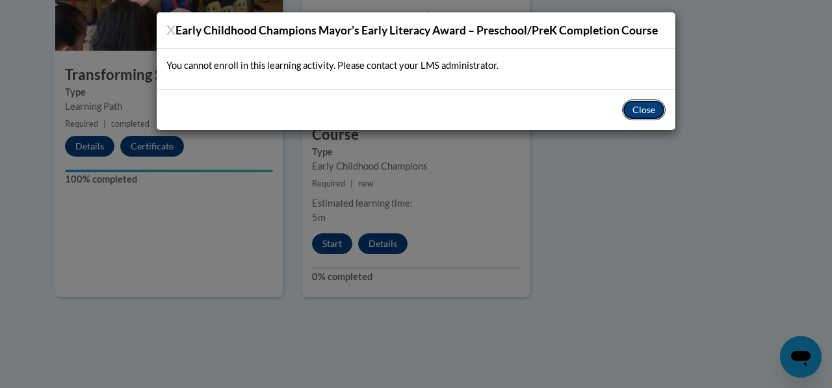
click at [658, 106] on button "Close" at bounding box center [644, 110] width 44 height 21
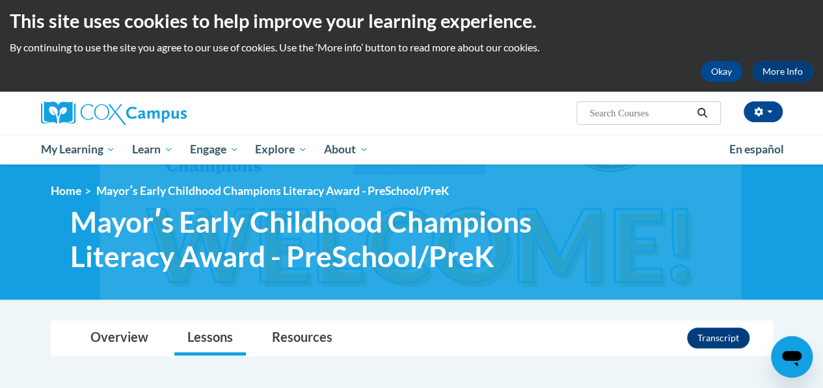
scroll to position [0, 0]
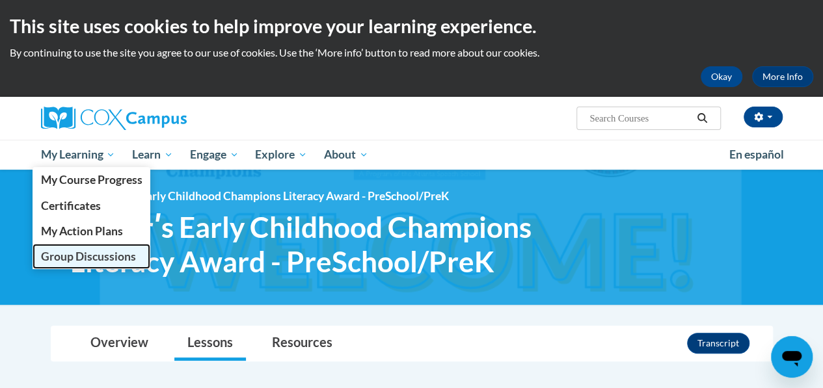
click at [70, 263] on link "Group Discussions" at bounding box center [92, 256] width 118 height 25
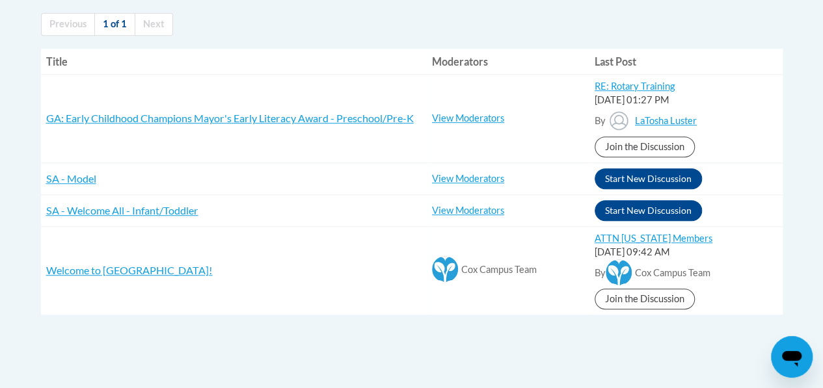
scroll to position [310, 0]
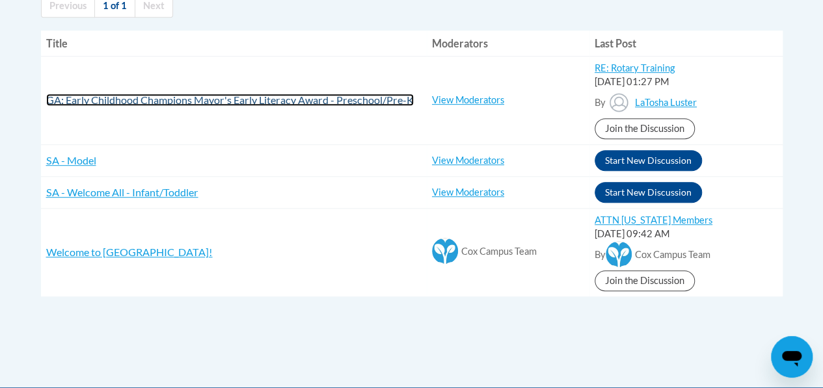
click at [375, 103] on span "GA: Early Childhood Champions Mayor's Early Literacy Award - Preschool/Pre-K" at bounding box center [229, 100] width 367 height 12
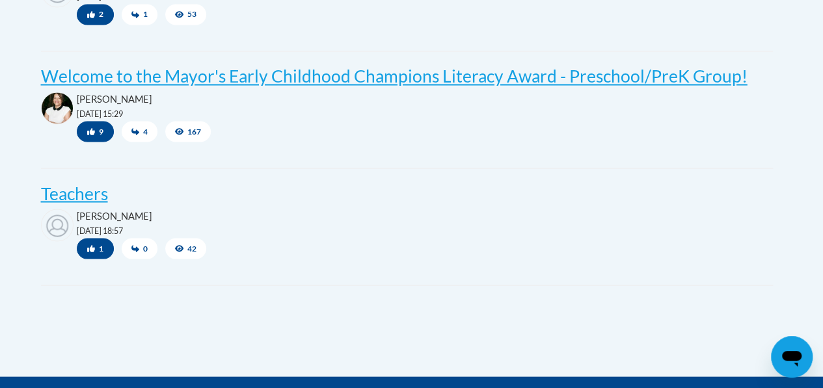
scroll to position [1148, 0]
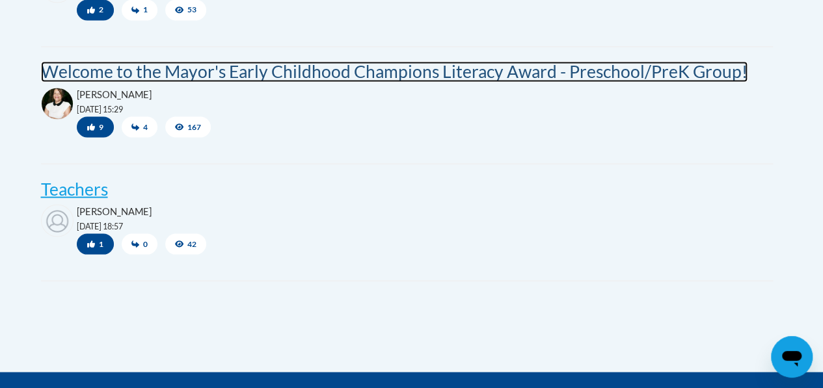
click at [421, 82] on post "Welcome to the Mayor's Early Childhood Champions Literacy Award - Preschool/Pre…" at bounding box center [394, 71] width 706 height 21
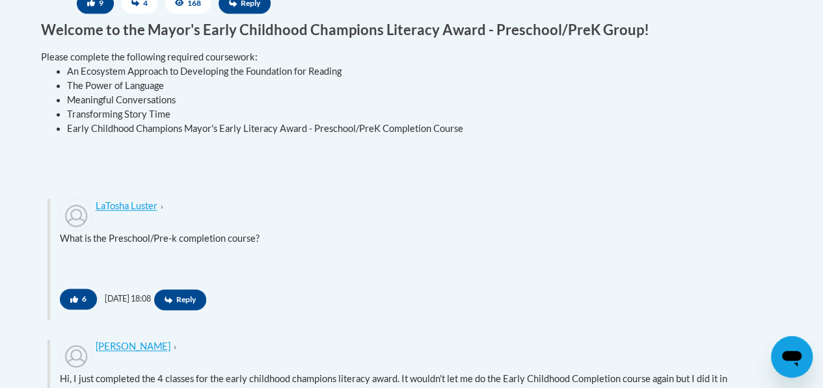
scroll to position [663, 0]
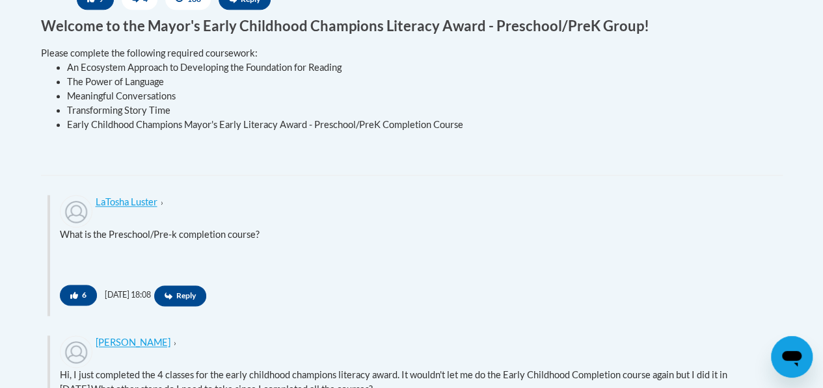
click at [416, 132] on li "Early Childhood Champions Mayor's Early Literacy Award - Preschool/PreK Complet…" at bounding box center [420, 125] width 706 height 14
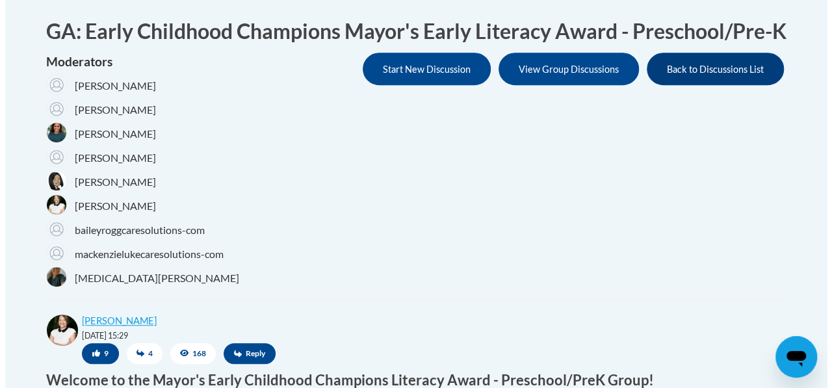
scroll to position [307, 0]
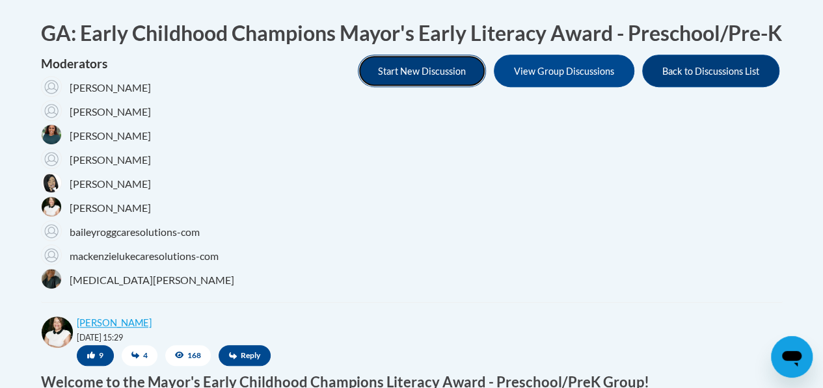
click at [420, 87] on button "Start New Discussion" at bounding box center [422, 71] width 128 height 33
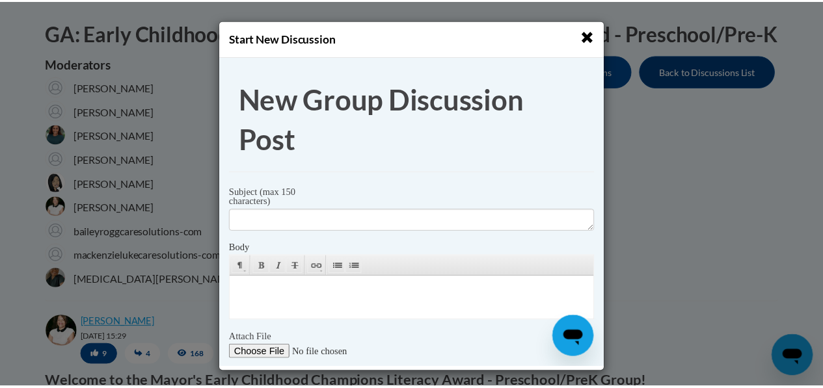
scroll to position [0, 0]
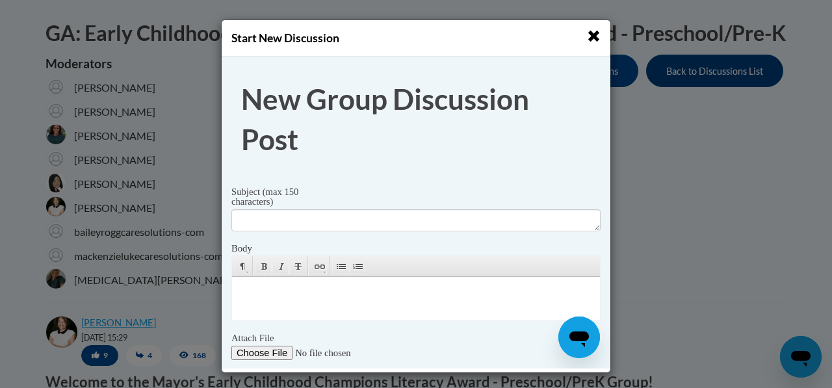
click at [587, 38] on span "button" at bounding box center [594, 36] width 14 height 14
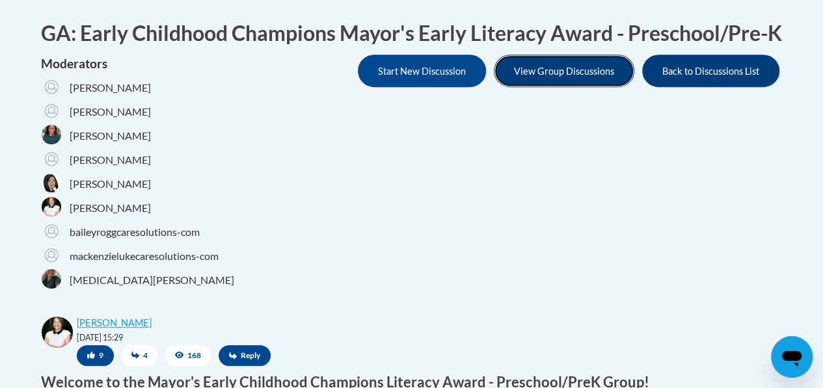
click at [572, 87] on button "View Group Discussions" at bounding box center [564, 71] width 140 height 33
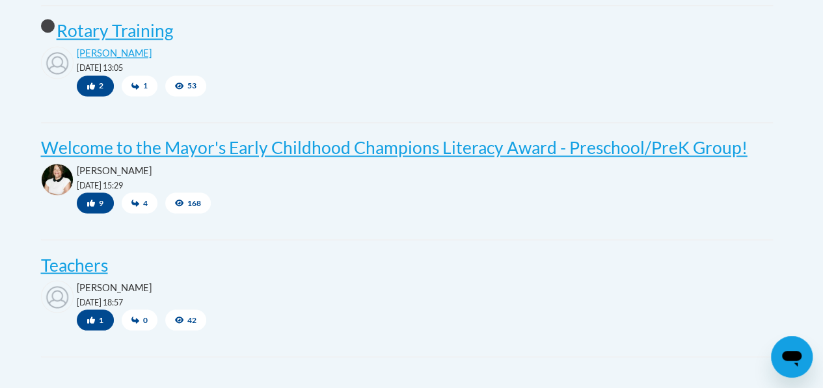
scroll to position [1069, 0]
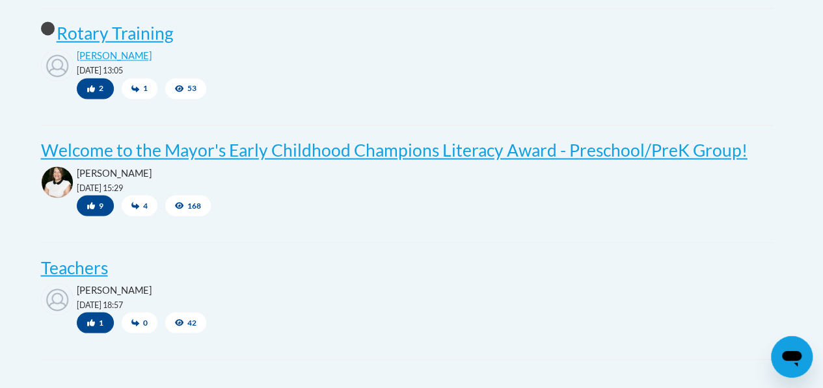
click at [135, 209] on icon at bounding box center [135, 205] width 8 height 7
click at [145, 216] on span "4" at bounding box center [140, 205] width 36 height 21
click at [135, 209] on icon at bounding box center [135, 206] width 8 height 8
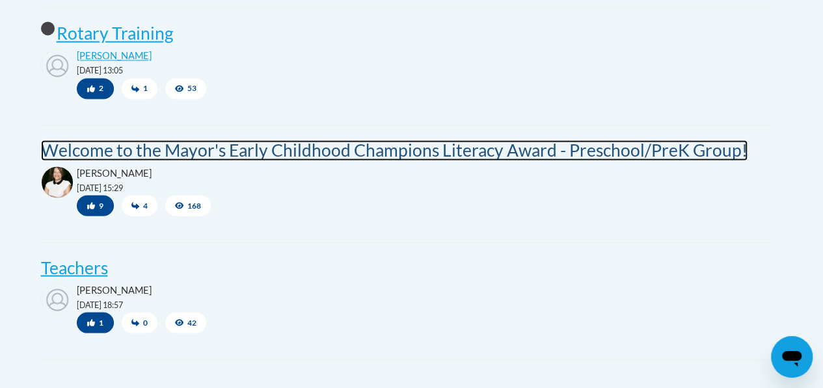
click at [168, 161] on post "Welcome to the Mayor's Early Childhood Champions Literacy Award - Preschool/Pre…" at bounding box center [394, 150] width 706 height 21
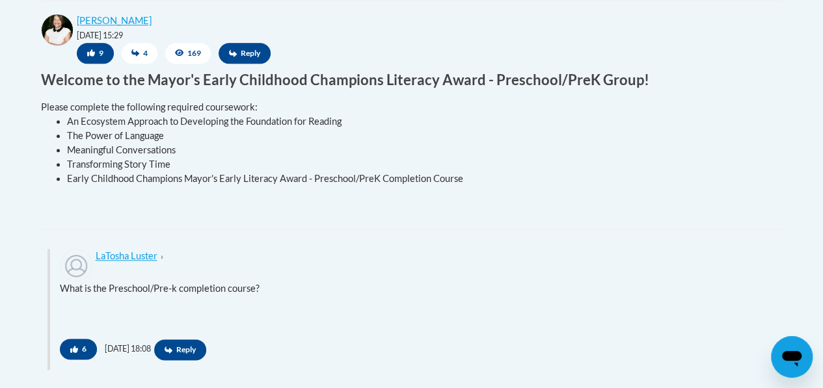
scroll to position [622, 0]
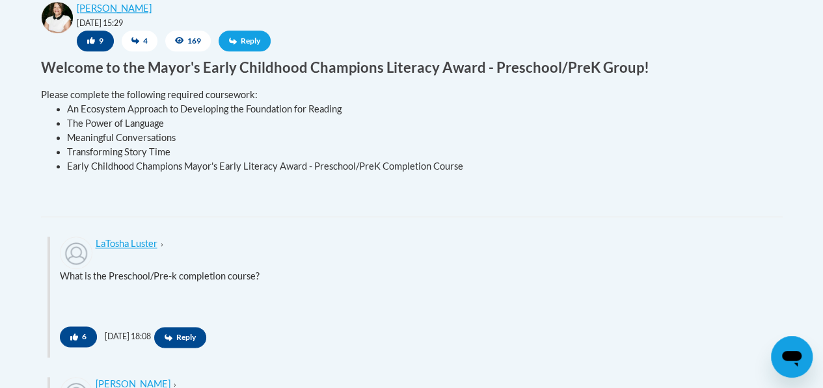
click at [245, 51] on span "Reply" at bounding box center [245, 41] width 52 height 21
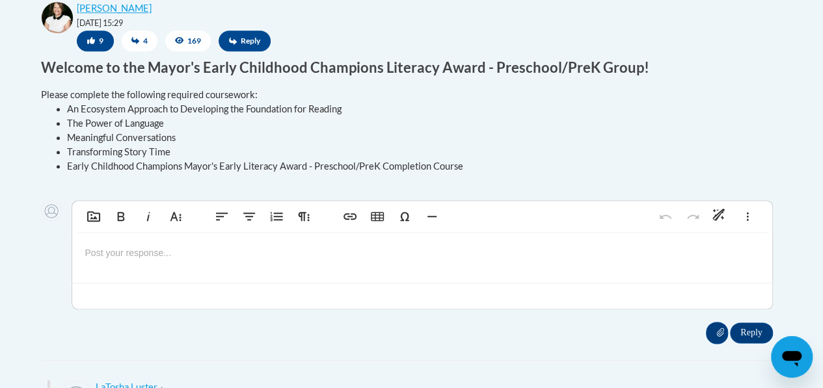
click at [156, 260] on p at bounding box center [422, 253] width 674 height 14
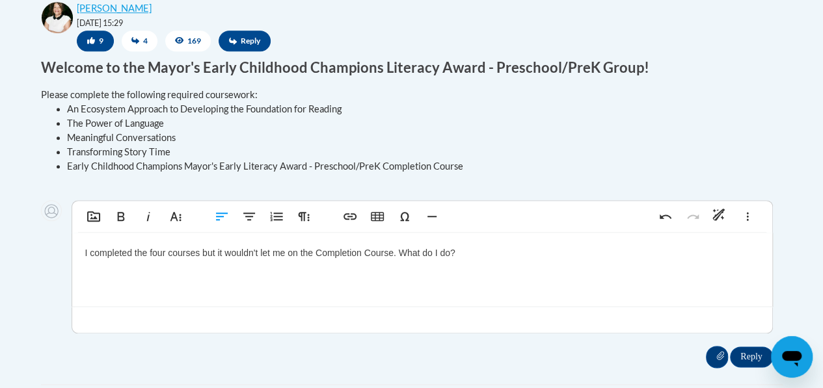
type textarea "<p>I completed the four courses but it wouldn&#39;t let me on the Completion Co…"
click at [743, 367] on input "Reply" at bounding box center [751, 357] width 42 height 21
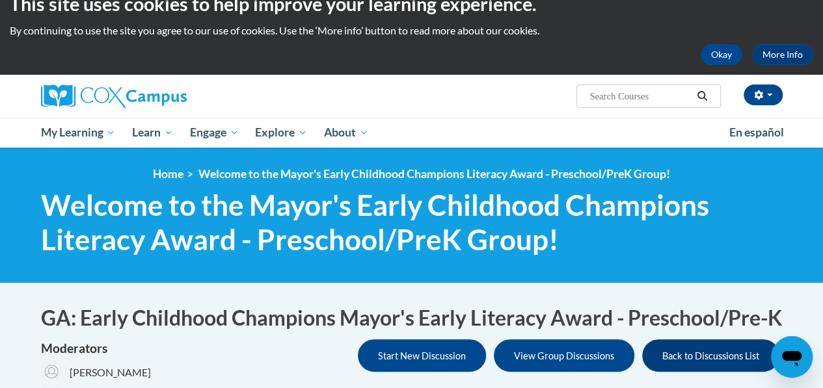
scroll to position [0, 0]
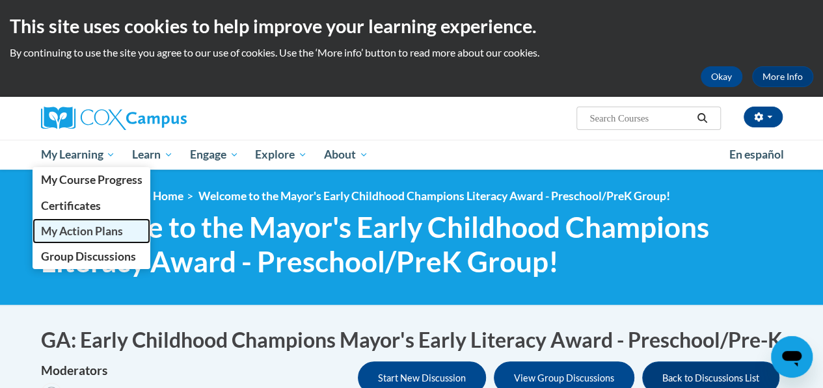
click at [96, 231] on span "My Action Plans" at bounding box center [81, 231] width 82 height 14
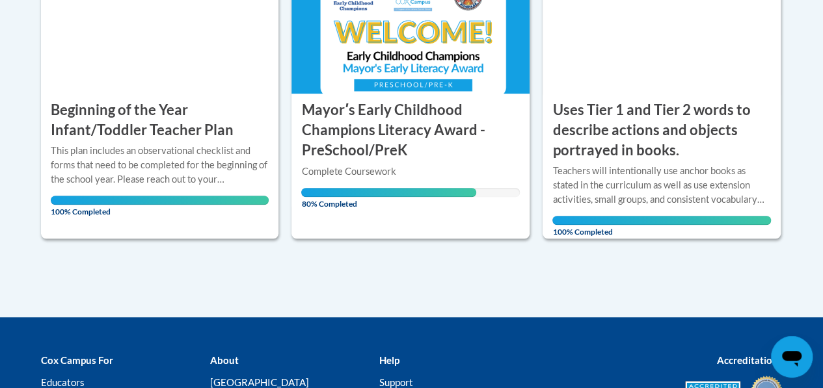
scroll to position [374, 0]
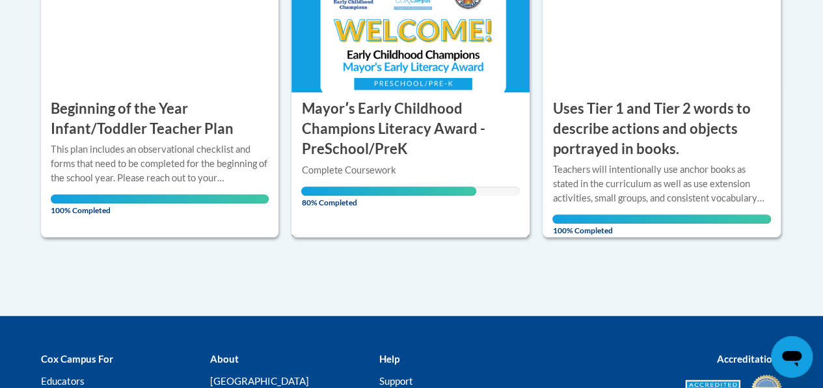
click at [375, 123] on h3 "Mayorʹs Early Childhood Champions Literacy Award - PreSchool/PreK" at bounding box center [410, 129] width 219 height 60
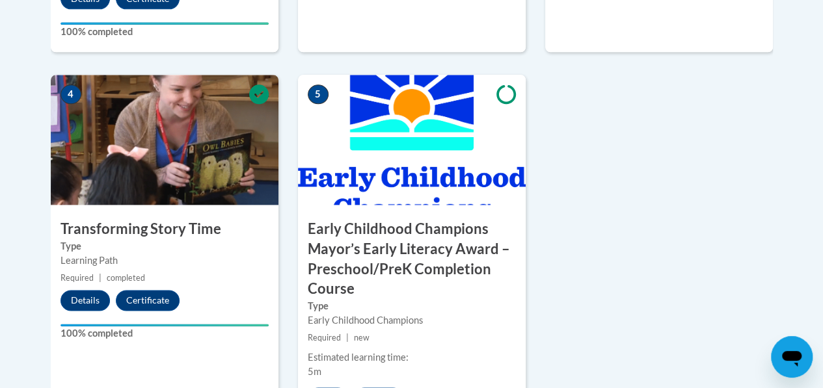
scroll to position [790, 0]
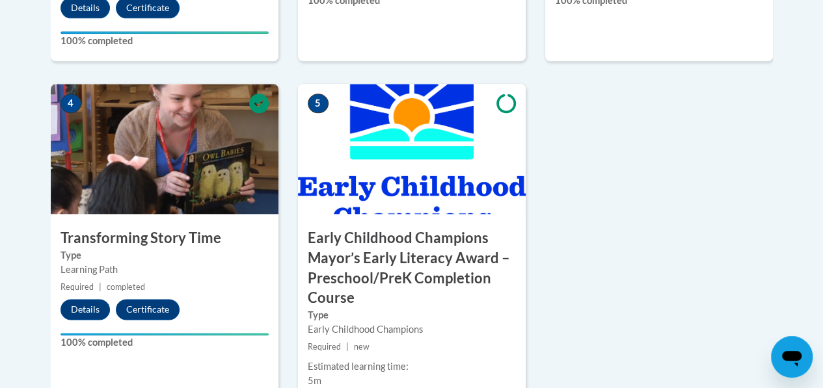
click at [505, 102] on icon at bounding box center [506, 104] width 20 height 20
click at [365, 245] on h3 "Early Childhood Champions Mayor’s Early Literacy Award – Preschool/PreK Complet…" at bounding box center [412, 268] width 228 height 80
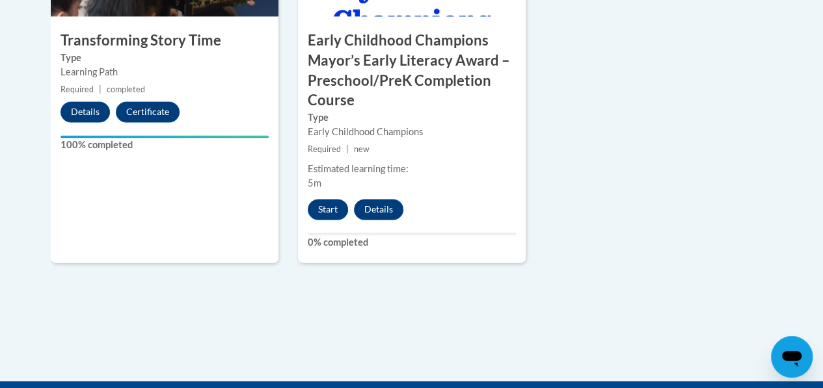
scroll to position [991, 0]
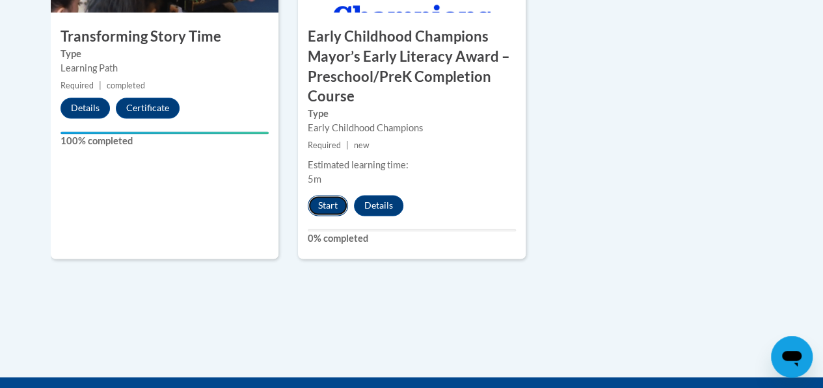
click at [323, 205] on button "Start" at bounding box center [328, 205] width 40 height 21
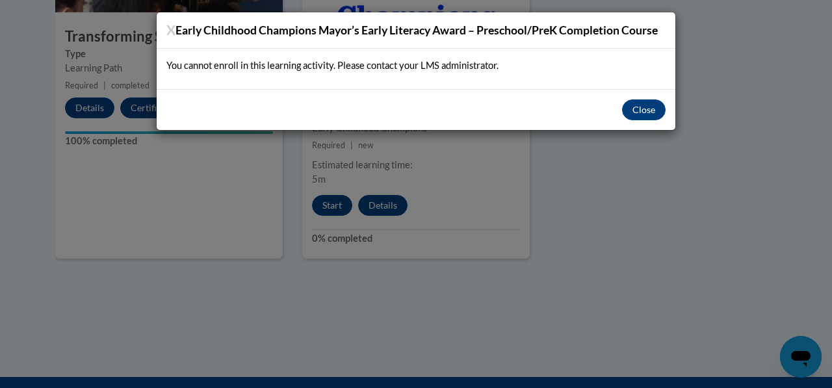
click at [409, 64] on p "You cannot enroll in this learning activity. Please contact your LMS administra…" at bounding box center [415, 66] width 499 height 14
click at [645, 106] on button "Close" at bounding box center [644, 110] width 44 height 21
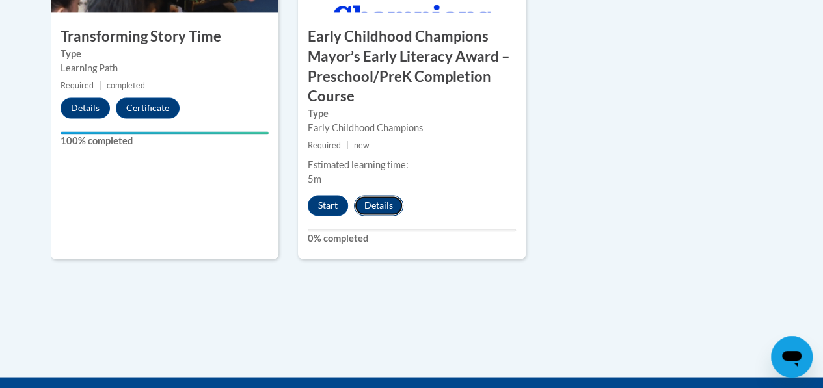
click at [380, 204] on button "Details" at bounding box center [378, 205] width 49 height 21
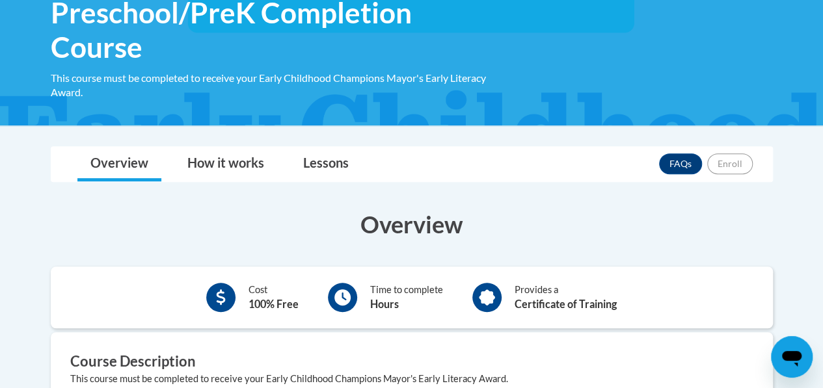
scroll to position [300, 0]
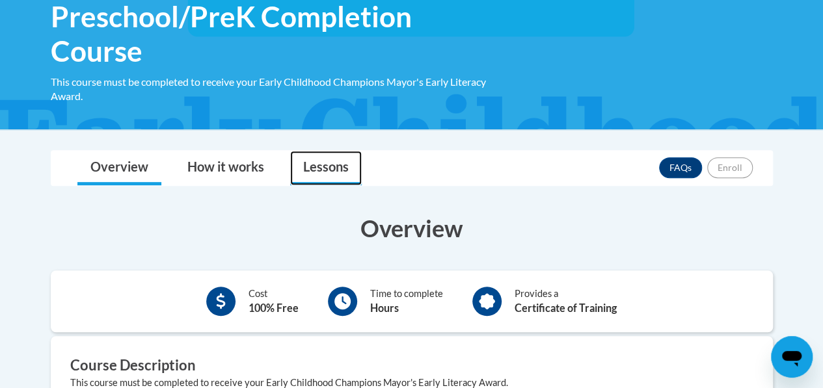
click at [332, 166] on link "Lessons" at bounding box center [326, 168] width 72 height 34
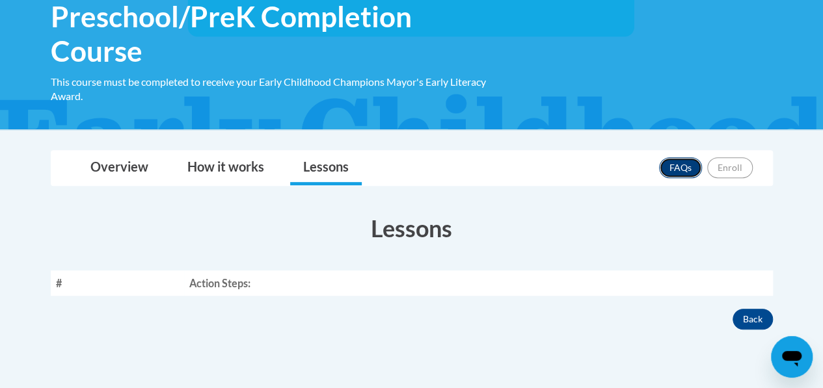
click at [676, 165] on link "FAQs" at bounding box center [680, 167] width 43 height 21
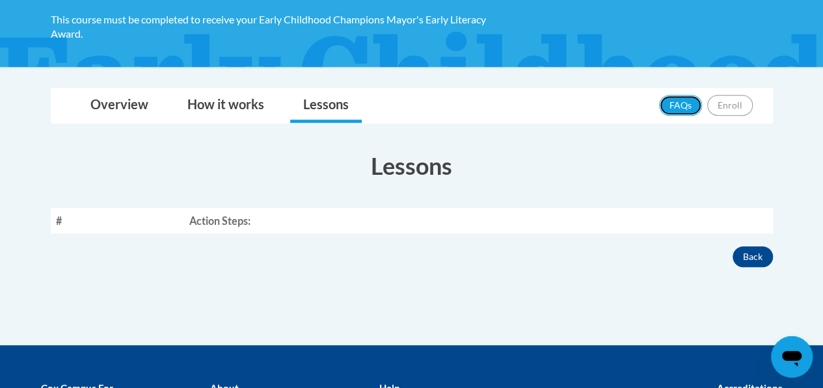
scroll to position [358, 0]
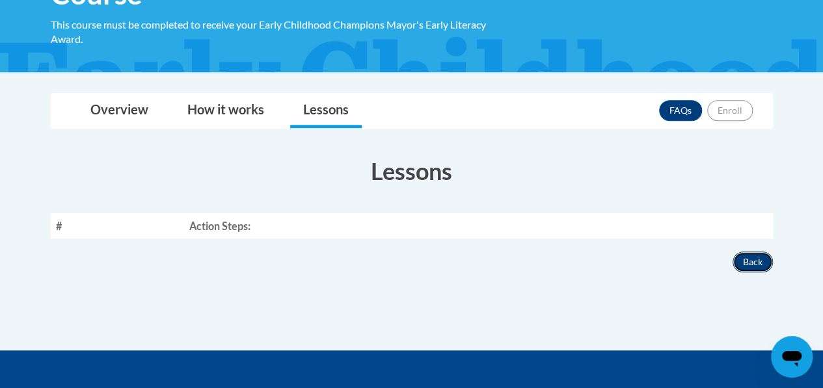
click at [745, 258] on button "Back" at bounding box center [752, 262] width 40 height 21
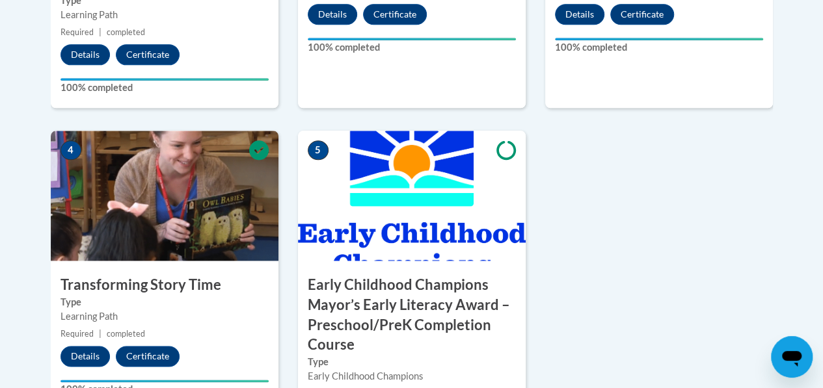
scroll to position [739, 0]
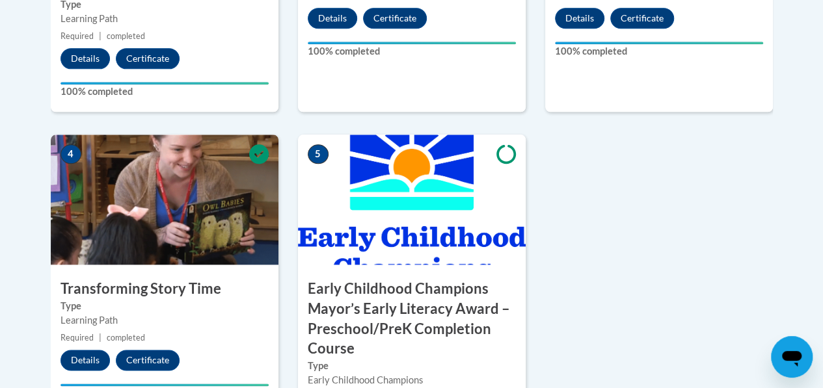
click at [371, 302] on h3 "Early Childhood Champions Mayor’s Early Literacy Award – Preschool/PreK Complet…" at bounding box center [412, 319] width 228 height 80
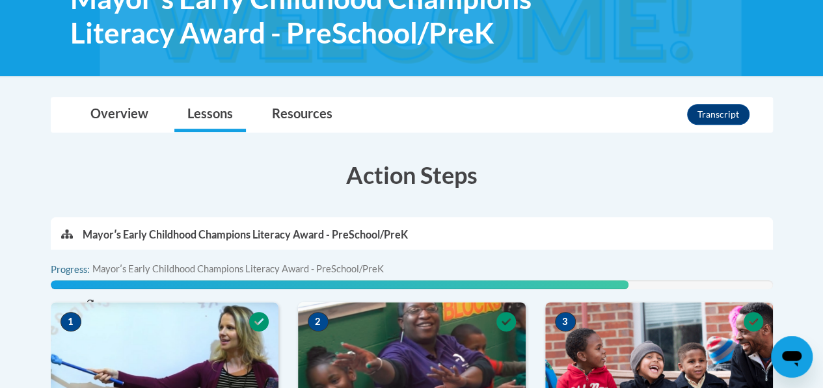
scroll to position [227, 0]
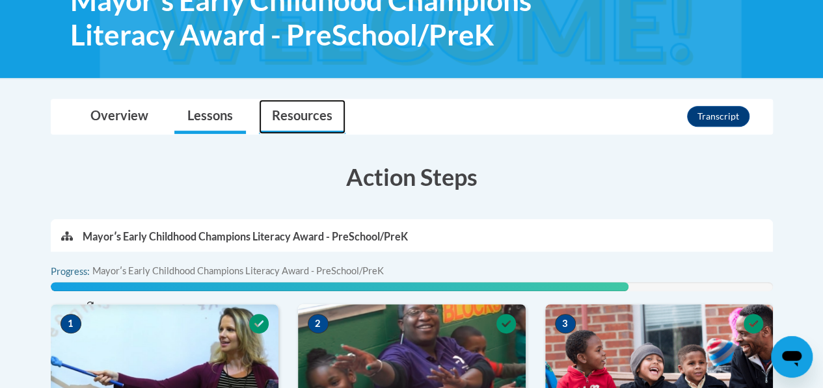
click at [302, 114] on link "Resources" at bounding box center [302, 117] width 86 height 34
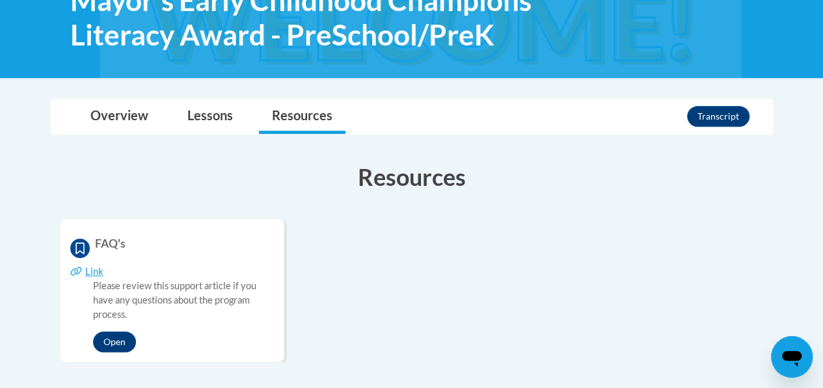
click at [540, 232] on ul "FAQ's Link Please review this support article if you have any questions about t…" at bounding box center [411, 290] width 702 height 143
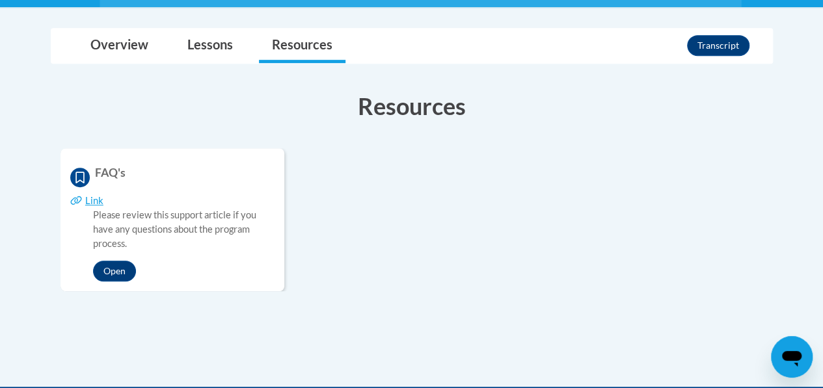
scroll to position [329, 0]
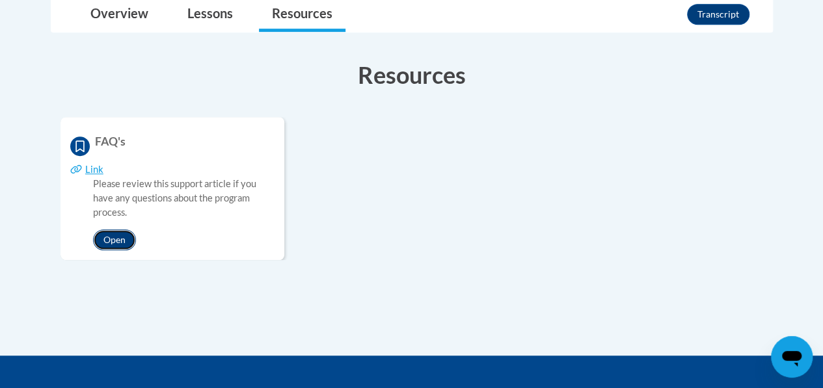
click at [109, 243] on button "Open" at bounding box center [114, 240] width 43 height 21
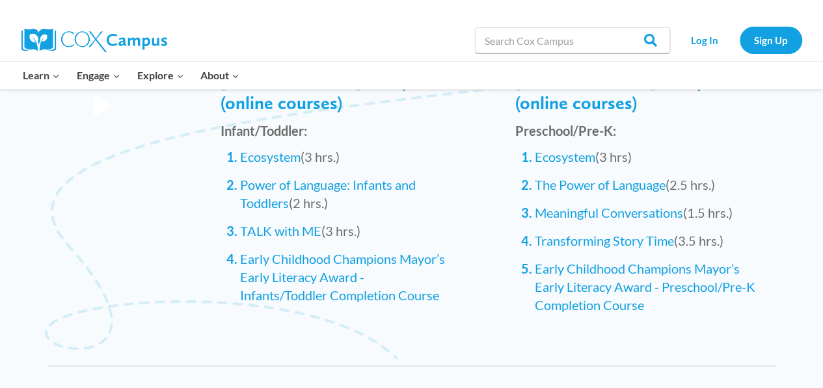
scroll to position [1398, 0]
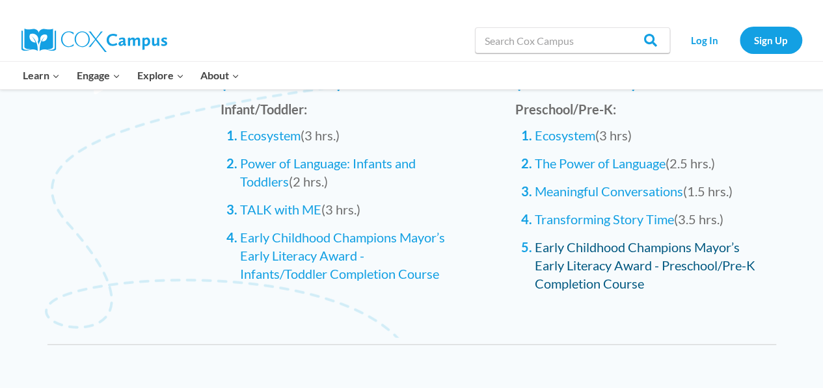
click at [609, 239] on link "Early Childhood Champions Mayor’s Early Literacy Award - Preschool/Pre-K Comple…" at bounding box center [645, 265] width 220 height 52
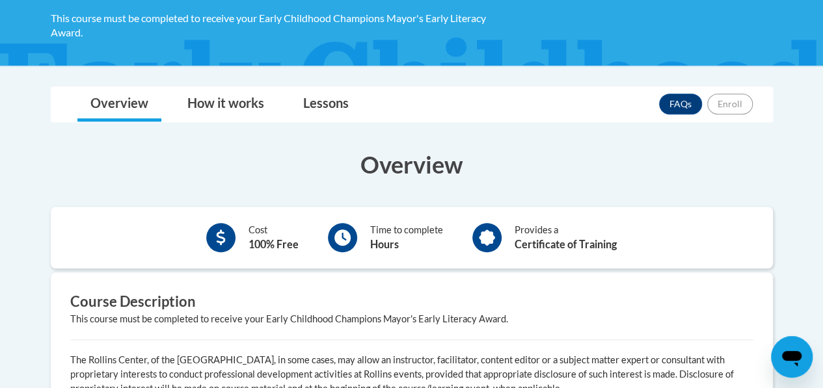
scroll to position [349, 0]
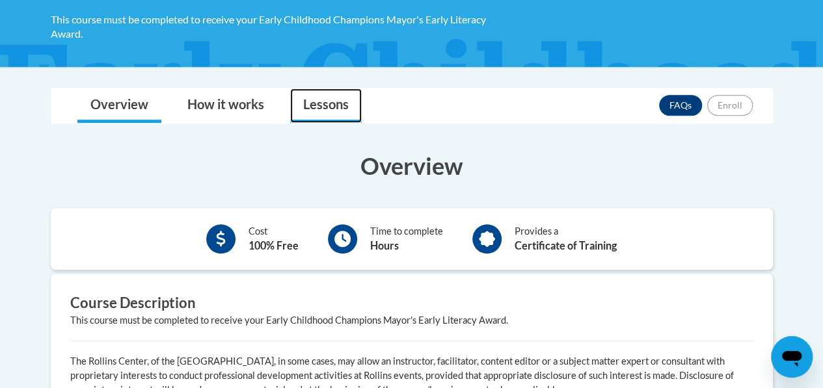
click at [318, 105] on link "Lessons" at bounding box center [326, 105] width 72 height 34
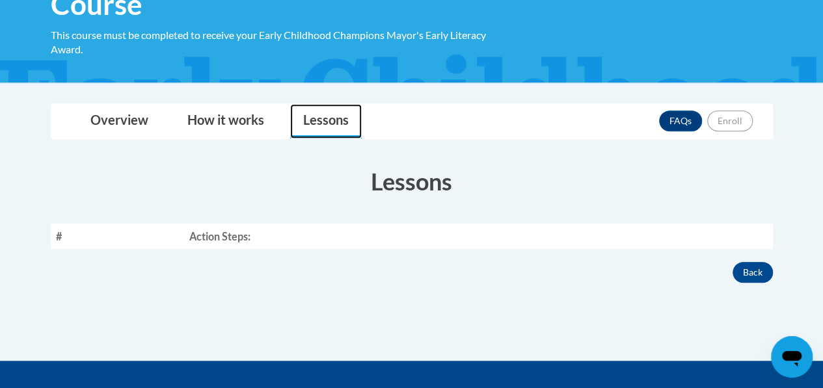
scroll to position [330, 0]
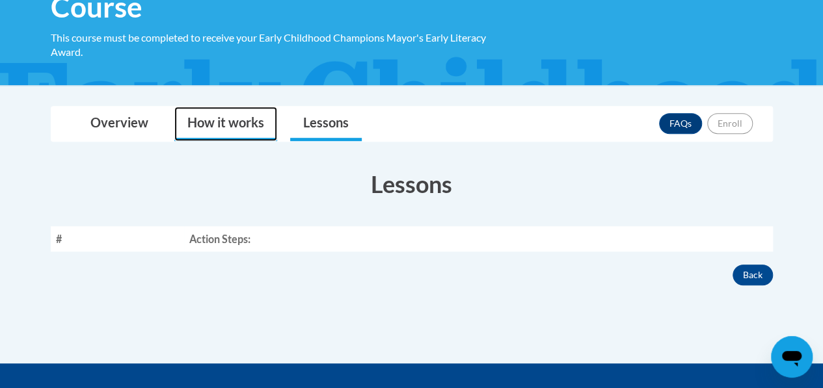
click at [230, 116] on link "How it works" at bounding box center [225, 124] width 103 height 34
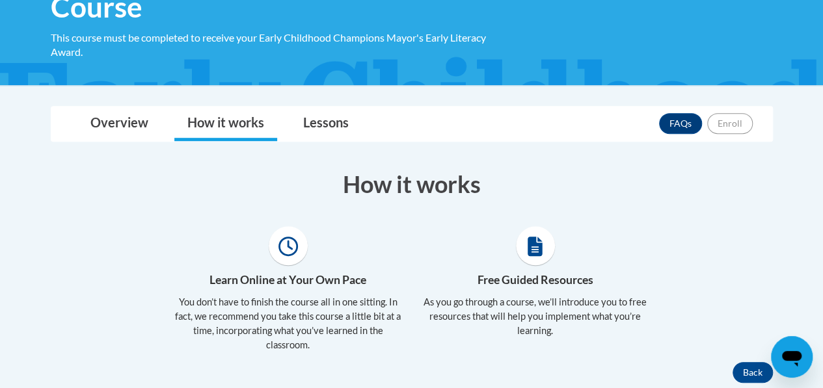
click at [534, 299] on p "As you go through a course, we’ll introduce you to free resources that will hel…" at bounding box center [535, 316] width 228 height 43
click at [533, 248] on icon at bounding box center [534, 247] width 15 height 20
click at [289, 248] on icon at bounding box center [288, 247] width 20 height 20
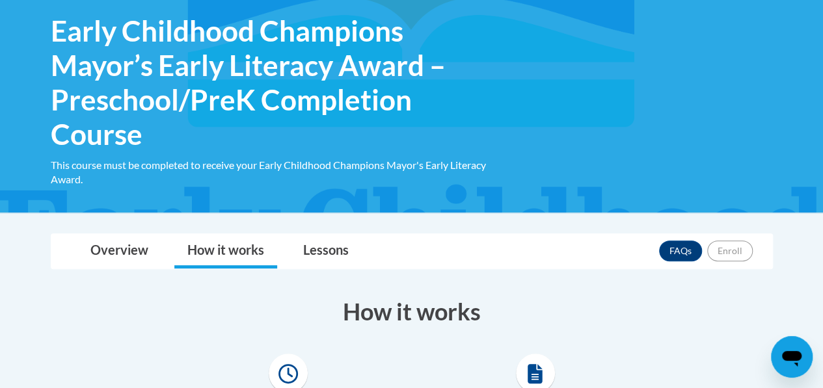
scroll to position [180, 0]
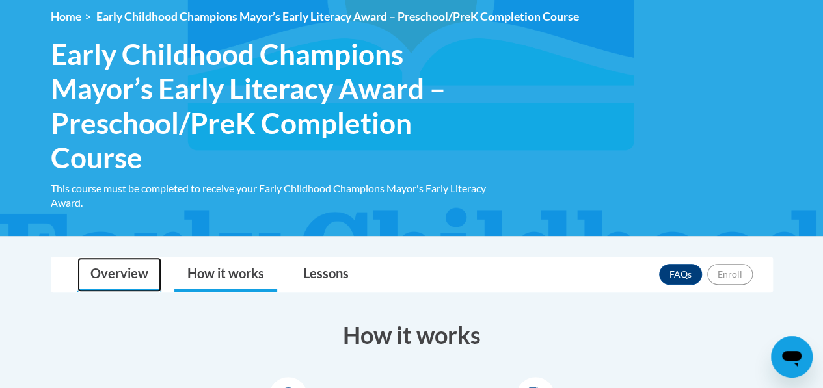
click at [134, 268] on link "Overview" at bounding box center [119, 275] width 84 height 34
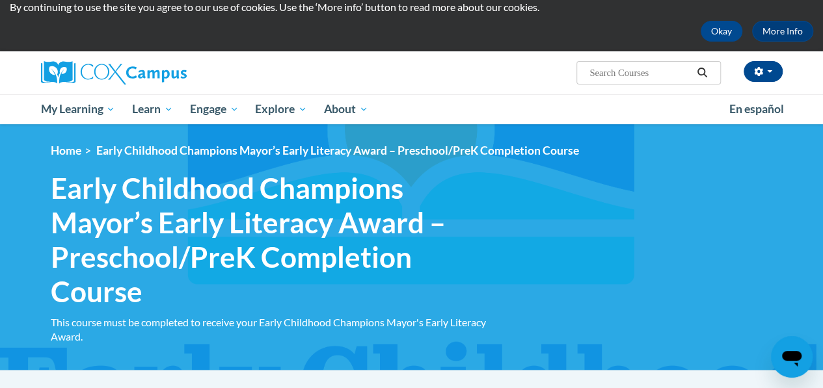
scroll to position [42, 0]
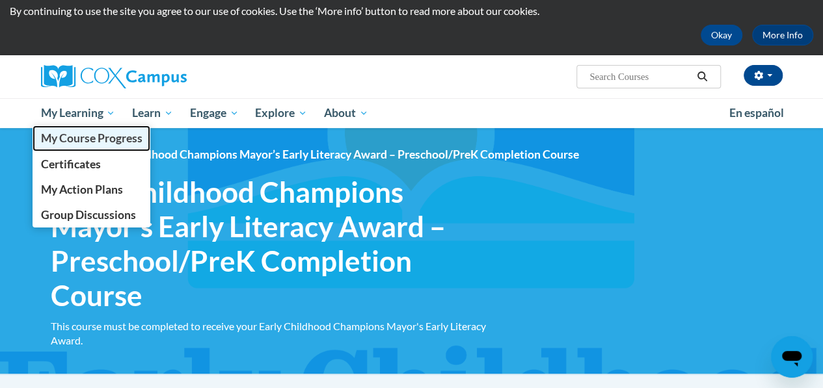
click at [88, 139] on span "My Course Progress" at bounding box center [90, 138] width 101 height 14
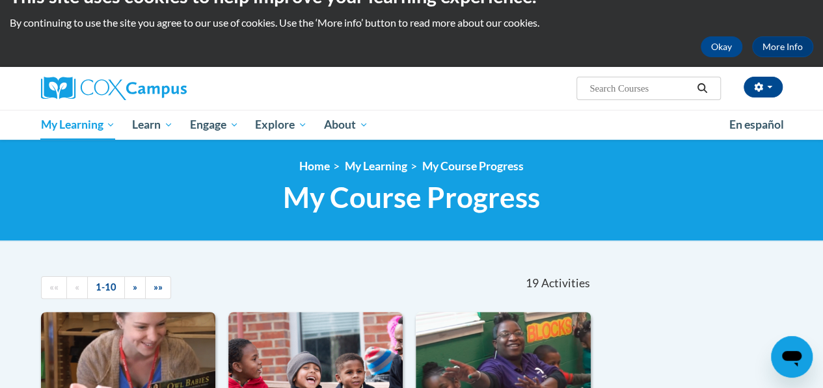
scroll to position [20, 0]
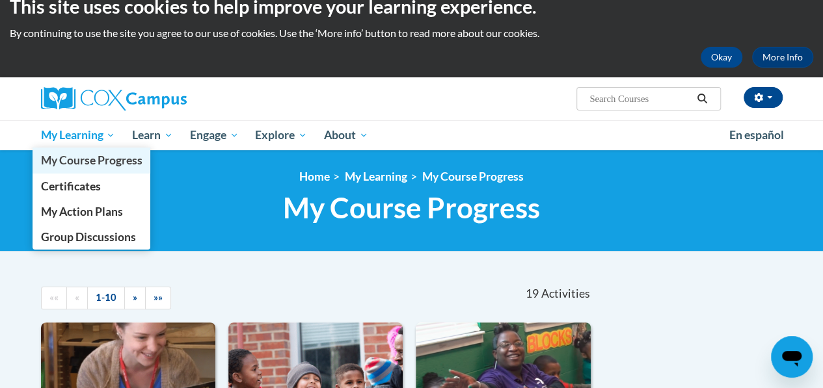
click at [92, 158] on span "My Course Progress" at bounding box center [90, 160] width 101 height 14
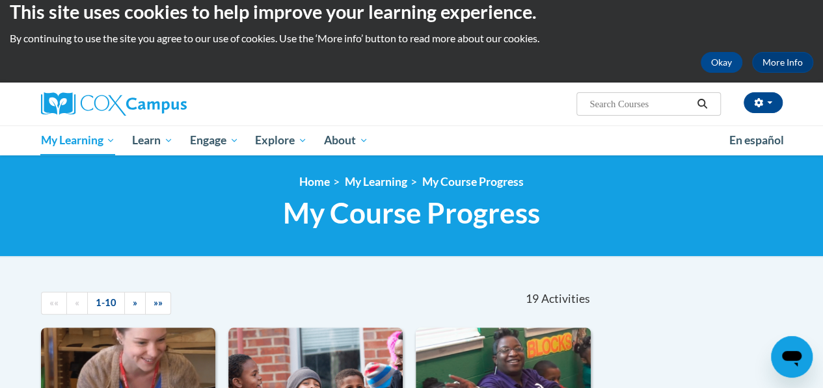
scroll to position [7, 0]
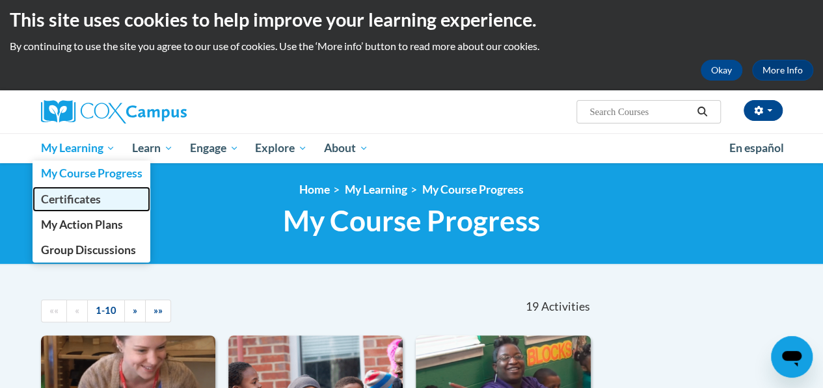
click at [87, 202] on span "Certificates" at bounding box center [70, 200] width 60 height 14
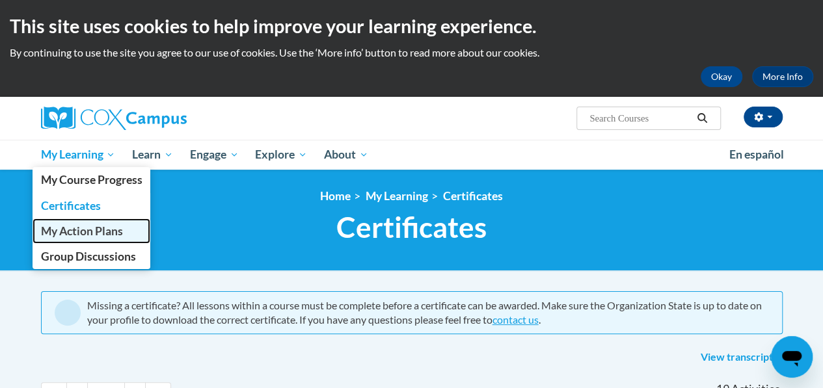
click at [94, 231] on span "My Action Plans" at bounding box center [81, 231] width 82 height 14
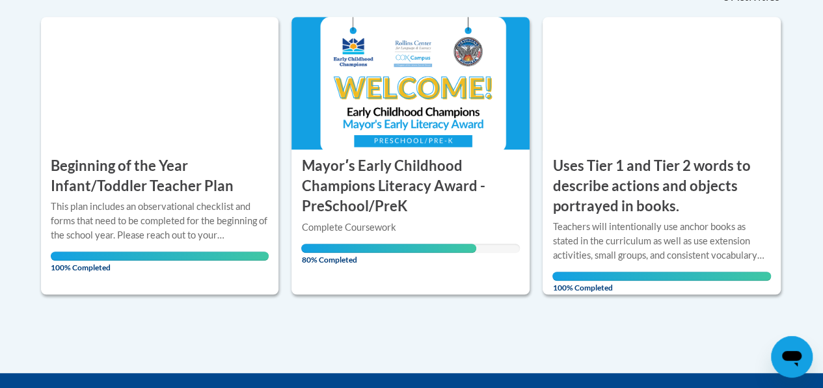
scroll to position [321, 0]
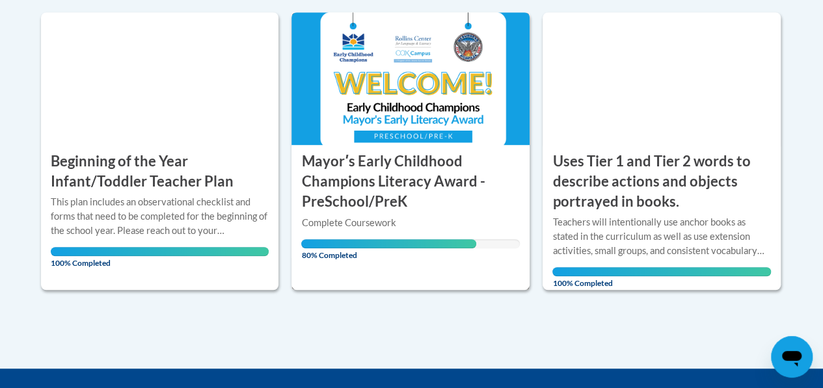
click at [392, 178] on h3 "Mayorʹs Early Childhood Champions Literacy Award - PreSchool/PreK" at bounding box center [410, 182] width 219 height 60
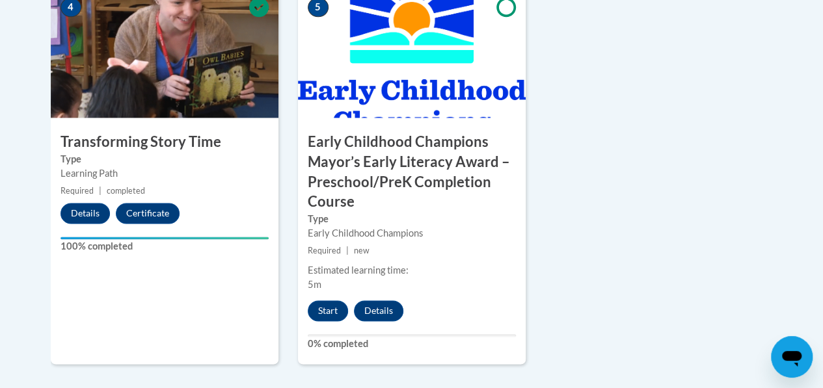
scroll to position [901, 0]
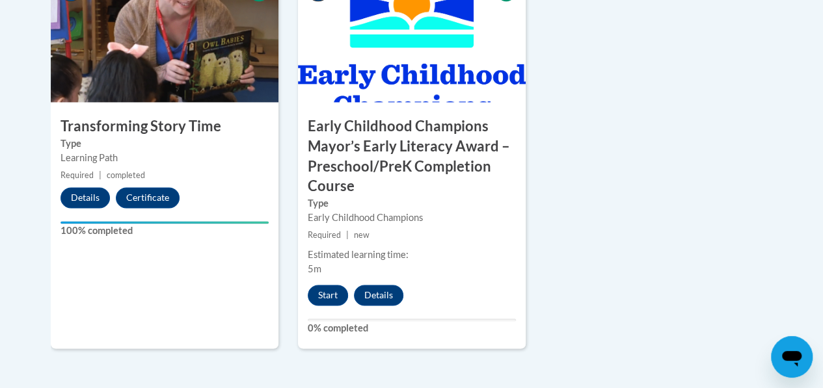
drag, startPoint x: 310, startPoint y: 129, endPoint x: 364, endPoint y: 158, distance: 60.5
click at [369, 144] on h3 "Early Childhood Champions Mayor’s Early Literacy Award – Preschool/PreK Complet…" at bounding box center [412, 156] width 228 height 80
drag, startPoint x: 364, startPoint y: 158, endPoint x: 315, endPoint y: 219, distance: 78.2
click at [315, 219] on div "Early Childhood Champions" at bounding box center [412, 218] width 208 height 14
click at [325, 151] on h3 "Early Childhood Champions Mayor’s Early Literacy Award – Preschool/PreK Complet…" at bounding box center [412, 156] width 228 height 80
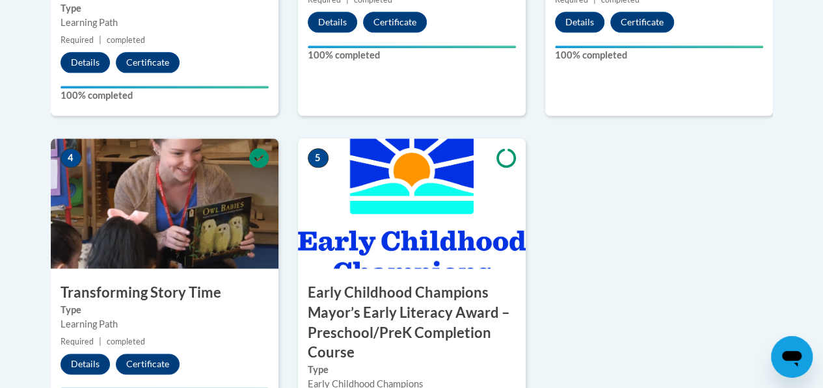
scroll to position [720, 0]
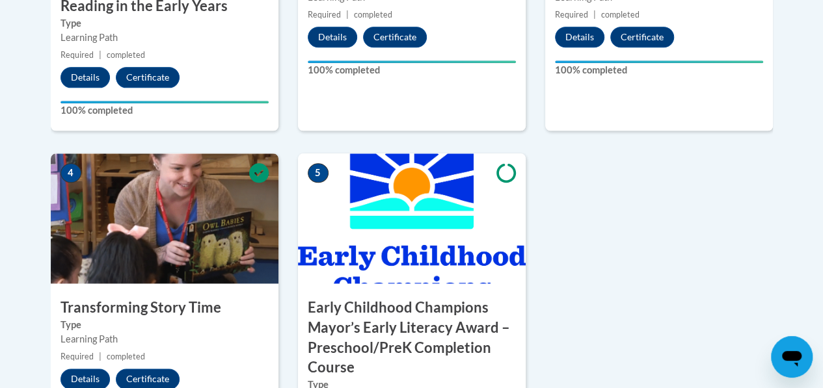
click at [512, 174] on icon at bounding box center [506, 173] width 20 height 20
click at [416, 318] on h3 "Early Childhood Champions Mayor’s Early Literacy Award – Preschool/PreK Complet…" at bounding box center [412, 338] width 228 height 80
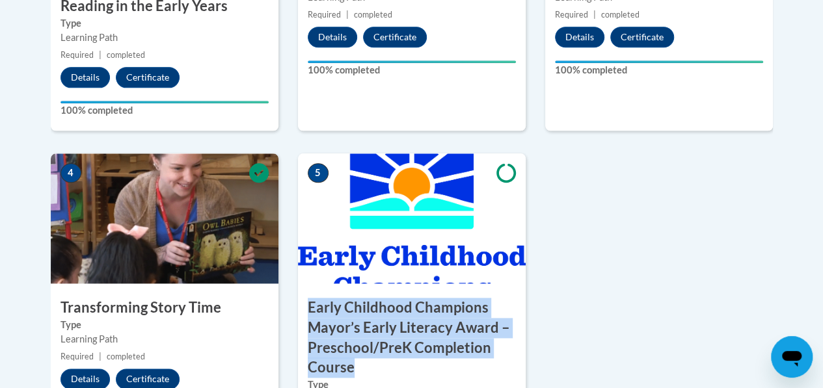
drag, startPoint x: 308, startPoint y: 307, endPoint x: 432, endPoint y: 358, distance: 134.4
click at [432, 358] on h3 "Early Childhood Champions Mayor’s Early Literacy Award – Preschool/PreK Complet…" at bounding box center [412, 338] width 228 height 80
copy h3 "Early Childhood Champions Mayor’s Early Literacy Award – Preschool/PreK Complet…"
click at [432, 358] on h3 "Early Childhood Champions Mayor’s Early Literacy Award – Preschool/PreK Complet…" at bounding box center [412, 338] width 228 height 80
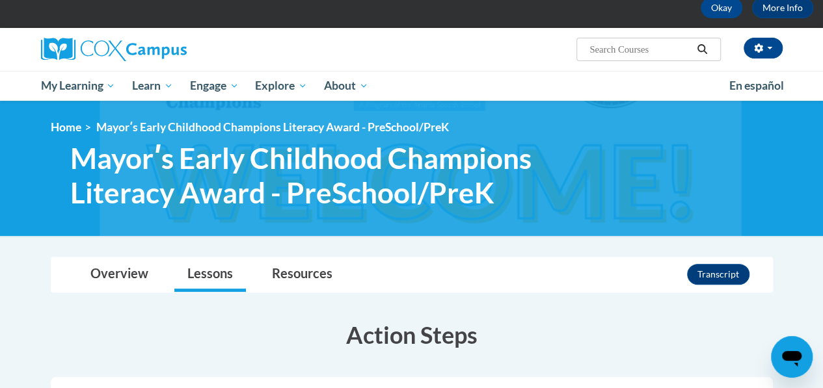
scroll to position [49, 0]
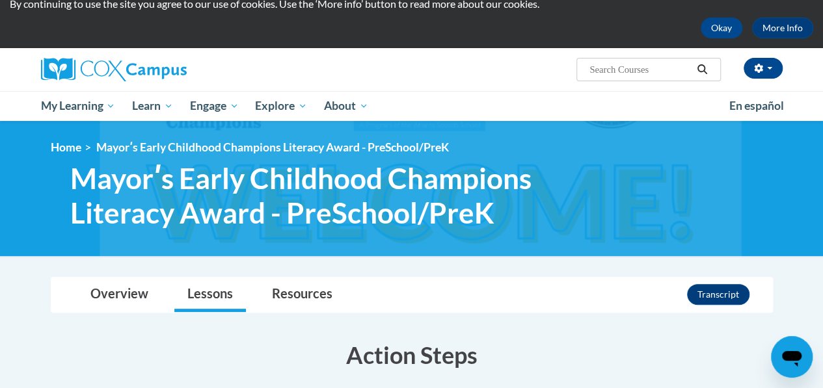
click at [675, 67] on input "Search..." at bounding box center [640, 70] width 104 height 16
paste input "Early Childhood Champions Mayor’s Early Literacy Award – Preschool/PreK Complet…"
click at [675, 67] on input "Early Childhood Champions Mayor’s Early Literacy Award – Preschool/PreK Complet…" at bounding box center [640, 70] width 104 height 16
type input "Early Childhood Champions Mayor’s Early Literacy Award – Preschool/PreK Complet…"
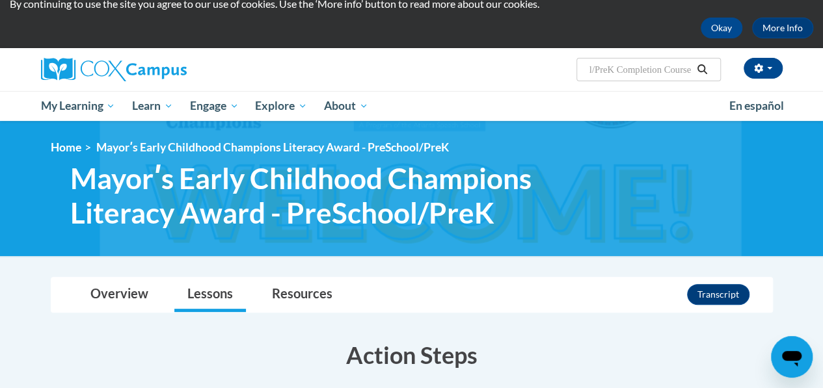
scroll to position [0, 0]
click at [708, 67] on icon "Search" at bounding box center [702, 69] width 12 height 10
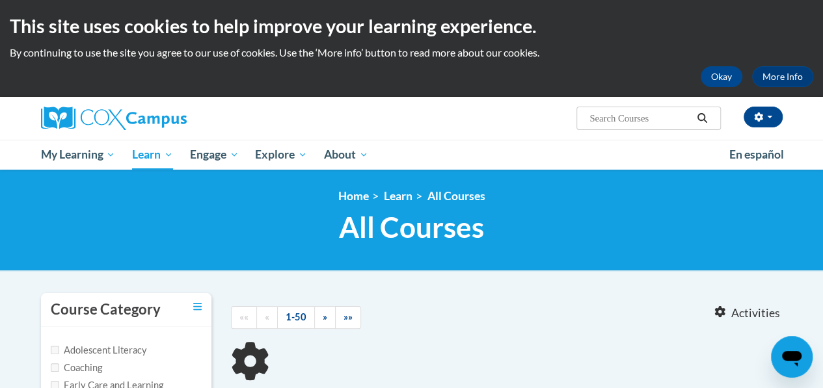
type input "Early Childhood Champions Mayor’s Early Literacy Award – Preschool/PreK Complet…"
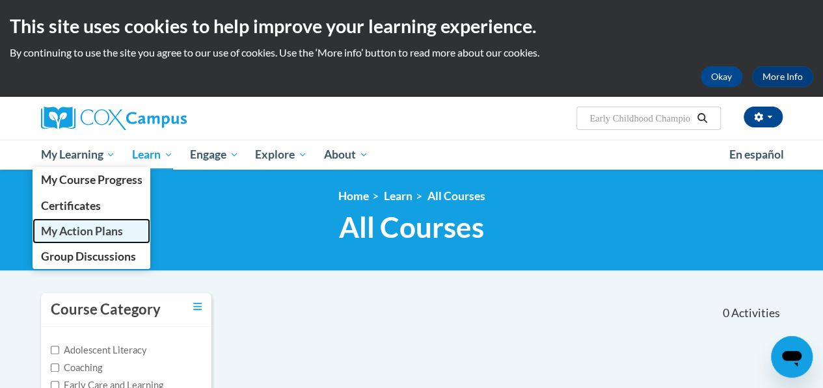
click at [72, 235] on span "My Action Plans" at bounding box center [81, 231] width 82 height 14
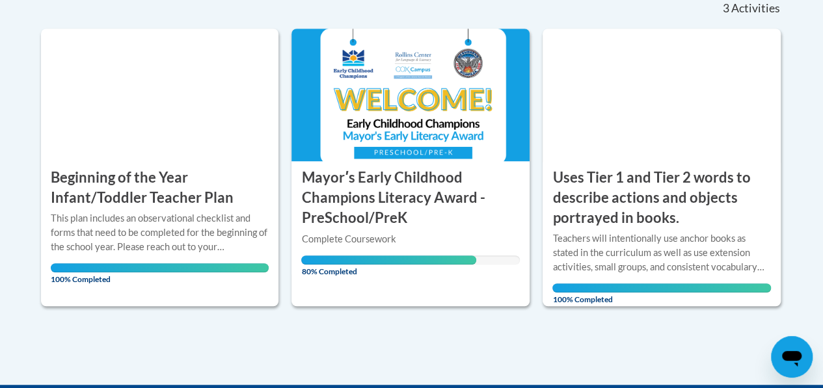
scroll to position [315, 0]
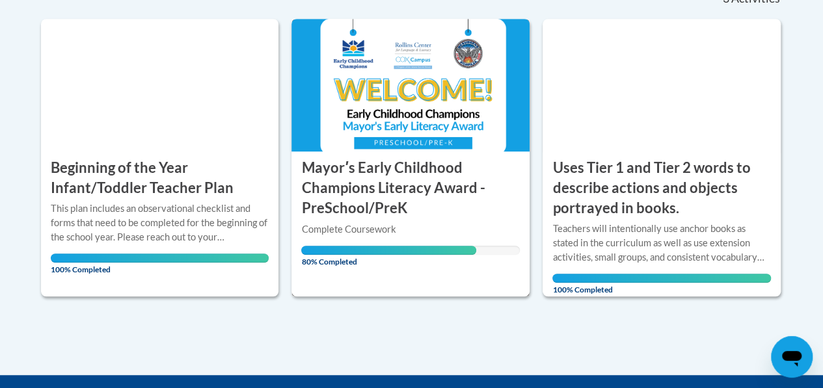
click at [375, 226] on div "Complete Coursework" at bounding box center [410, 229] width 219 height 14
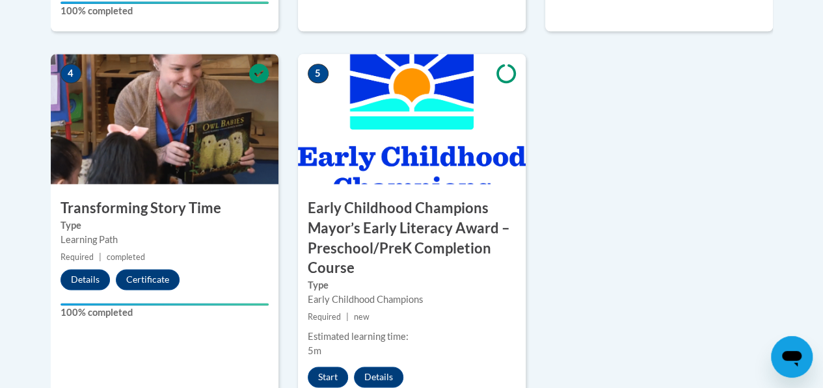
scroll to position [784, 0]
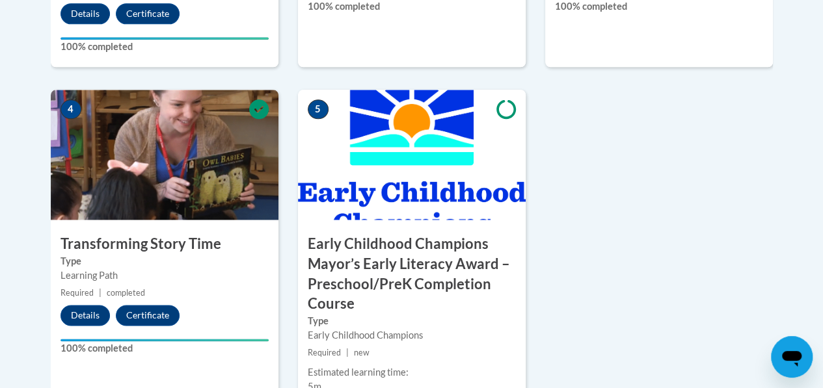
click at [319, 333] on div "Early Childhood Champions" at bounding box center [412, 335] width 208 height 14
click at [355, 276] on h3 "Early Childhood Champions Mayor’s Early Literacy Award – Preschool/PreK Complet…" at bounding box center [412, 274] width 228 height 80
click at [390, 198] on img at bounding box center [412, 155] width 228 height 130
click at [362, 280] on h3 "Early Childhood Champions Mayor’s Early Literacy Award – Preschool/PreK Complet…" at bounding box center [412, 274] width 228 height 80
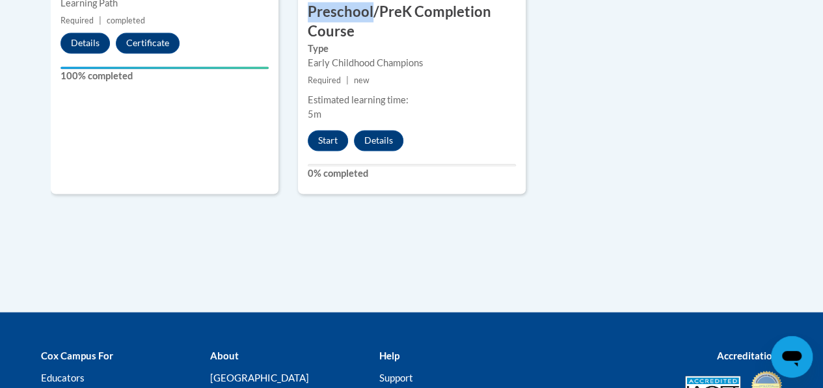
scroll to position [1041, 0]
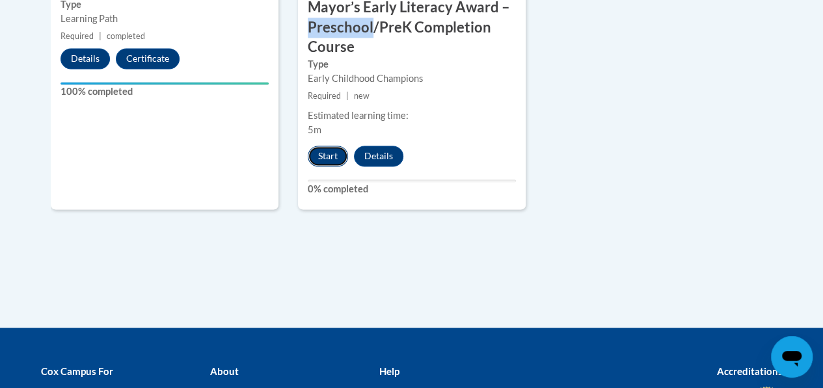
click at [332, 157] on button "Start" at bounding box center [328, 156] width 40 height 21
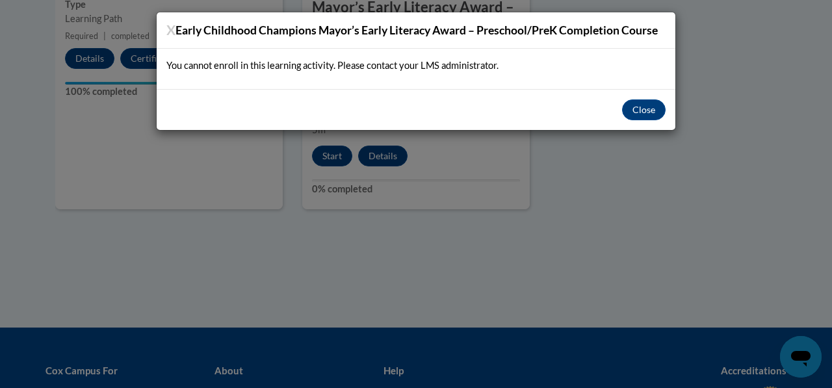
click at [313, 38] on div "X Early Childhood Champions Mayor’s Early Literacy Award – Preschool/PreK Compl…" at bounding box center [416, 30] width 519 height 36
click at [646, 109] on button "Close" at bounding box center [644, 110] width 44 height 21
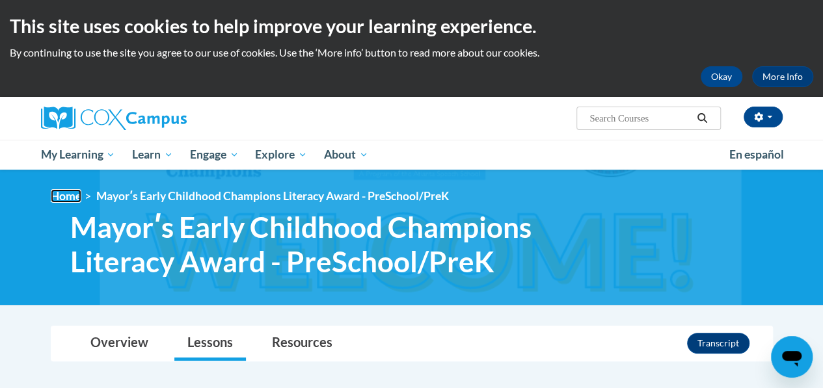
click at [64, 198] on link "Home" at bounding box center [66, 196] width 31 height 14
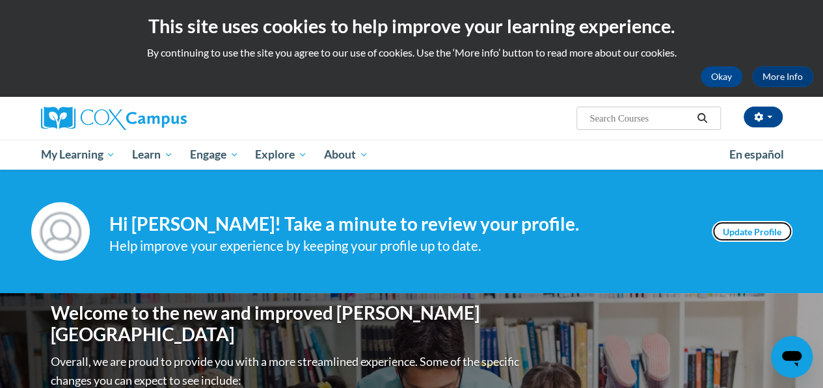
click at [769, 231] on link "Update Profile" at bounding box center [752, 231] width 81 height 21
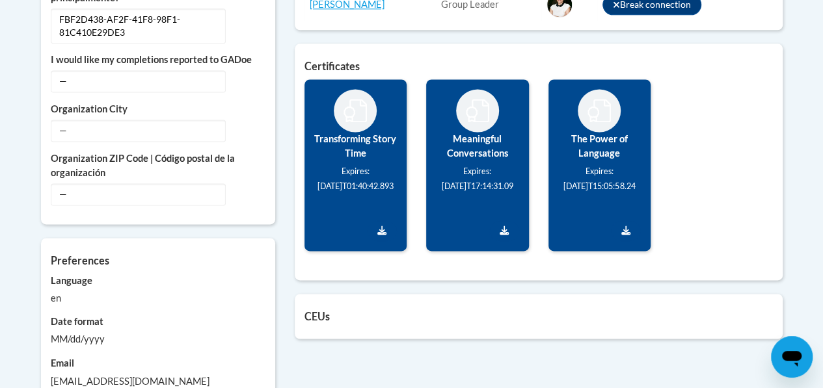
scroll to position [871, 0]
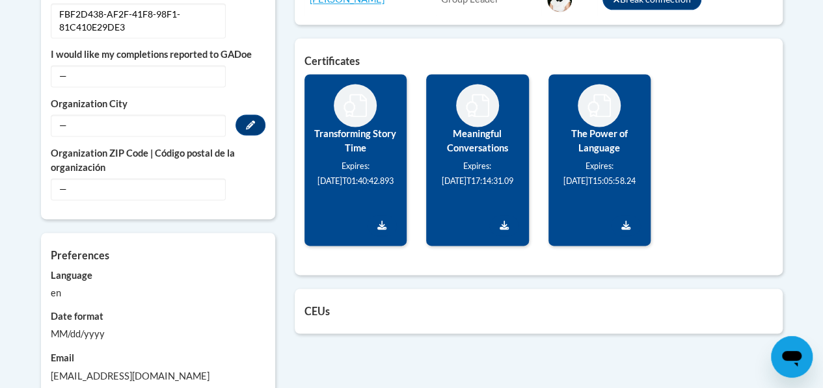
click at [81, 114] on span "—" at bounding box center [138, 125] width 175 height 22
click at [254, 120] on icon "Custom profile fields" at bounding box center [250, 124] width 9 height 9
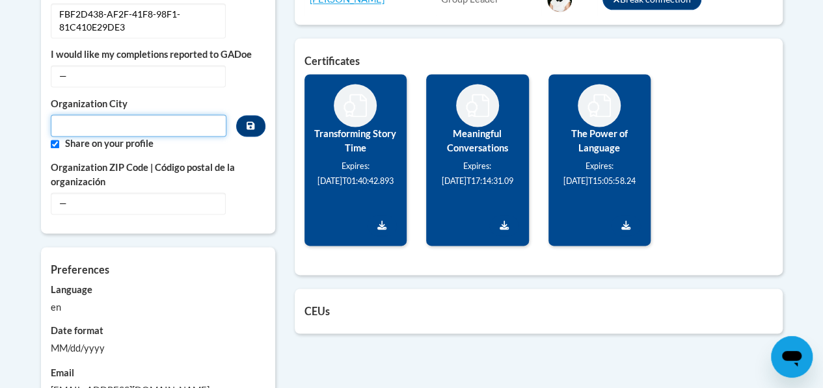
click at [165, 114] on input "Metadata input" at bounding box center [139, 125] width 176 height 22
type input "ATLANTA"
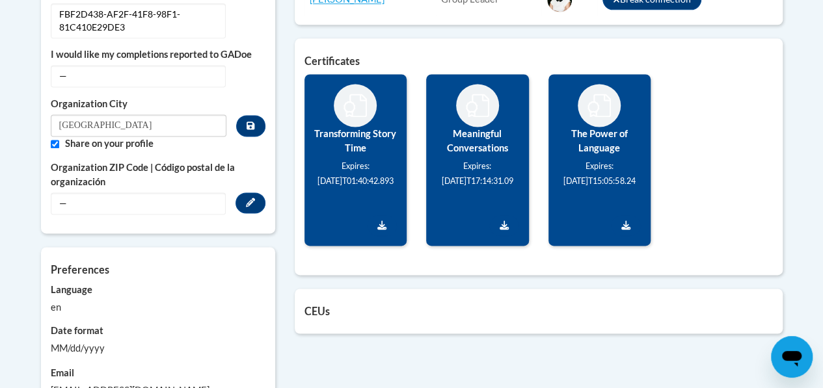
click at [96, 193] on span "—" at bounding box center [138, 204] width 175 height 22
click at [243, 193] on button "Edit" at bounding box center [250, 203] width 30 height 21
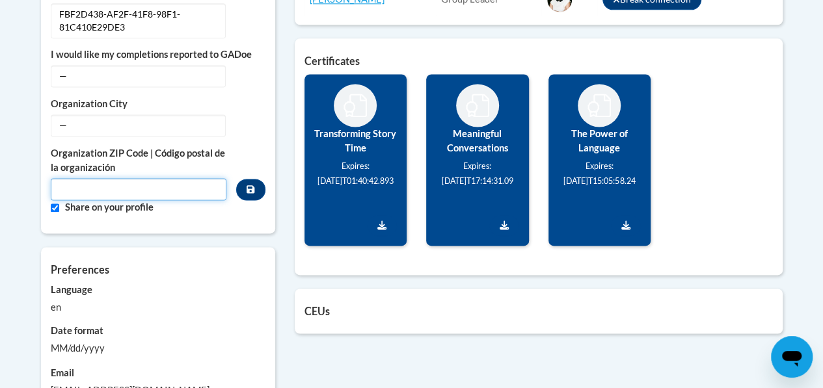
click at [174, 178] on input "Metadata input" at bounding box center [139, 189] width 176 height 22
type input "30313"
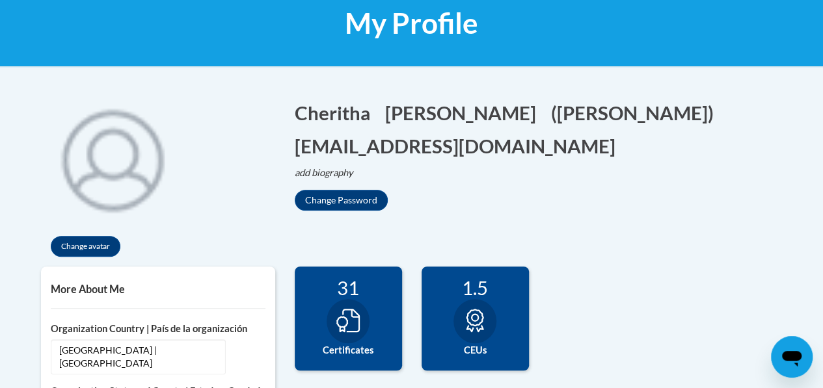
scroll to position [0, 0]
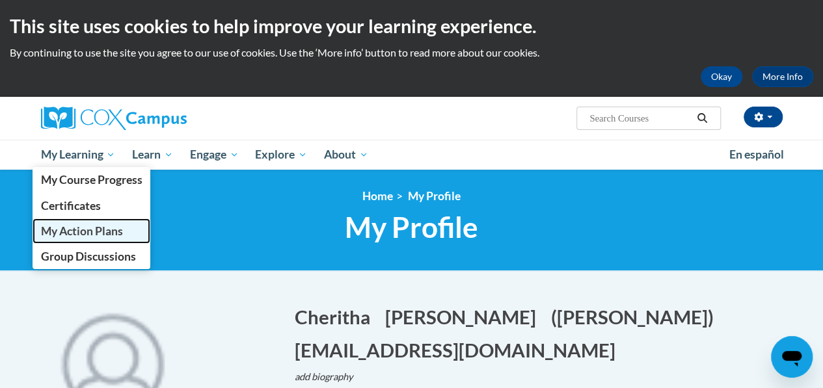
click at [73, 233] on span "My Action Plans" at bounding box center [81, 231] width 82 height 14
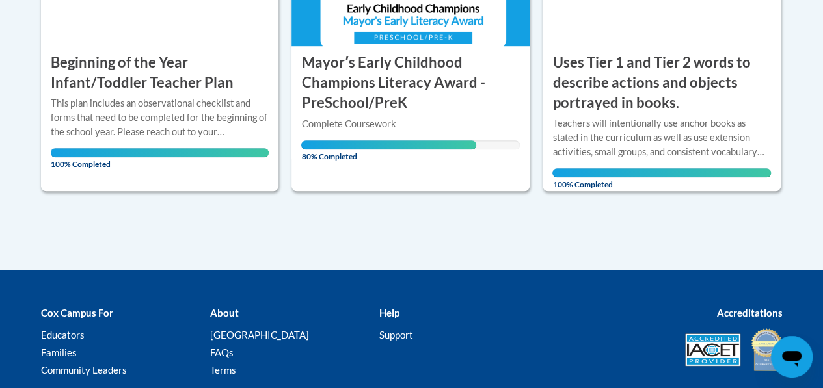
scroll to position [415, 0]
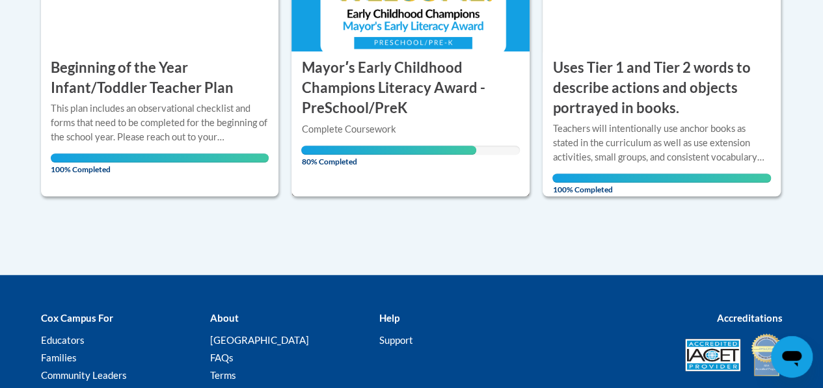
click at [375, 124] on div "Complete Coursework" at bounding box center [410, 129] width 219 height 14
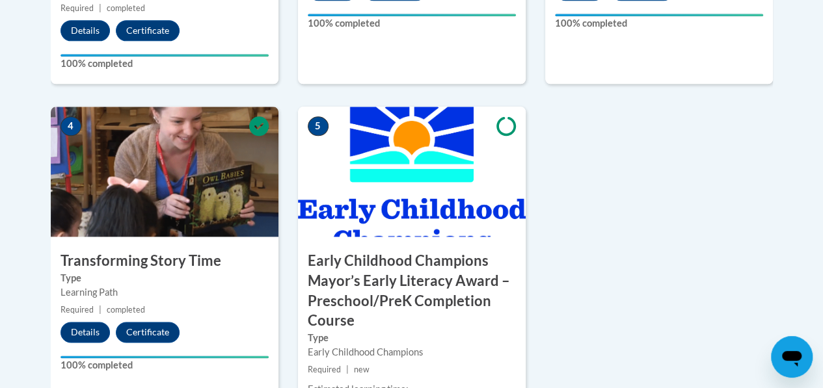
scroll to position [773, 0]
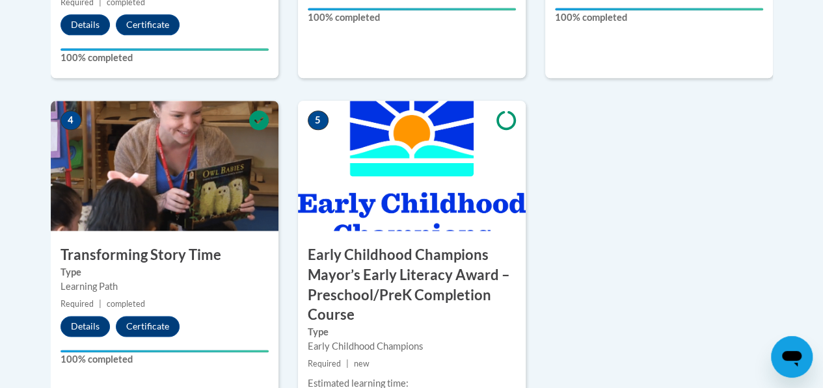
click at [444, 193] on img at bounding box center [412, 166] width 228 height 130
click at [502, 120] on icon at bounding box center [506, 121] width 20 height 20
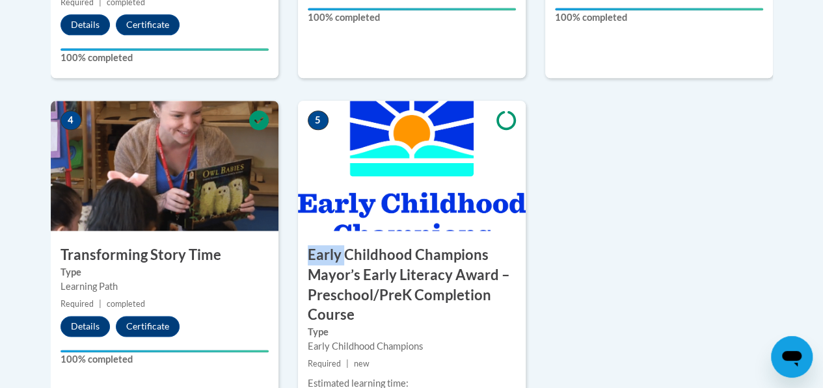
click at [502, 120] on icon at bounding box center [506, 121] width 20 height 20
click at [317, 120] on span "5" at bounding box center [318, 121] width 21 height 20
click at [352, 215] on img at bounding box center [412, 166] width 228 height 130
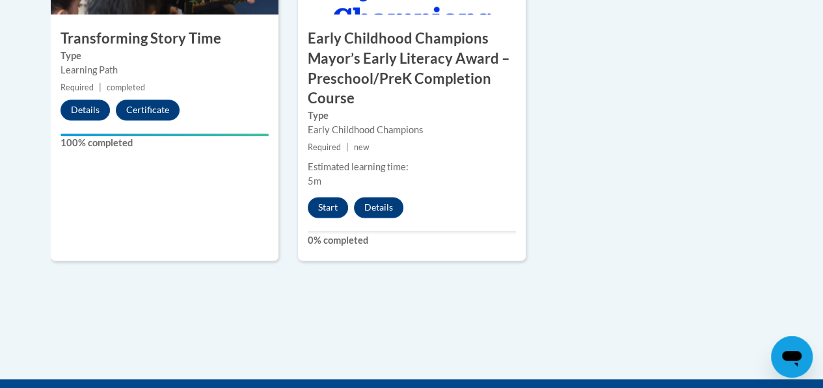
scroll to position [993, 0]
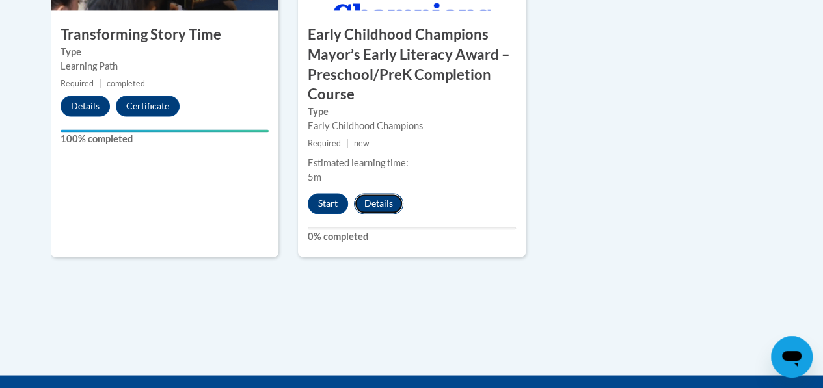
click at [375, 207] on button "Details" at bounding box center [378, 203] width 49 height 21
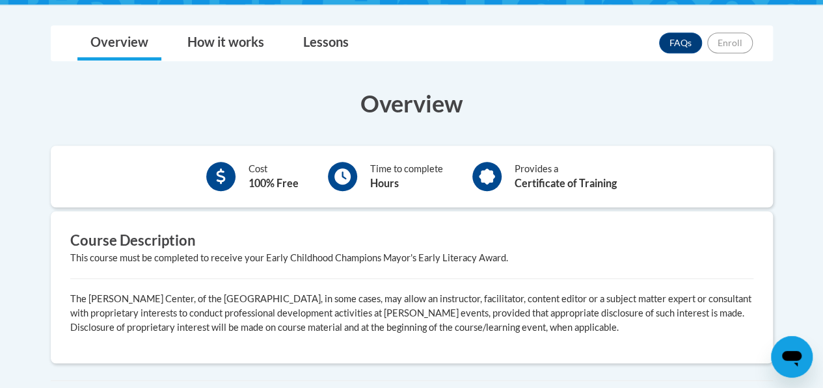
scroll to position [423, 0]
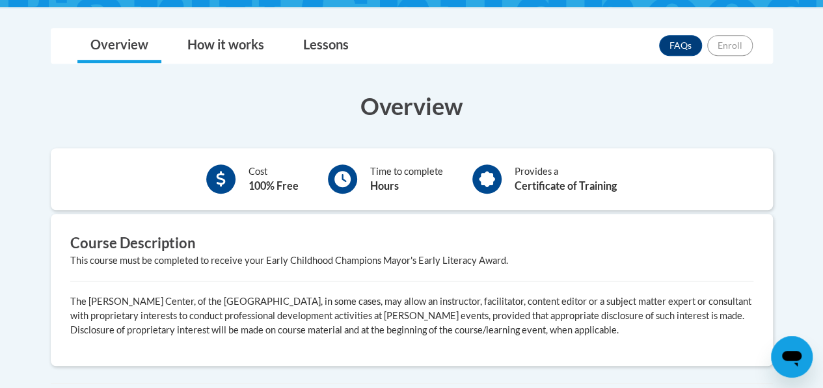
click at [788, 361] on icon "Open messaging window" at bounding box center [791, 356] width 23 height 23
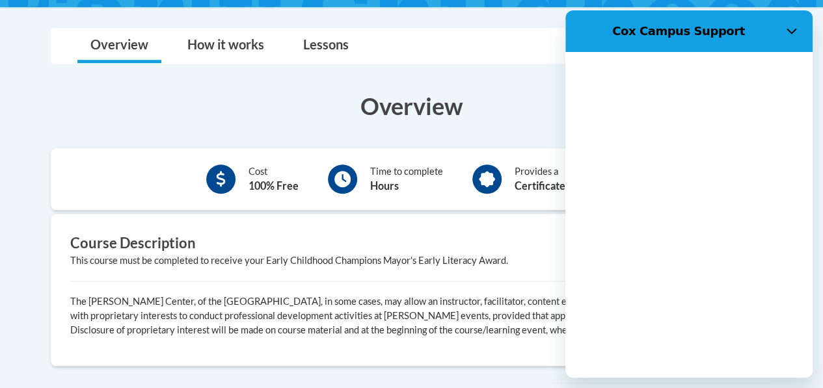
scroll to position [0, 0]
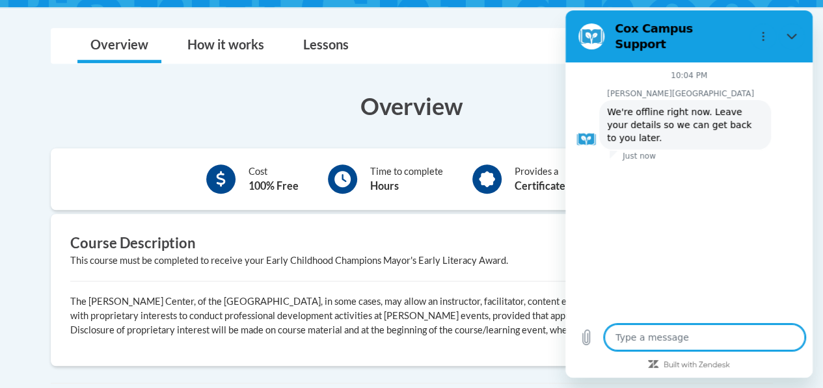
type textarea "x"
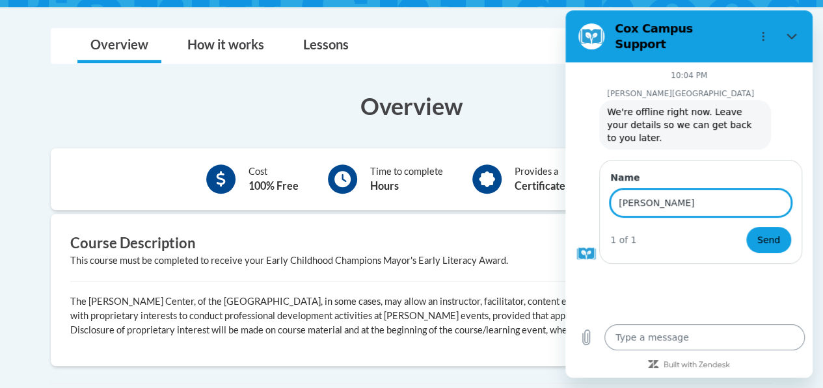
type input "[PERSON_NAME]"
click at [647, 339] on textarea at bounding box center [704, 338] width 200 height 26
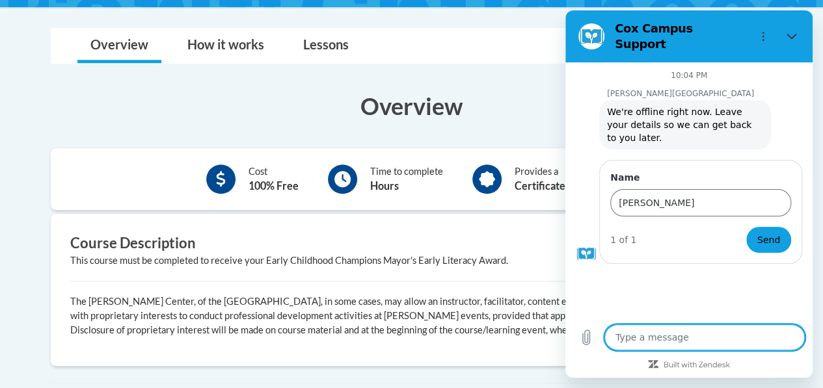
type textarea "I"
type textarea "x"
type textarea "I'"
type textarea "x"
type textarea "I'm"
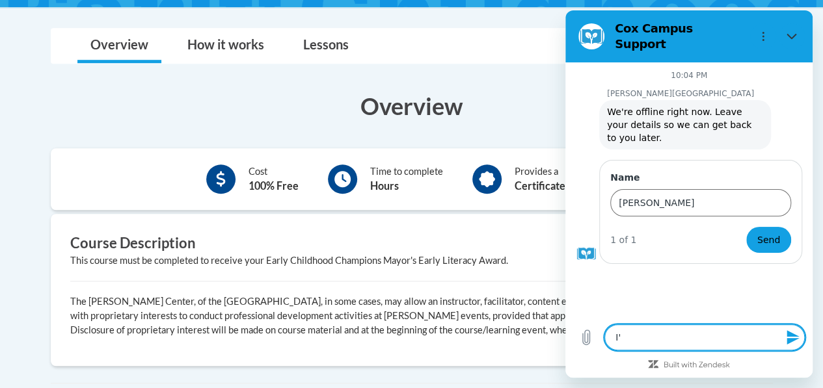
type textarea "x"
type textarea "I'm"
type textarea "x"
type textarea "I'm t"
type textarea "x"
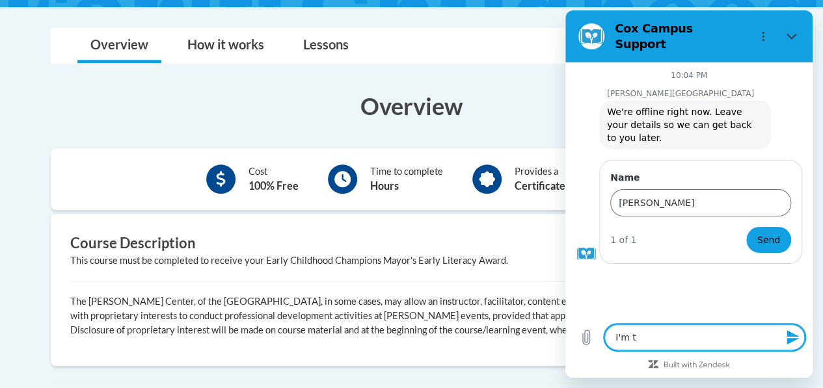
type textarea "I'm tr"
type textarea "x"
type textarea "I'm try"
type textarea "x"
type textarea "I'm tryi"
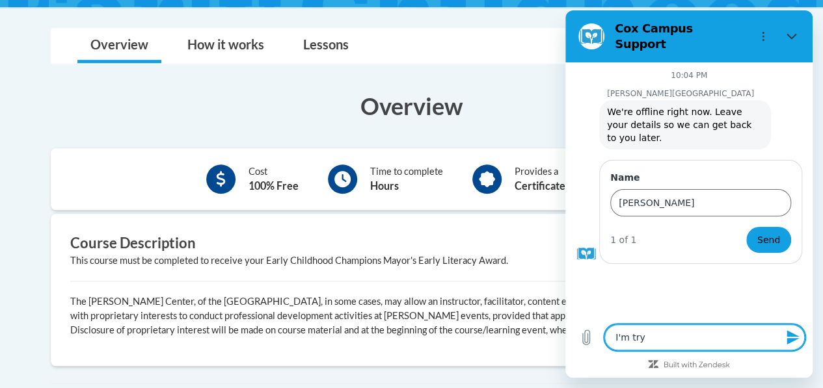
type textarea "x"
type textarea "I'm tryin"
type textarea "x"
type textarea "I'm trying"
type textarea "x"
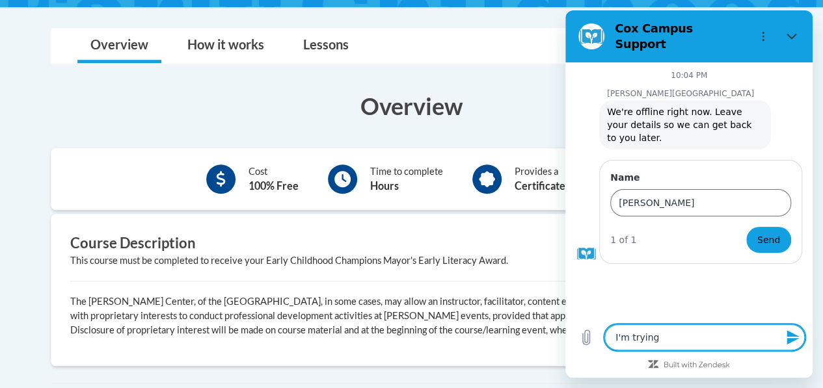
type textarea "I'm trying"
type textarea "x"
type textarea "I'm trying t"
type textarea "x"
type textarea "I'm trying to"
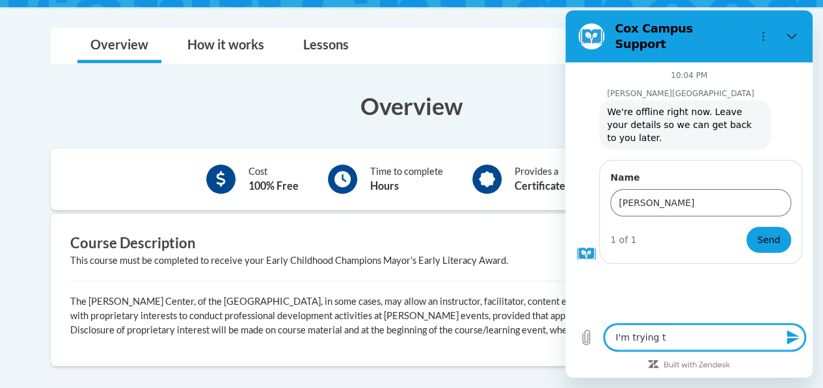
type textarea "x"
type textarea "I'm trying to"
type textarea "x"
type textarea "I'm trying to c"
type textarea "x"
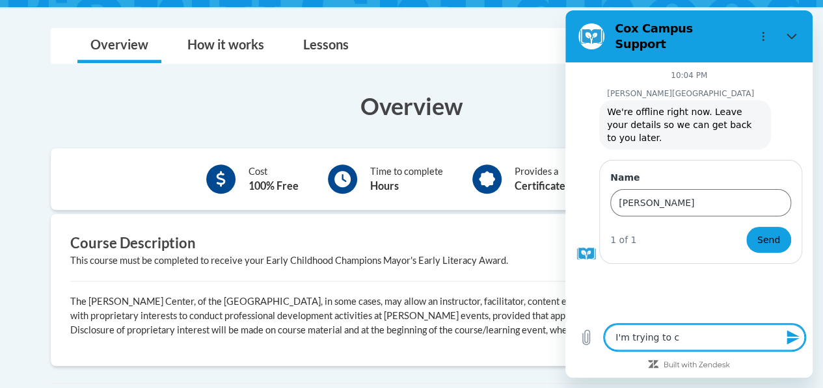
type textarea "I'm trying to co"
type textarea "x"
type textarea "I'm trying to com"
type textarea "x"
type textarea "I'm trying to comp"
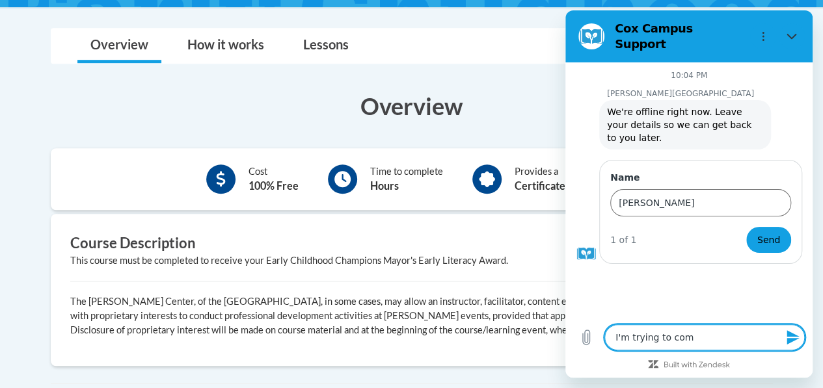
type textarea "x"
type textarea "I'm trying to compl"
type textarea "x"
type textarea "I'm trying to comple"
type textarea "x"
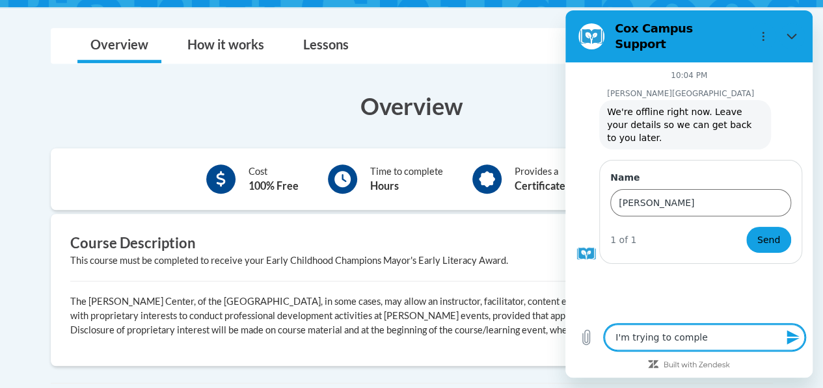
type textarea "I'm trying to complet"
type textarea "x"
type textarea "I'm trying to complete"
type textarea "x"
type textarea "I'm trying to complete"
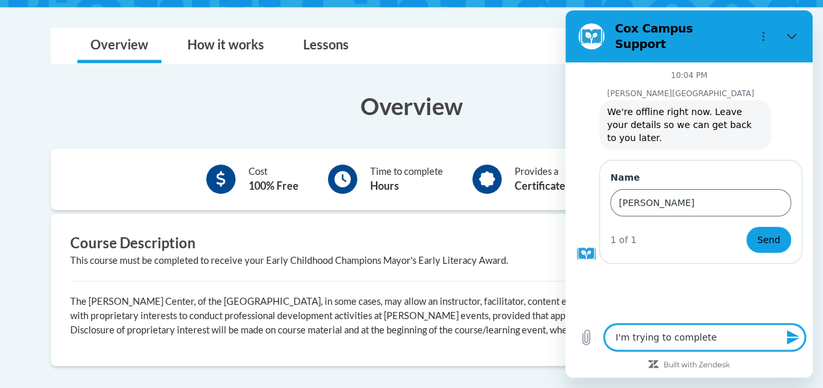
type textarea "x"
type textarea "I'm trying to complete t"
type textarea "x"
type textarea "I'm trying to complete th"
type textarea "x"
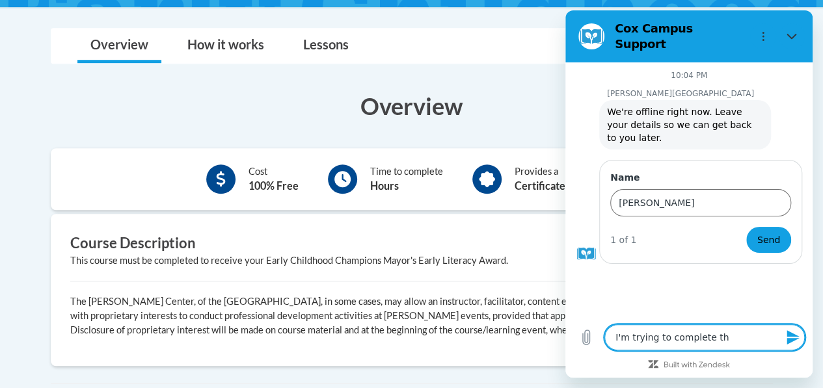
type textarea "I'm trying to complete the"
type textarea "x"
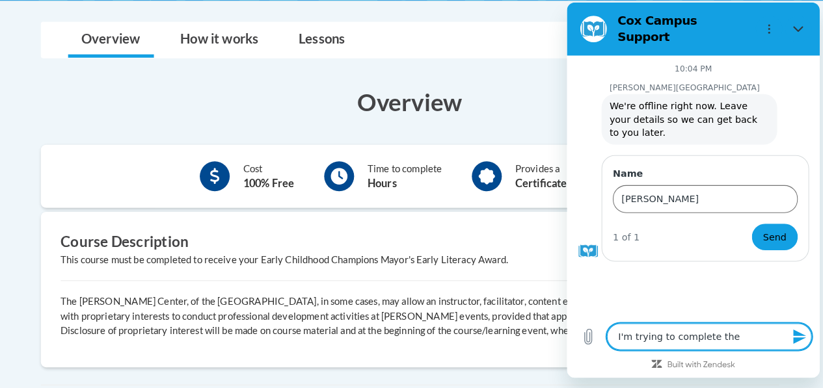
scroll to position [422, 0]
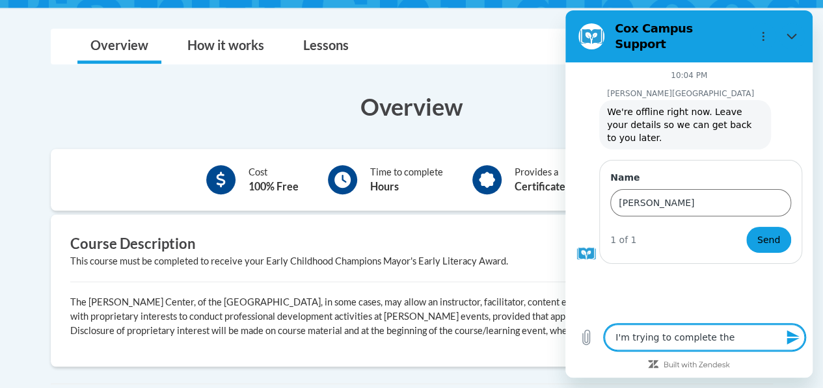
paste textarea "Early Childhood Champions Mayor’s Early Literacy Award – Preschool/PreK Complet…"
type textarea "I'm trying to complete theEarly Childhood Champions Mayor’s Early Literacy Awar…"
type textarea "x"
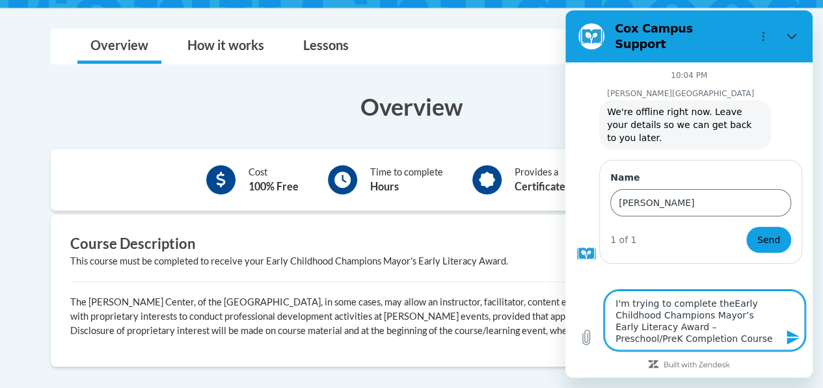
type textarea "I'm trying to complete theE arly Childhood Champions Mayor’s Early Literacy Awa…"
type textarea "x"
type textarea "I'm trying to complete theEarly Childhood Champions Mayor’s Early Literacy Awar…"
type textarea "x"
type textarea "I'm trying to complete the Early Childhood Champions Mayor’s Early Literacy Awa…"
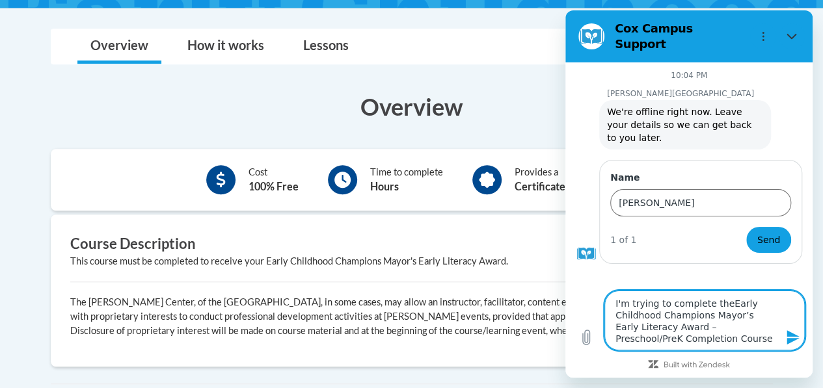
type textarea "x"
click at [713, 341] on textarea "I'm trying to complete the Early Childhood Champions Mayor’s Early Literacy Awa…" at bounding box center [704, 321] width 200 height 60
type textarea "I'm trying to complete the Early Childhood Champions Mayor’s Early Literacy Awa…"
type textarea "x"
type textarea "I'm trying to complete the Early Childhood Champions Mayor’s Early Literacy Awa…"
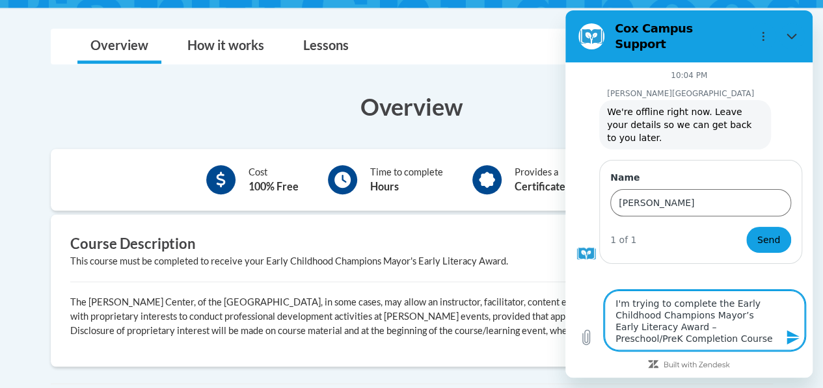
type textarea "x"
type textarea "I'm trying to complete the Early Childhood Champions Mayor’s Early Literacy Awa…"
type textarea "x"
type textarea "I'm trying to complete the Early Childhood Champions Mayor’s Early Literacy Awa…"
type textarea "x"
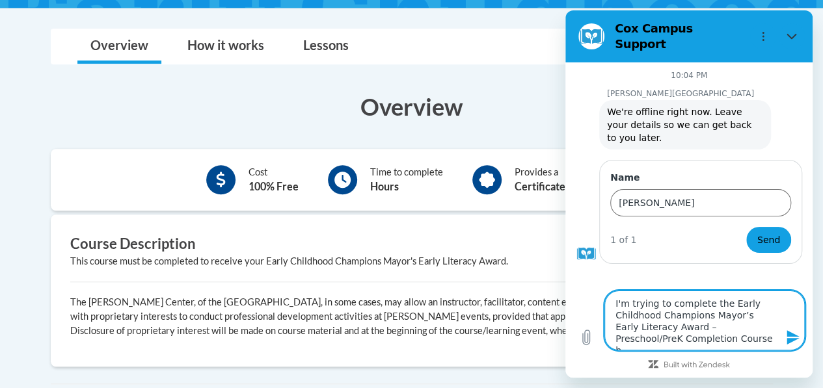
type textarea "I'm trying to complete the Early Childhood Champions Mayor’s Early Literacy Awa…"
type textarea "x"
type textarea "I'm trying to complete the Early Childhood Champions Mayor’s Early Literacy Awa…"
type textarea "x"
type textarea "I'm trying to complete the Early Childhood Champions Mayor’s Early Literacy Awa…"
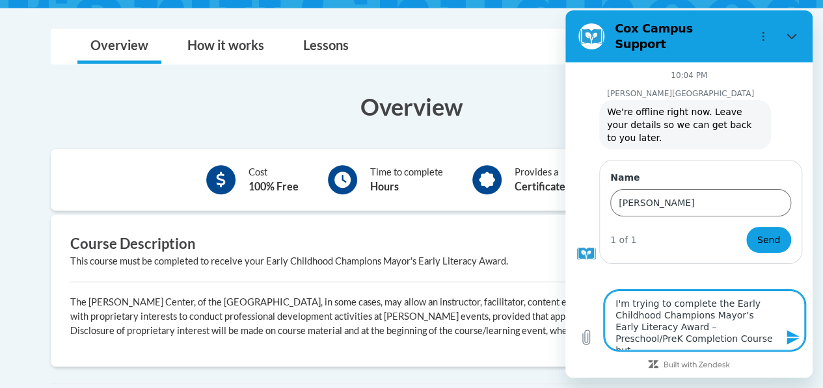
type textarea "x"
type textarea "I'm trying to complete the Early Childhood Champions Mayor’s Early Literacy Awa…"
type textarea "x"
type textarea "I'm trying to complete the Early Childhood Champions Mayor’s Early Literacy Awa…"
type textarea "x"
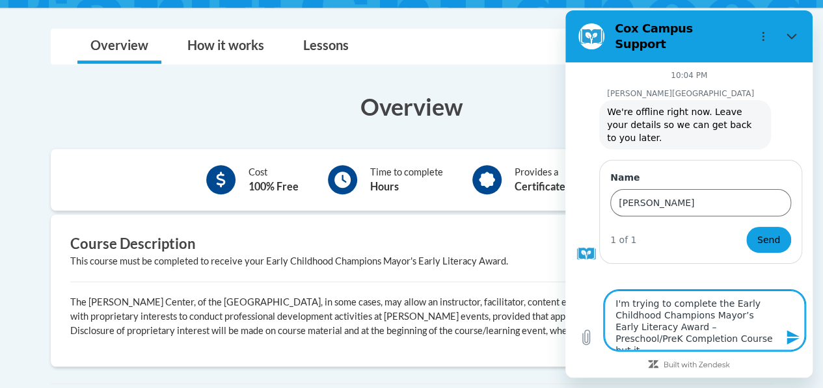
type textarea "I'm trying to complete the Early Childhood Champions Mayor’s Early Literacy Awa…"
type textarea "x"
type textarea "I'm trying to complete the Early Childhood Champions Mayor’s Early Literacy Awa…"
type textarea "x"
type textarea "I'm trying to complete the Early Childhood Champions Mayor’s Early Literacy Awa…"
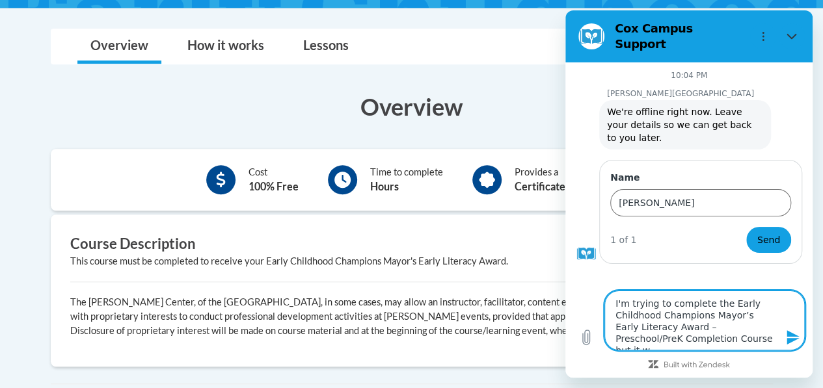
type textarea "x"
type textarea "I'm trying to complete the Early Childhood Champions Mayor’s Early Literacy Awa…"
type textarea "x"
type textarea "I'm trying to complete the Early Childhood Champions Mayor’s Early Literacy Awa…"
type textarea "x"
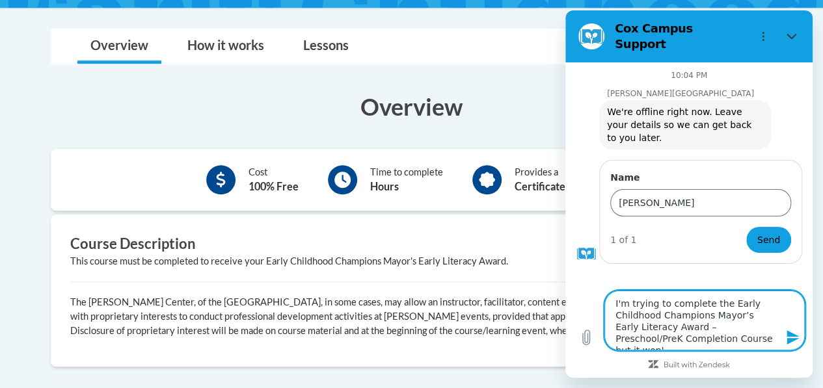
type textarea "I'm trying to complete the Early Childhood Champions Mayor’s Early Literacy Awa…"
type textarea "x"
type textarea "I'm trying to complete the Early Childhood Champions Mayor’s Early Literacy Awa…"
type textarea "x"
type textarea "I'm trying to complete the Early Childhood Champions Mayor’s Early Literacy Awa…"
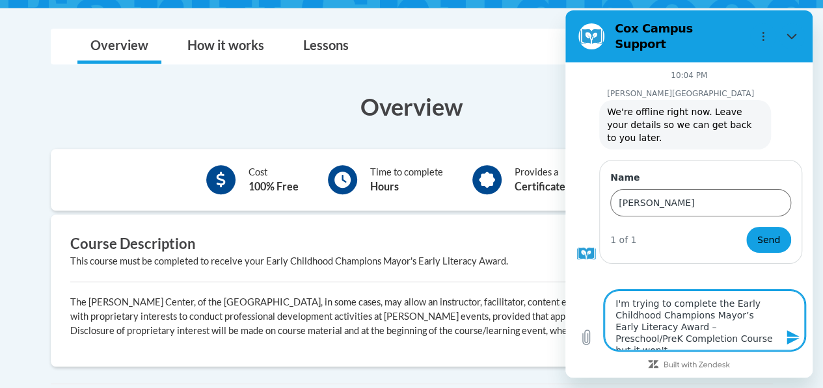
type textarea "x"
type textarea "I'm trying to complete the Early Childhood Champions Mayor’s Early Literacy Awa…"
type textarea "x"
type textarea "I'm trying to complete the Early Childhood Champions Mayor’s Early Literacy Awa…"
type textarea "x"
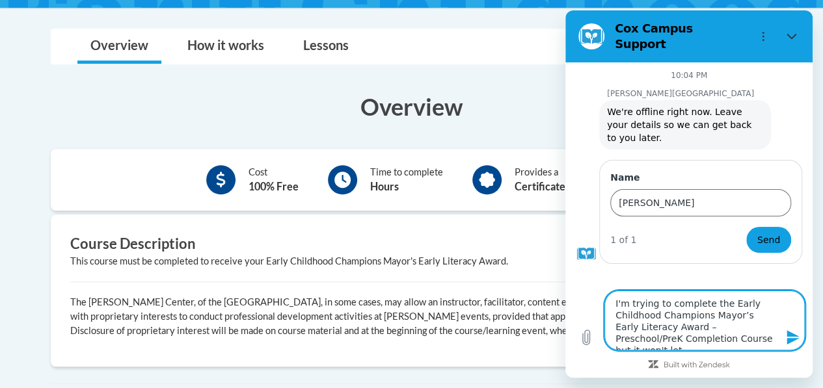
type textarea "I'm trying to complete the Early Childhood Champions Mayor’s Early Literacy Awa…"
type textarea "x"
type textarea "I'm trying to complete the Early Childhood Champions Mayor’s Early Literacy Awa…"
type textarea "x"
type textarea "I'm trying to complete the Early Childhood Champions Mayor’s Early Literacy Awa…"
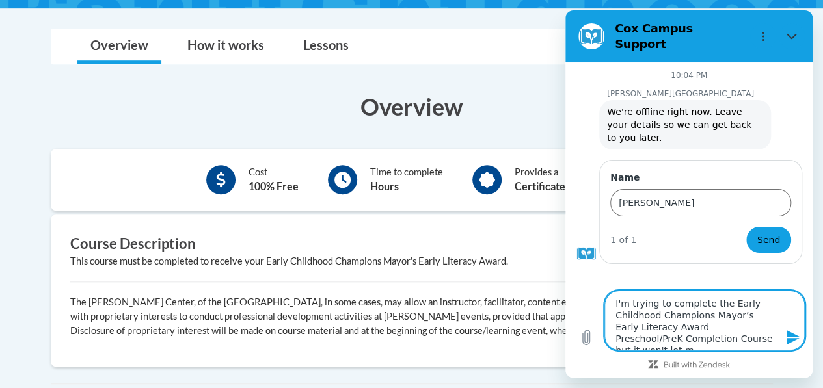
type textarea "x"
type textarea "I'm trying to complete the Early Childhood Champions Mayor’s Early Literacy Awa…"
type textarea "x"
type textarea "I'm trying to complete the Early Childhood Champions Mayor’s Early Literacy Awa…"
type textarea "x"
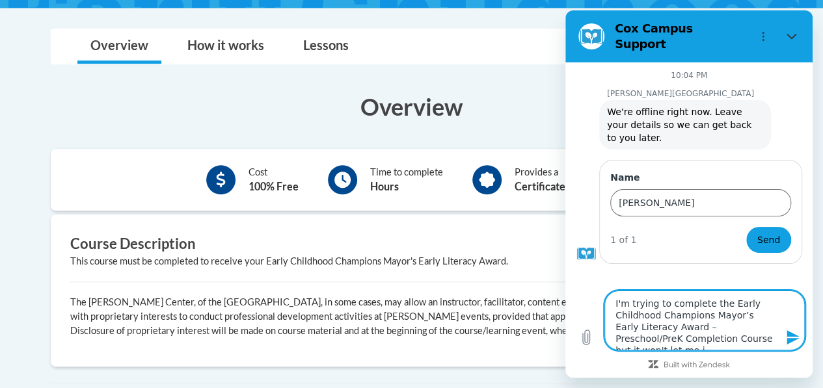
type textarea "I'm trying to complete the Early Childhood Champions Mayor’s Early Literacy Awa…"
type textarea "x"
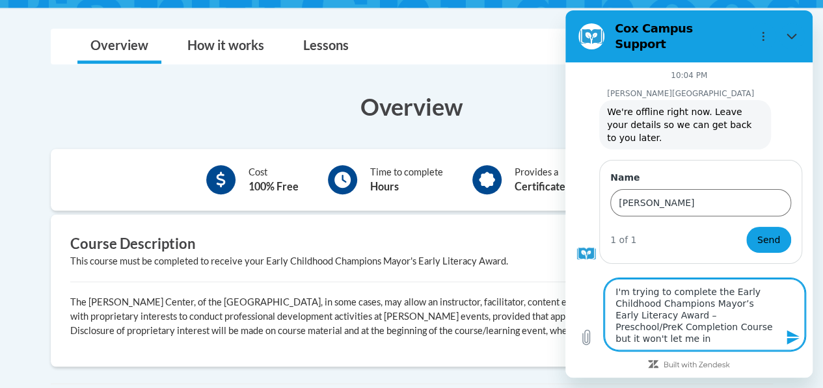
type textarea "I'm trying to complete the Early Childhood Champions Mayor’s Early Literacy Awa…"
type textarea "x"
type textarea "I'm trying to complete the Early Childhood Champions Mayor’s Early Literacy Awa…"
type textarea "x"
type textarea "I'm trying to complete the Early Childhood Champions Mayor’s Early Literacy Awa…"
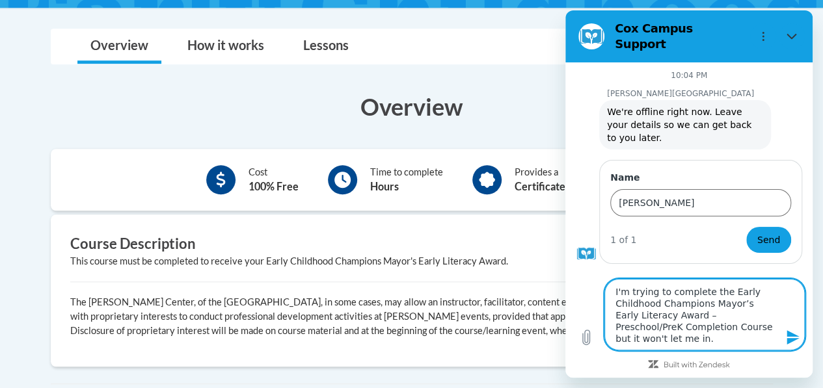
type textarea "x"
type textarea "I'm trying to complete the Early Childhood Champions Mayor’s Early Literacy Awa…"
type textarea "x"
type textarea "I'm trying to complete the Early Childhood Champions Mayor’s Early Literacy Awa…"
type textarea "x"
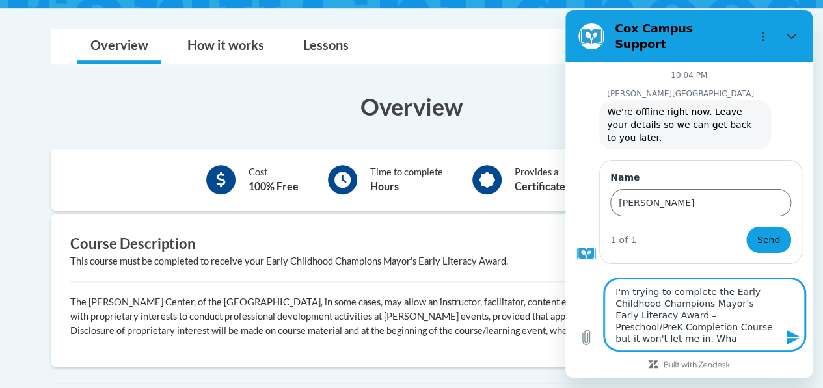
type textarea "I'm trying to complete the Early Childhood Champions Mayor’s Early Literacy Awa…"
type textarea "x"
type textarea "I'm trying to complete the Early Childhood Champions Mayor’s Early Literacy Awa…"
type textarea "x"
type textarea "I'm trying to complete the Early Childhood Champions Mayor’s Early Literacy Awa…"
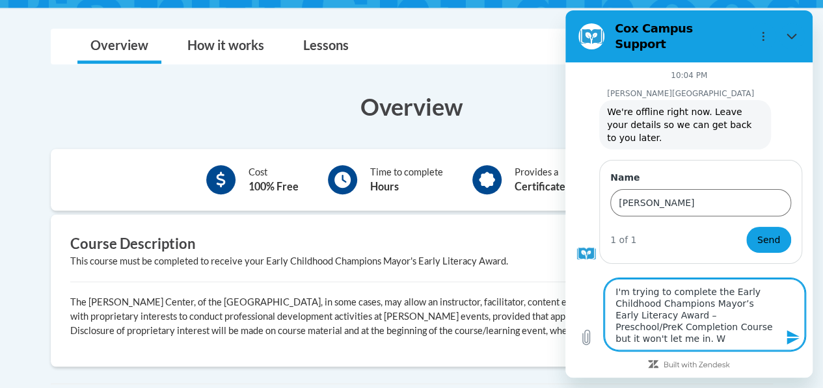
type textarea "x"
click at [717, 347] on textarea "I'm trying to complete the Early Childhood Champions Mayor’s Early Literacy Awa…" at bounding box center [704, 315] width 200 height 72
type textarea "I'm trying to complete the Early Childhood Champions Mayor’s Early Literacy Awa…"
type textarea "x"
type textarea "I'm trying to complete the Early Childhood Champions Mayor’s Early Literacy Awa…"
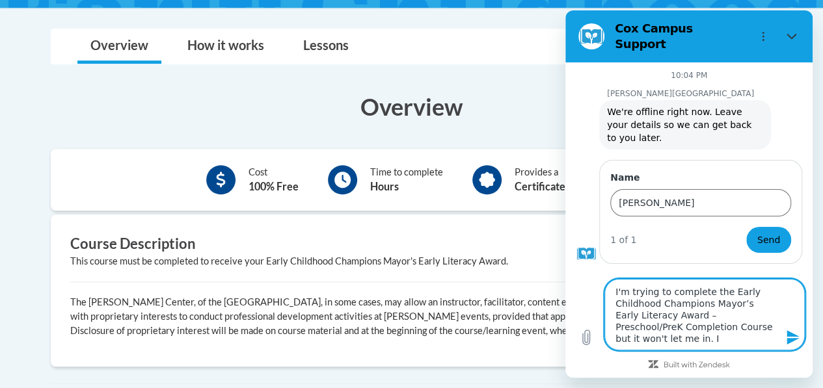
type textarea "x"
type textarea "I'm trying to complete the Early Childhood Champions Mayor’s Early Literacy Awa…"
type textarea "x"
type textarea "I'm trying to complete the Early Childhood Champions Mayor’s Early Literacy Awa…"
type textarea "x"
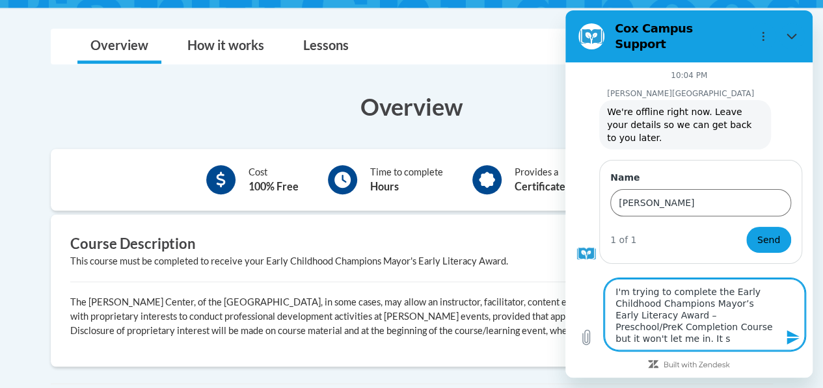
type textarea "I'm trying to complete the Early Childhood Champions Mayor’s Early Literacy Awa…"
type textarea "x"
type textarea "I'm trying to complete the Early Childhood Champions Mayor’s Early Literacy Awa…"
type textarea "x"
type textarea "I'm trying to complete the Early Childhood Champions Mayor’s Early Literacy Awa…"
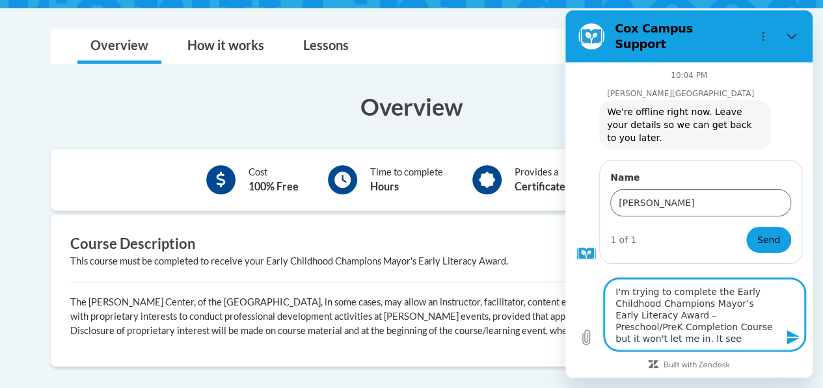
type textarea "x"
type textarea "I'm trying to complete the Early Childhood Champions Mayor’s Early Literacy Awa…"
type textarea "x"
type textarea "I'm trying to complete the Early Childhood Champions Mayor’s Early Literacy Awa…"
type textarea "x"
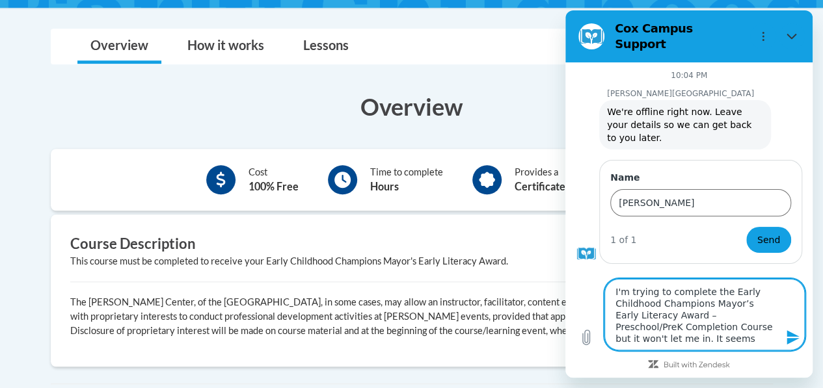
type textarea "I'm trying to complete the Early Childhood Champions Mayor’s Early Literacy Awa…"
type textarea "x"
type textarea "I'm trying to complete the Early Childhood Champions Mayor’s Early Literacy Awa…"
type textarea "x"
type textarea "I'm trying to complete the Early Childhood Champions Mayor’s Early Literacy Awa…"
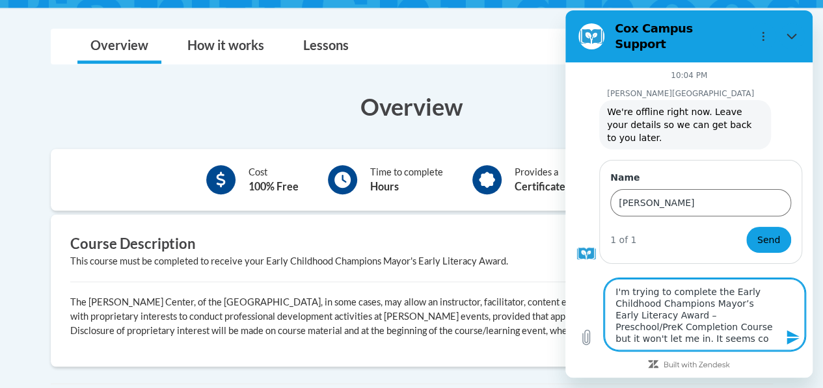
type textarea "x"
type textarea "I'm trying to complete the Early Childhood Champions Mayor’s Early Literacy Awa…"
type textarea "x"
type textarea "I'm trying to complete the Early Childhood Champions Mayor’s Early Literacy Awa…"
type textarea "x"
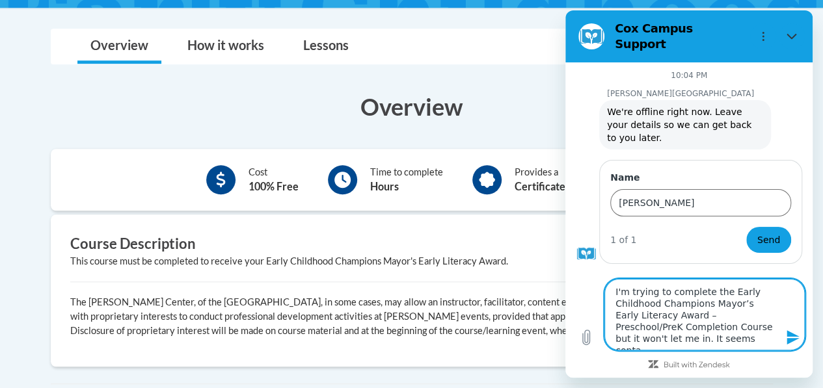
type textarea "I'm trying to complete the Early Childhood Champions Mayor’s Early Literacy Awa…"
type textarea "x"
type textarea "I'm trying to complete the Early Childhood Champions Mayor’s Early Literacy Awa…"
type textarea "x"
type textarea "I'm trying to complete the Early Childhood Champions Mayor’s Early Literacy Awa…"
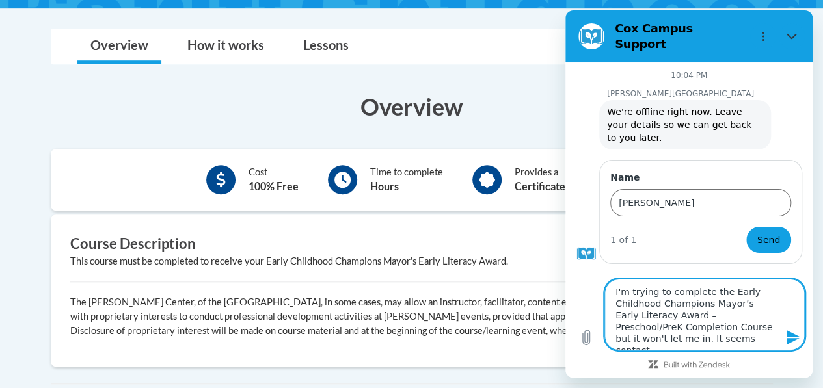
type textarea "x"
type textarea "I'm trying to complete the Early Childhood Champions Mayor’s Early Literacy Awa…"
type textarea "x"
type textarea "I'm trying to complete the Early Childhood Champions Mayor’s Early Literacy Awa…"
type textarea "x"
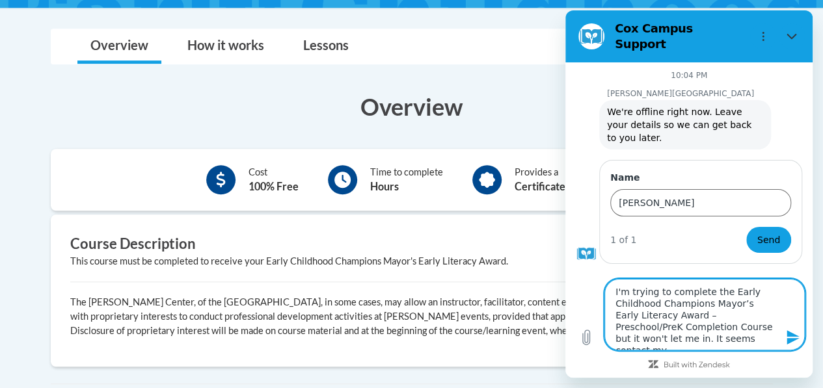
type textarea "I'm trying to complete the Early Childhood Champions Mayor’s Early Literacy Awa…"
type textarea "x"
type textarea "I'm trying to complete the Early Childhood Champions Mayor’s Early Literacy Awa…"
type textarea "x"
type textarea "I'm trying to complete the Early Childhood Champions Mayor’s Early Literacy Awa…"
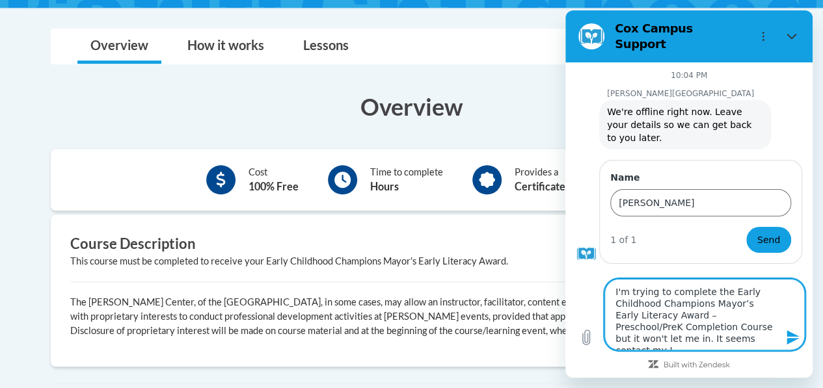
type textarea "x"
type textarea "I'm trying to complete the Early Childhood Champions Mayor’s Early Literacy Awa…"
type textarea "x"
type textarea "I'm trying to complete the Early Childhood Champions Mayor’s Early Literacy Awa…"
type textarea "x"
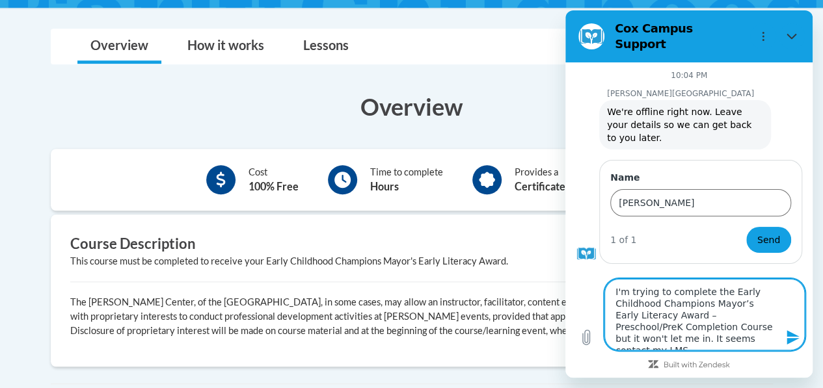
type textarea "I'm trying to complete the Early Childhood Champions Mayor’s Early Literacy Awa…"
type textarea "x"
type textarea "I'm trying to complete the Early Childhood Champions Mayor’s Early Literacy Awa…"
type textarea "x"
type textarea "I'm trying to complete the Early Childhood Champions Mayor’s Early Literacy Awa…"
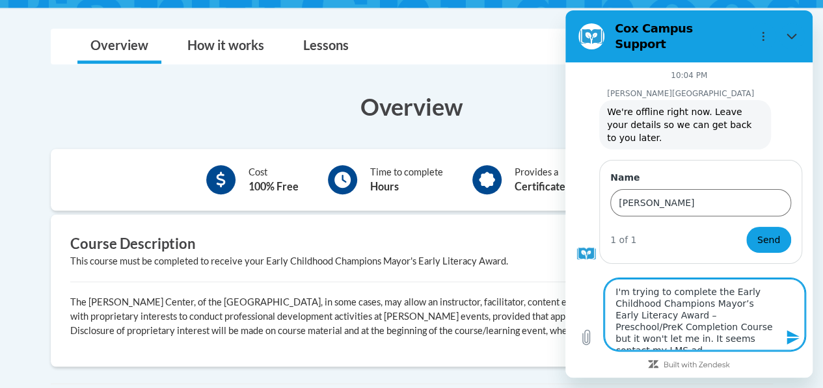
type textarea "x"
type textarea "I'm trying to complete the Early Childhood Champions Mayor’s Early Literacy Awa…"
type textarea "x"
type textarea "I'm trying to complete the Early Childhood Champions Mayor’s Early Literacy Awa…"
type textarea "x"
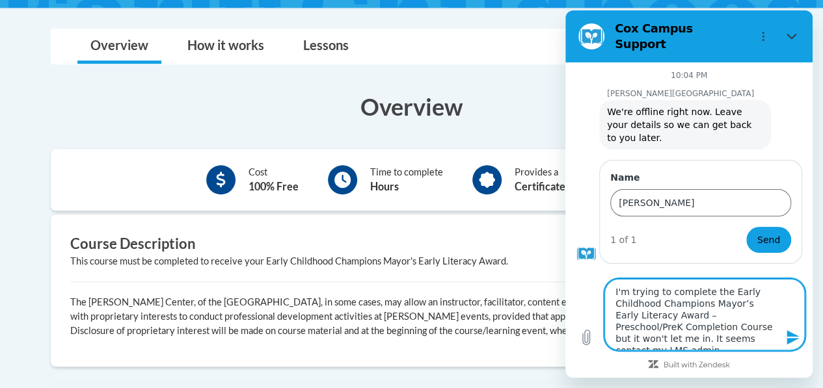
type textarea "I'm trying to complete the Early Childhood Champions Mayor’s Early Literacy Awa…"
type textarea "x"
type textarea "I'm trying to complete the Early Childhood Champions Mayor’s Early Literacy Awa…"
type textarea "x"
type textarea "I'm trying to complete the Early Childhood Champions Mayor’s Early Literacy Awa…"
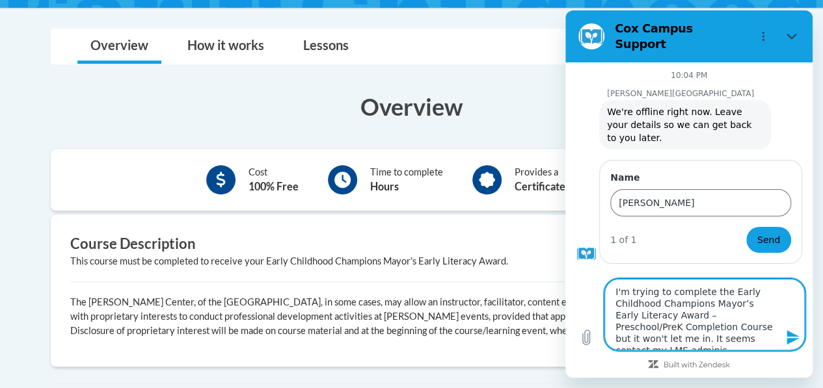
type textarea "x"
type textarea "I'm trying to complete the Early Childhood Champions Mayor’s Early Literacy Awa…"
type textarea "x"
type textarea "I'm trying to complete the Early Childhood Champions Mayor’s Early Literacy Awa…"
type textarea "x"
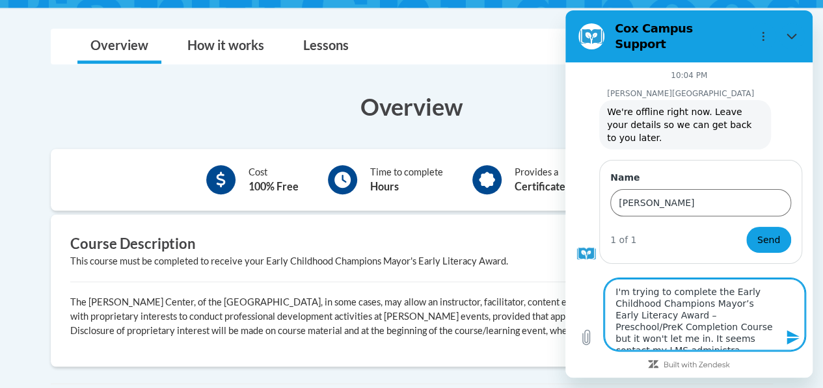
type textarea "I'm trying to complete the Early Childhood Champions Mayor’s Early Literacy Awa…"
type textarea "x"
type textarea "I'm trying to complete the Early Childhood Champions Mayor’s Early Literacy Awa…"
type textarea "x"
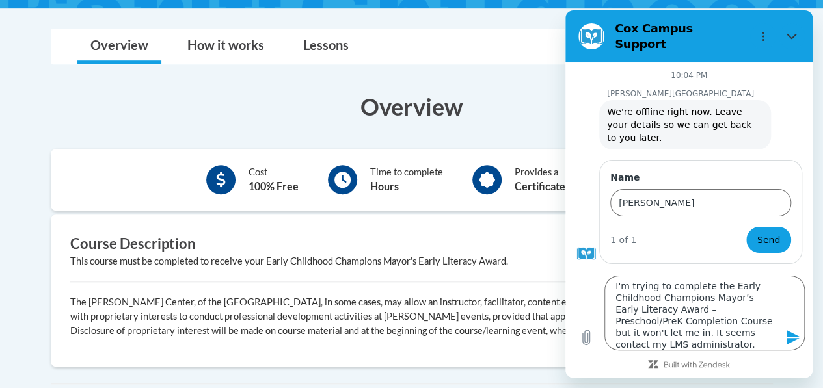
click at [789, 344] on icon "Send message" at bounding box center [793, 338] width 16 height 16
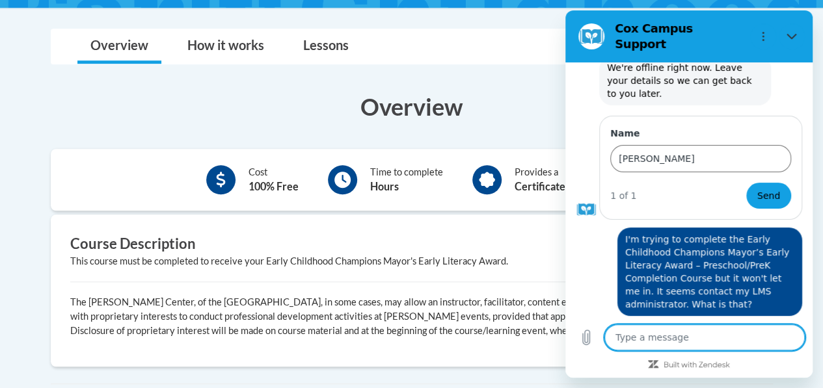
scroll to position [47, 0]
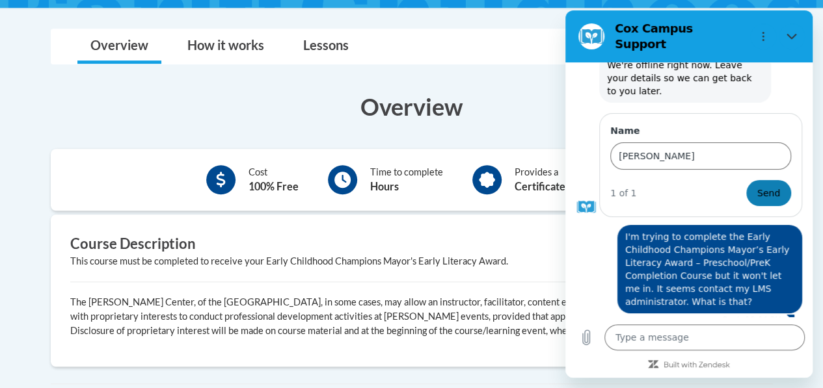
click at [761, 187] on span "Send" at bounding box center [768, 193] width 23 height 16
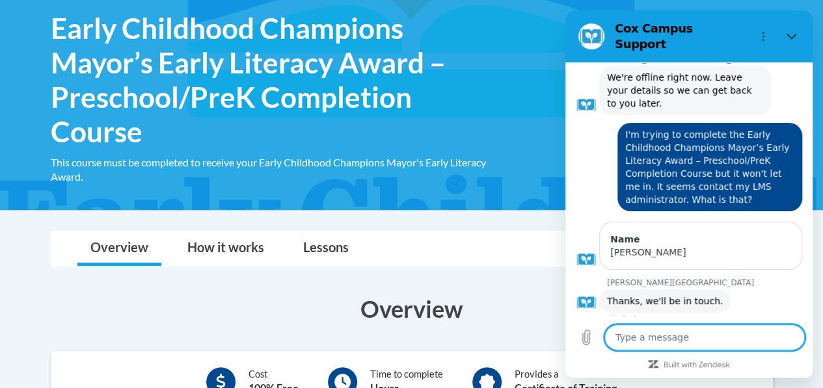
scroll to position [215, 0]
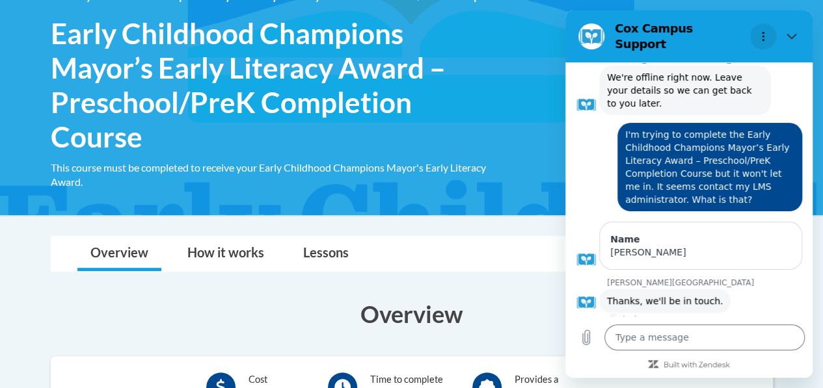
click at [768, 33] on button "Options menu" at bounding box center [763, 36] width 26 height 26
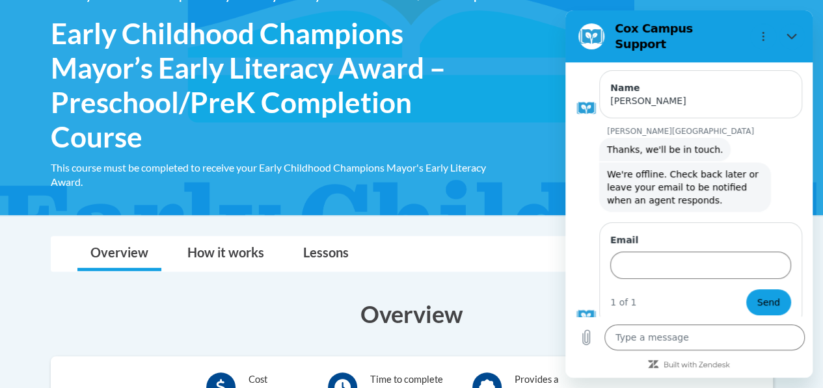
scroll to position [185, 0]
click at [805, 23] on section "Cox Campus Support" at bounding box center [688, 36] width 247 height 52
